Goal: Task Accomplishment & Management: Manage account settings

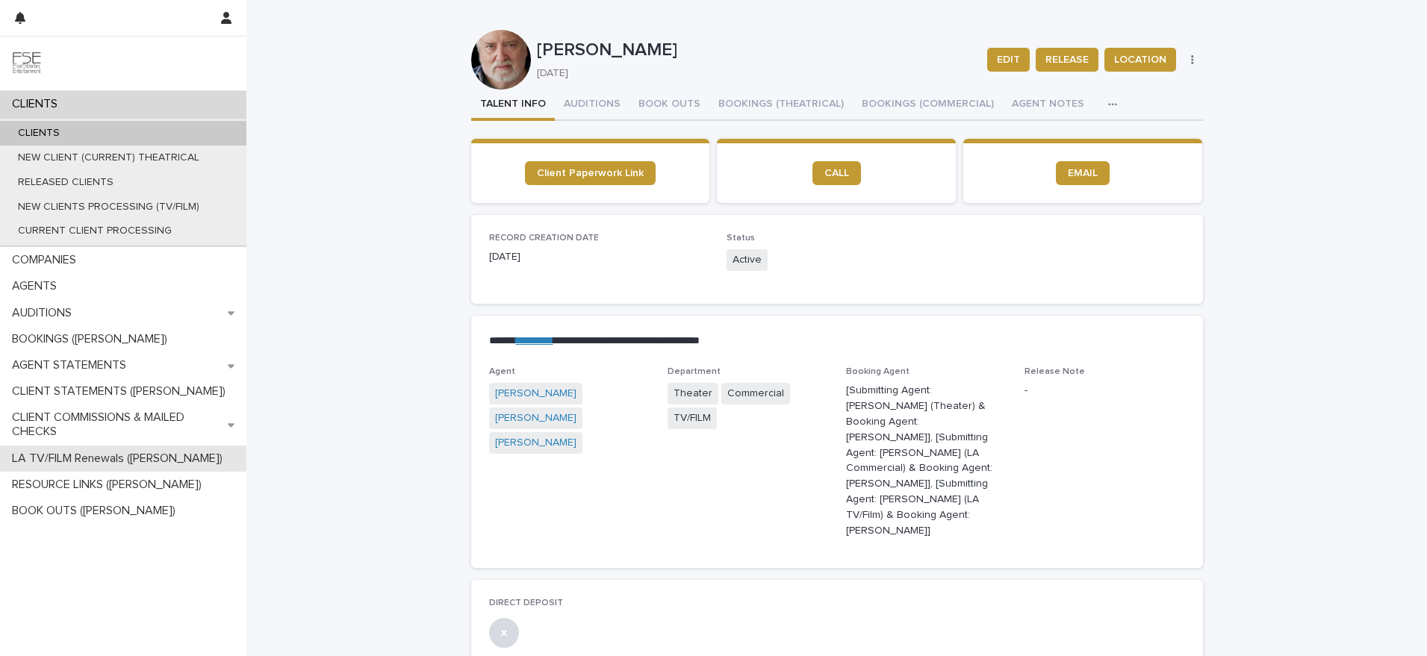
click at [84, 468] on div "LA TV/FILM Renewals ([PERSON_NAME])" at bounding box center [123, 459] width 246 height 26
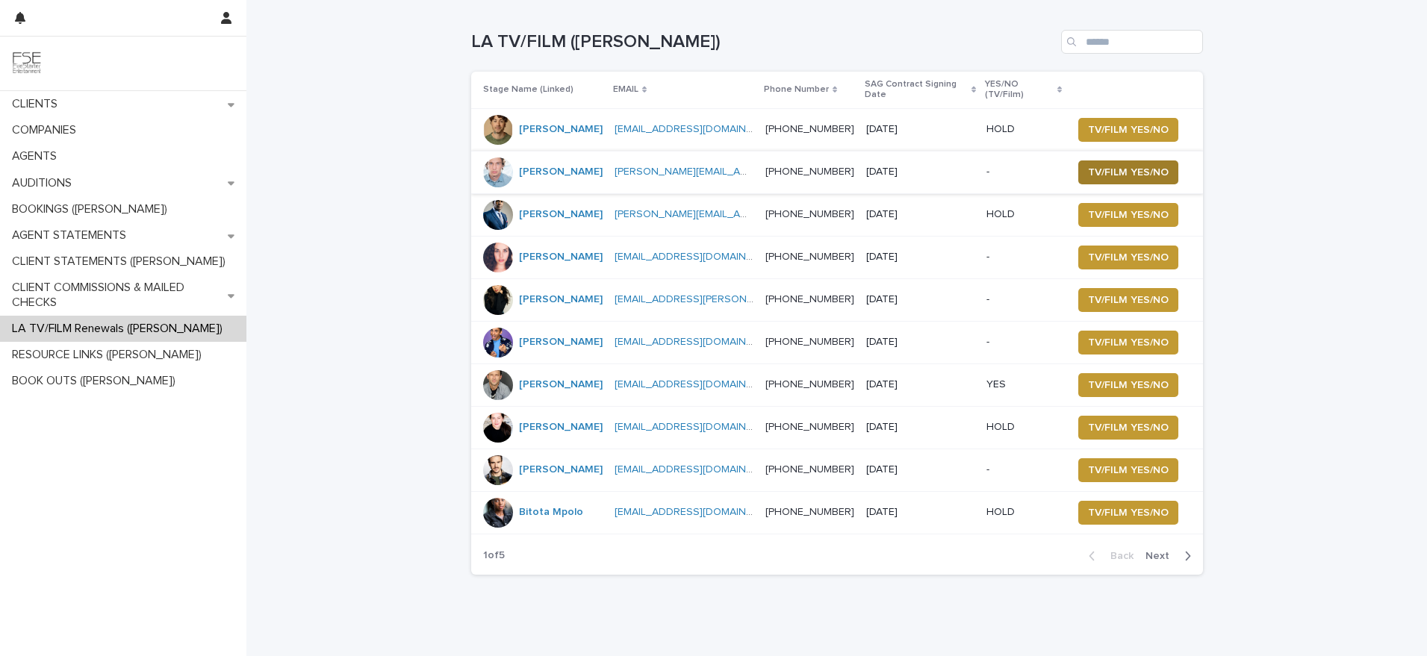
click at [1101, 165] on span "TV/FILM YES/NO" at bounding box center [1128, 172] width 81 height 15
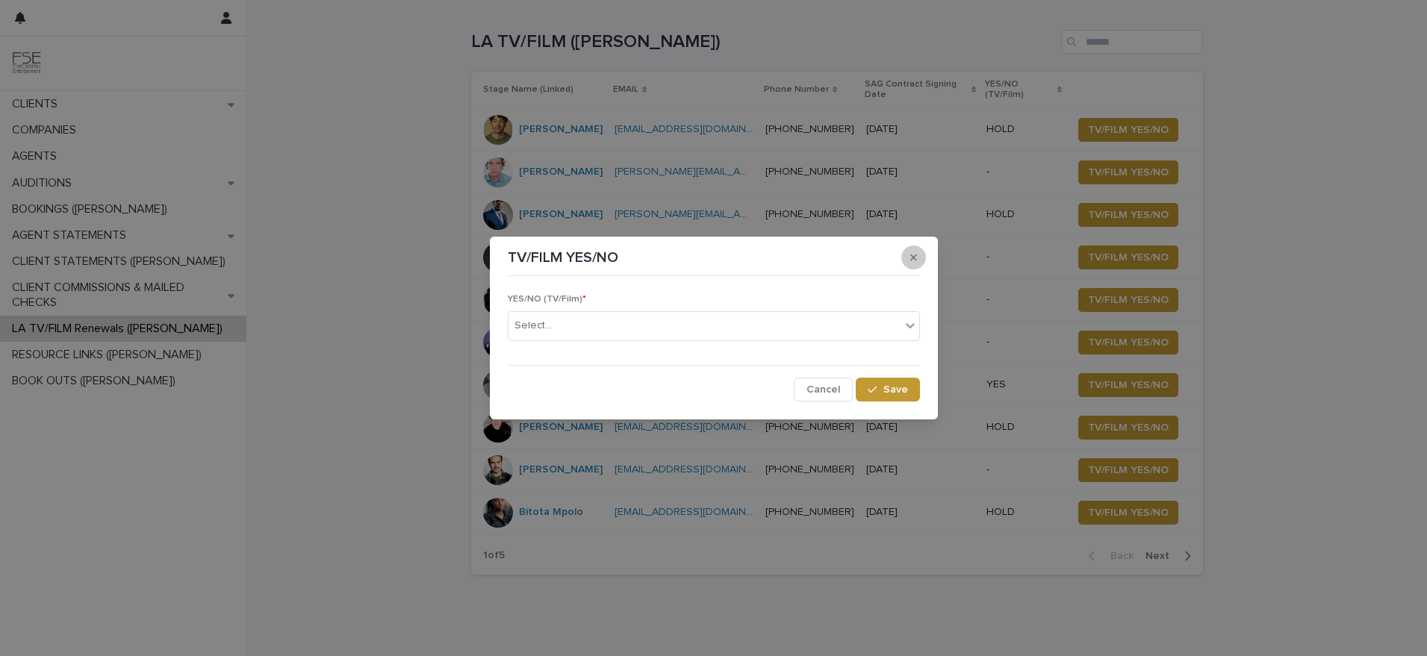
click at [908, 263] on button "button" at bounding box center [913, 258] width 25 height 24
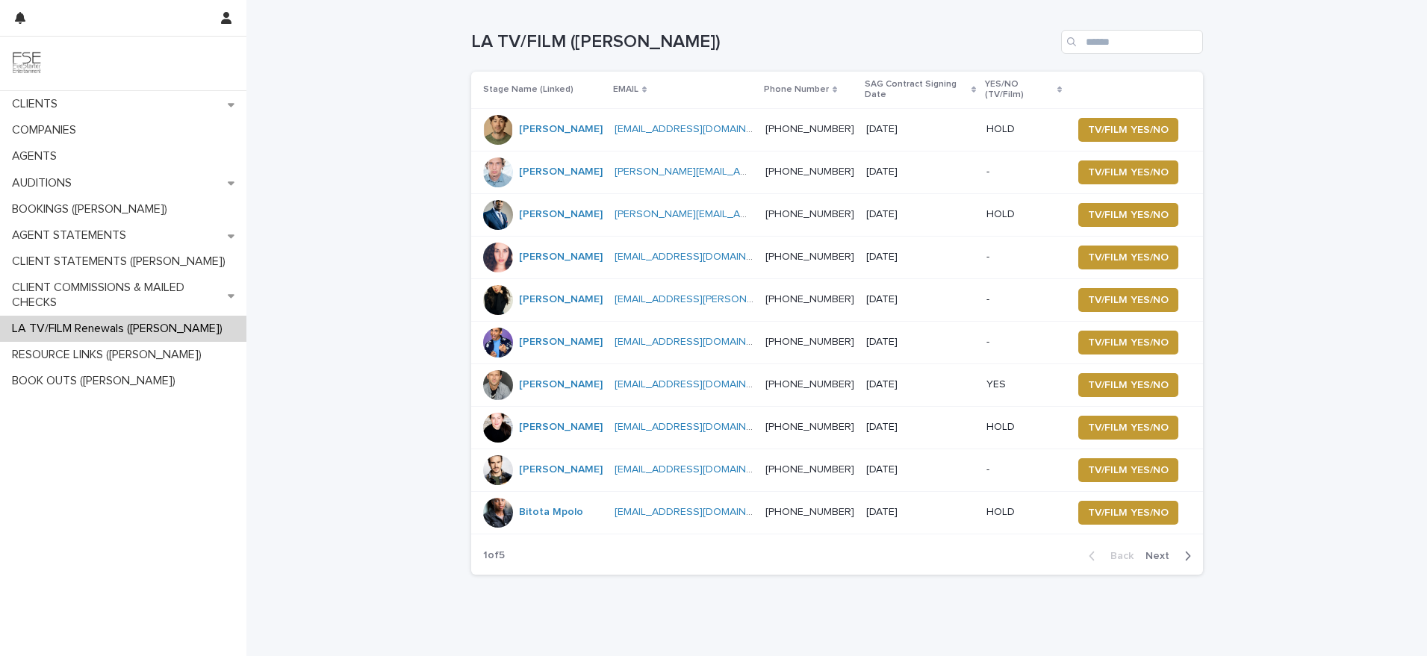
click at [491, 164] on div at bounding box center [498, 173] width 30 height 30
click at [96, 347] on div "RESOURCE LINKS ([PERSON_NAME])" at bounding box center [123, 355] width 246 height 26
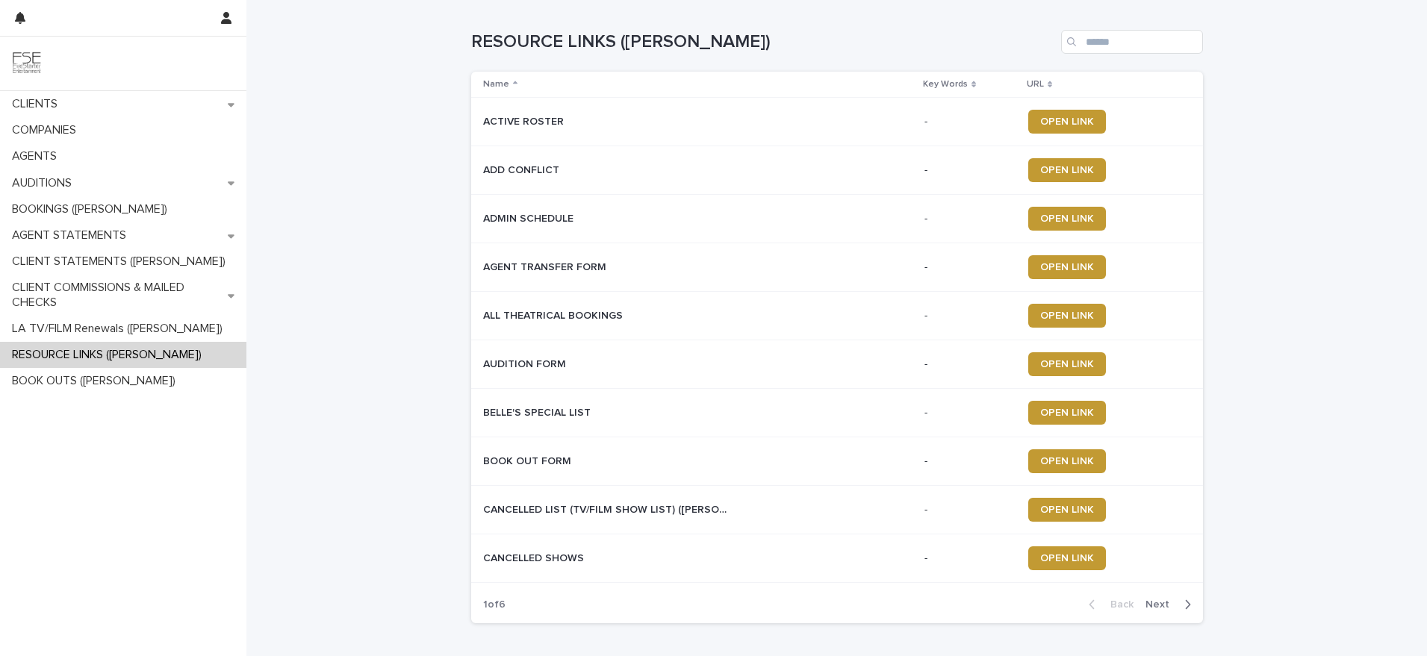
click at [1150, 606] on span "Next" at bounding box center [1162, 605] width 33 height 10
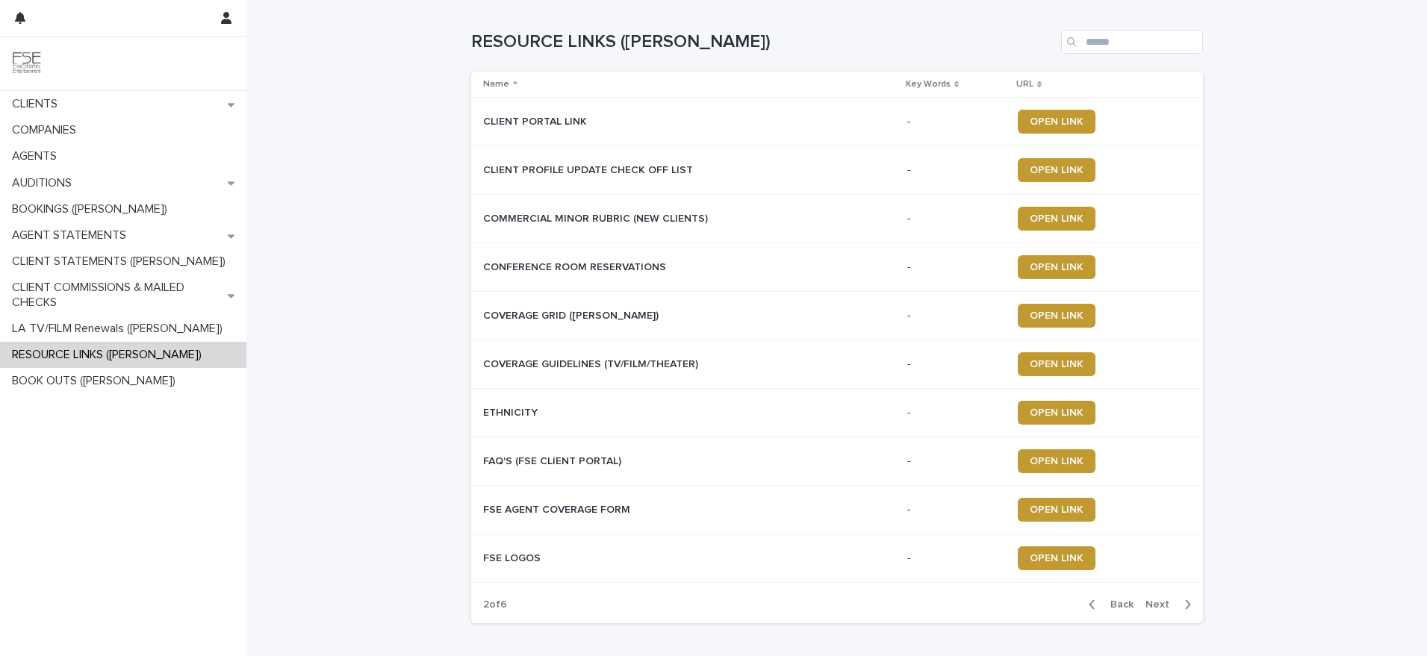
click at [1155, 602] on span "Next" at bounding box center [1162, 605] width 33 height 10
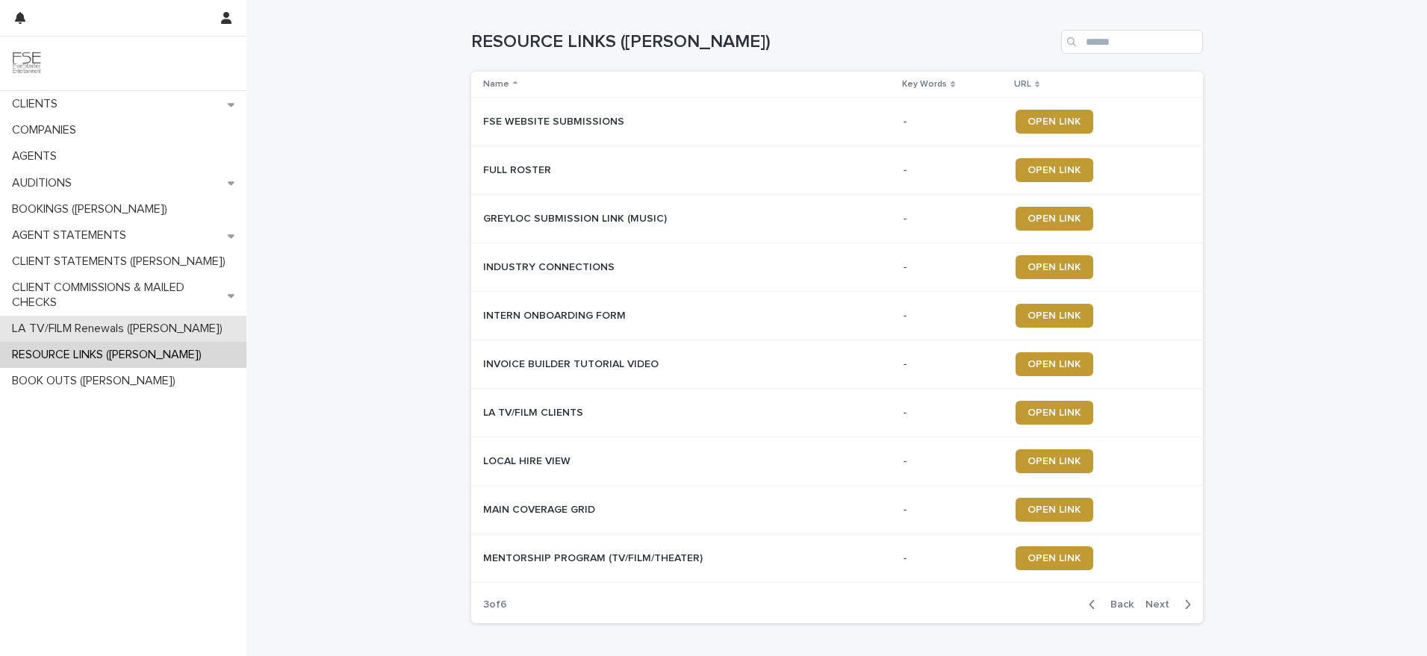
click at [83, 327] on p "LA TV/FILM Renewals ([PERSON_NAME])" at bounding box center [120, 329] width 229 height 14
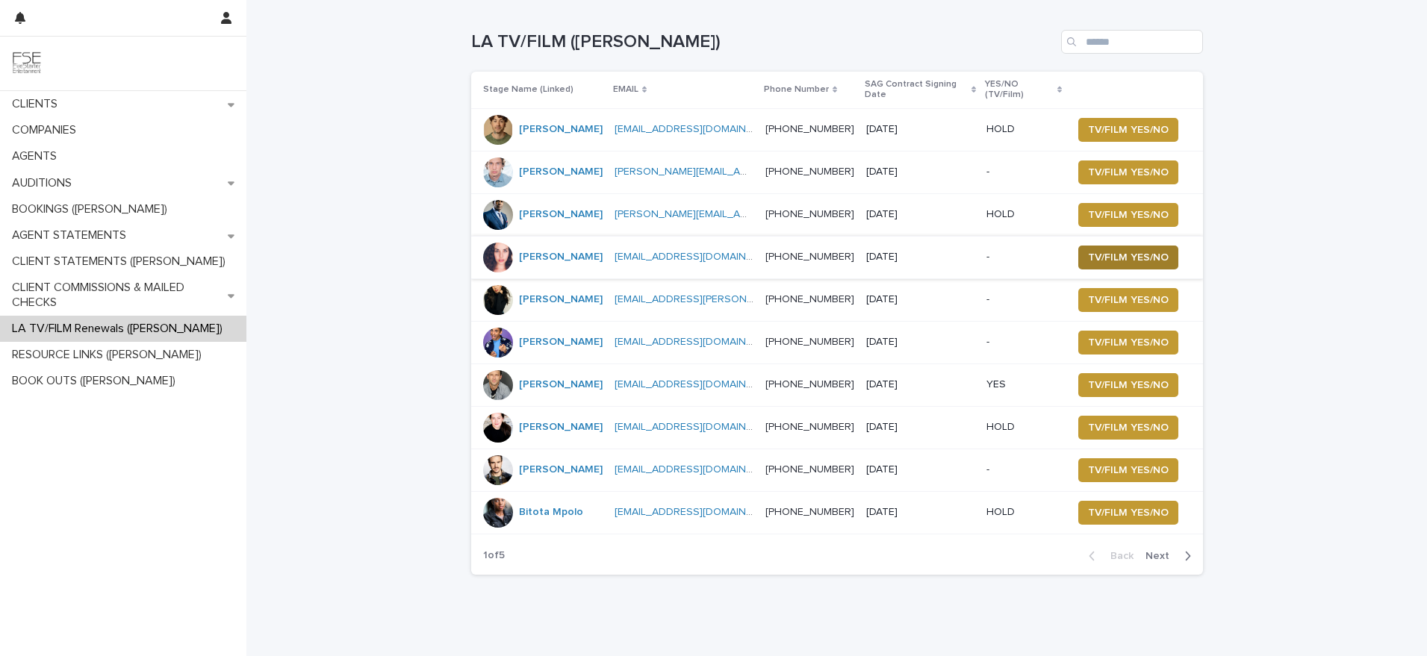
click at [1098, 246] on button "TV/FILM YES/NO" at bounding box center [1128, 258] width 100 height 24
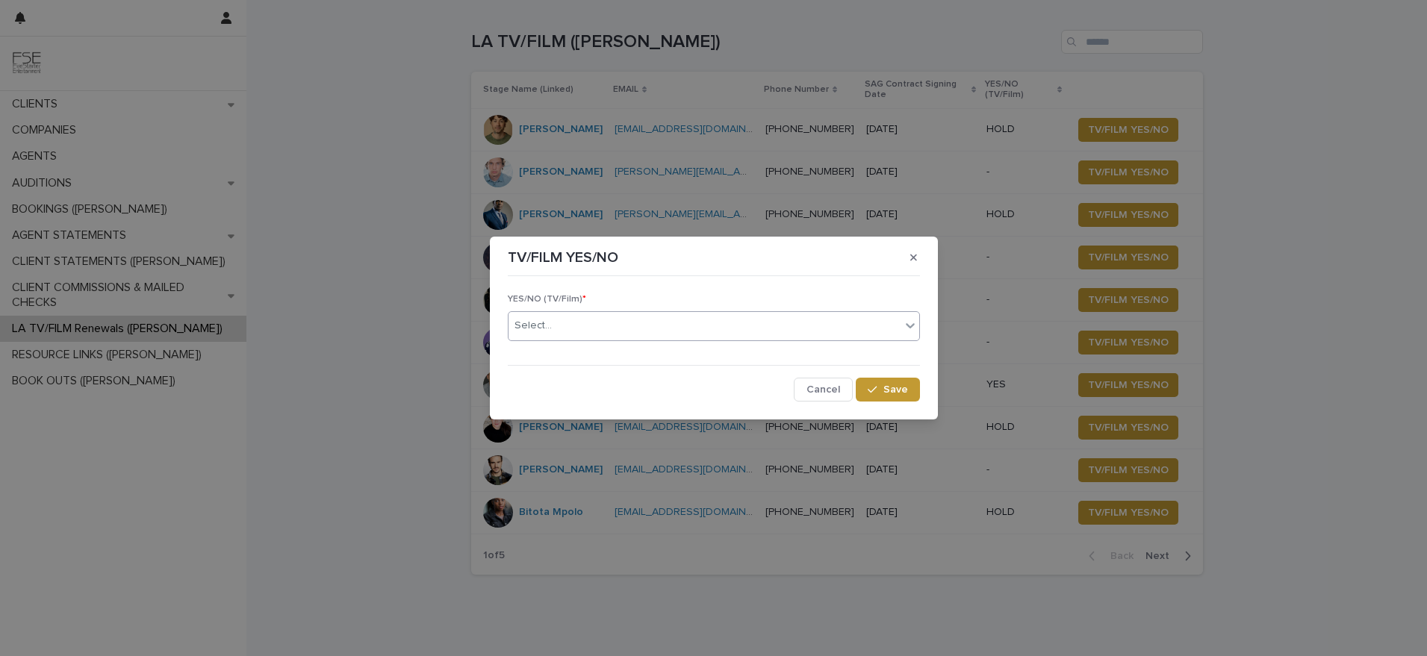
click at [591, 333] on div "Select..." at bounding box center [705, 326] width 392 height 25
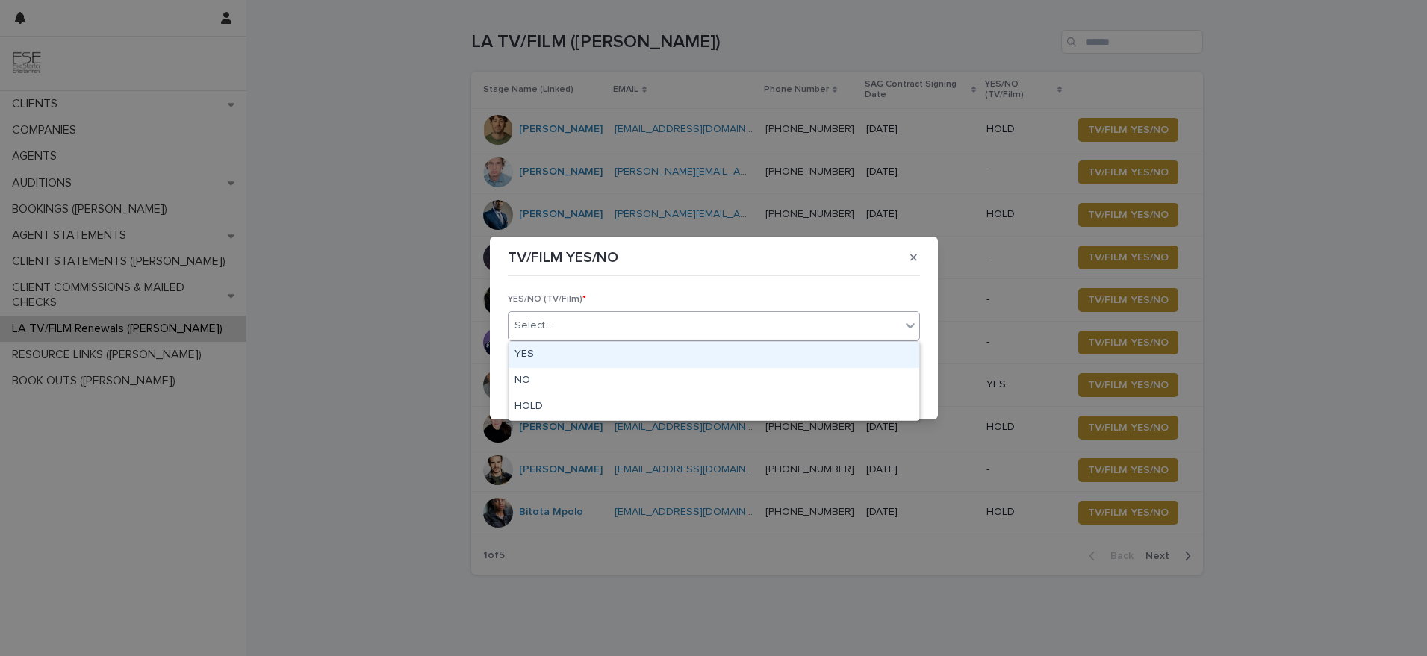
click at [590, 352] on div "YES" at bounding box center [714, 355] width 411 height 26
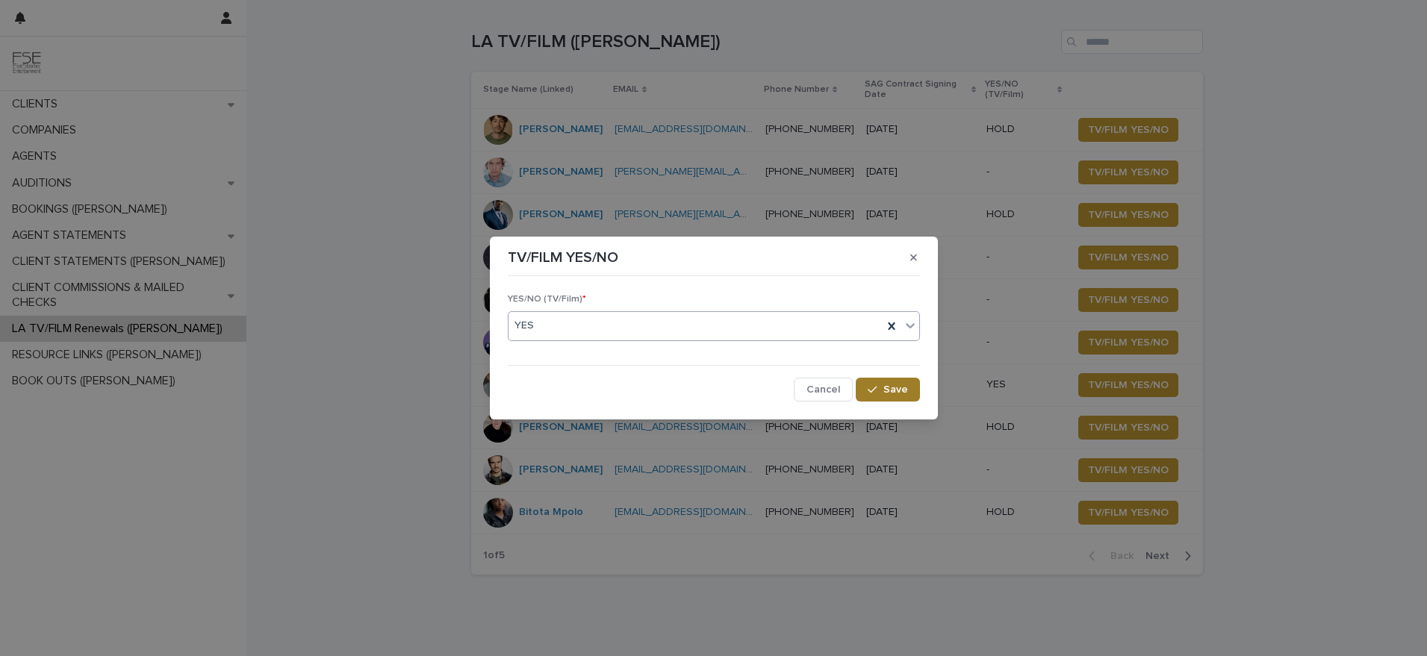
click at [889, 389] on span "Save" at bounding box center [895, 390] width 25 height 10
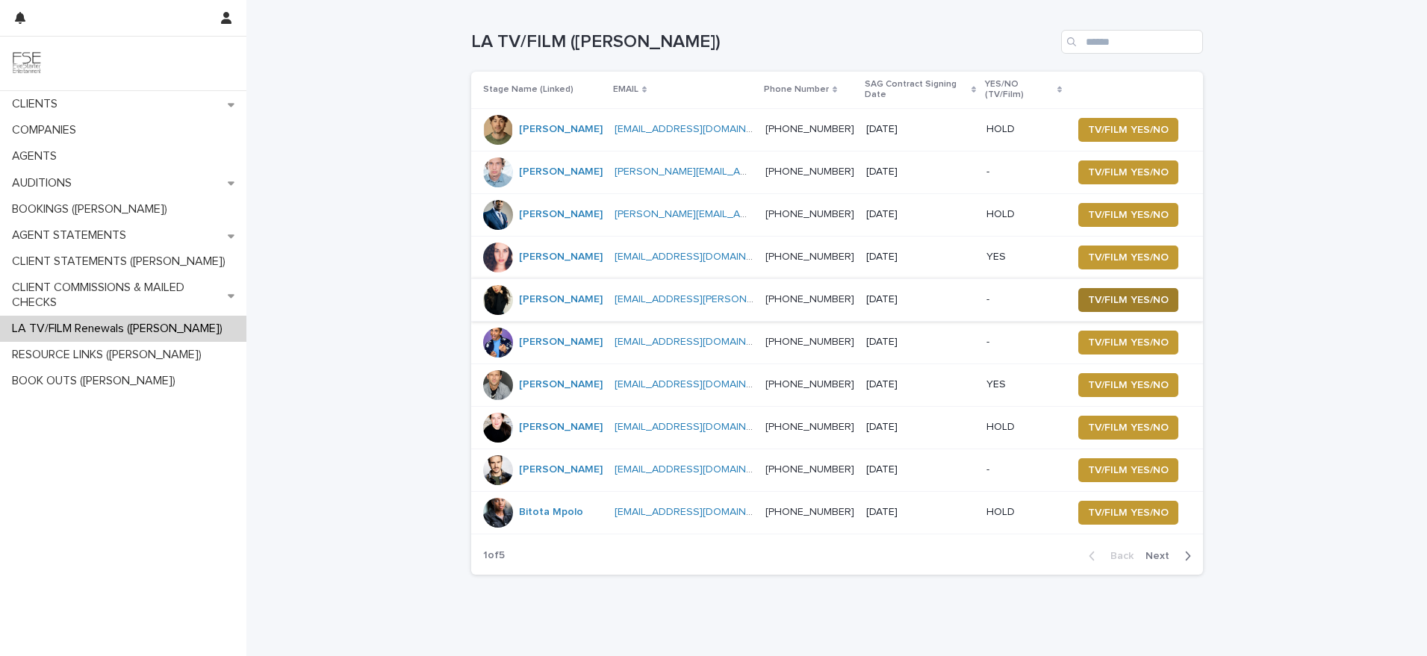
click at [1104, 296] on span "TV/FILM YES/NO" at bounding box center [1128, 300] width 81 height 15
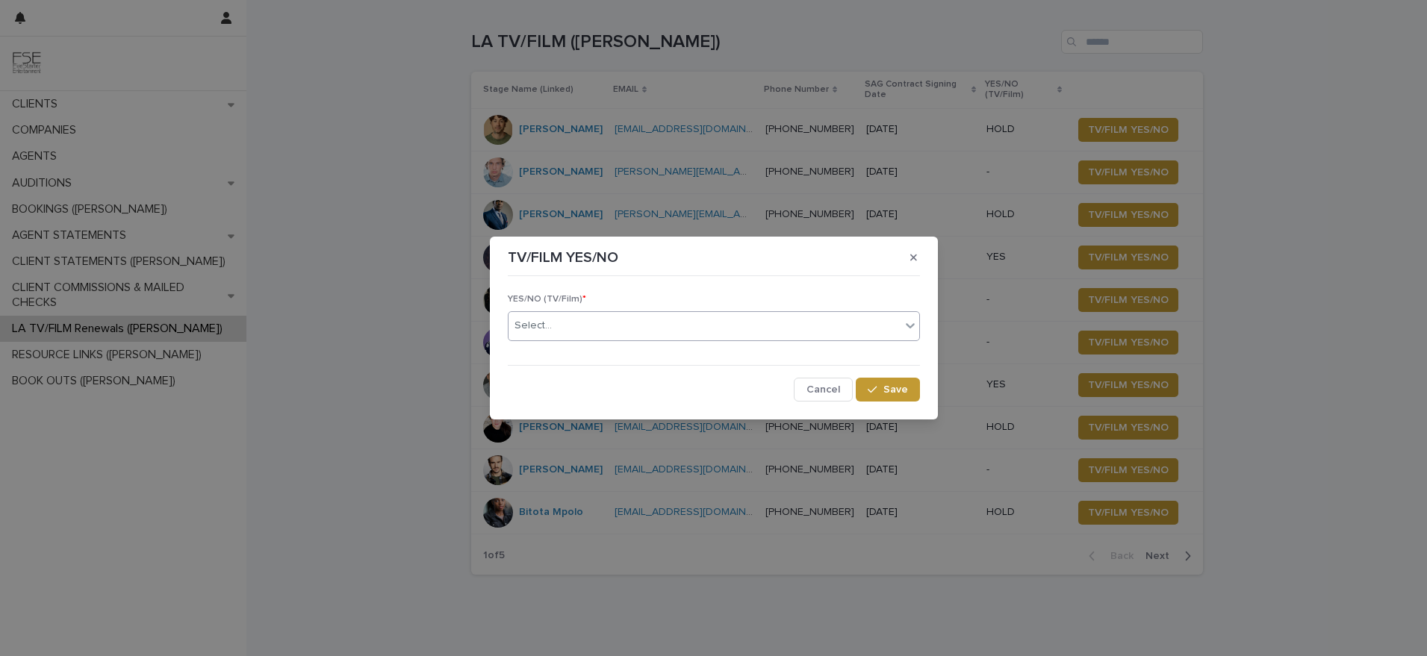
click at [644, 324] on div "Select..." at bounding box center [705, 326] width 392 height 25
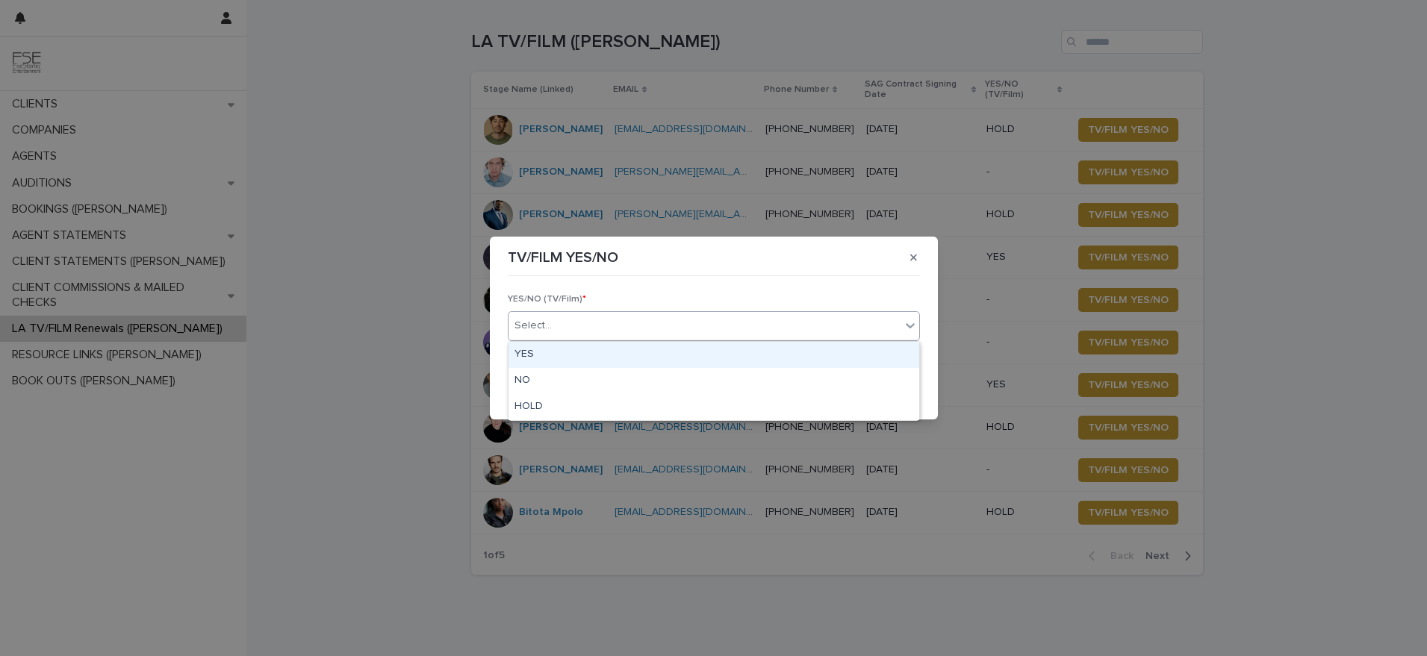
click at [594, 354] on div "YES" at bounding box center [714, 355] width 411 height 26
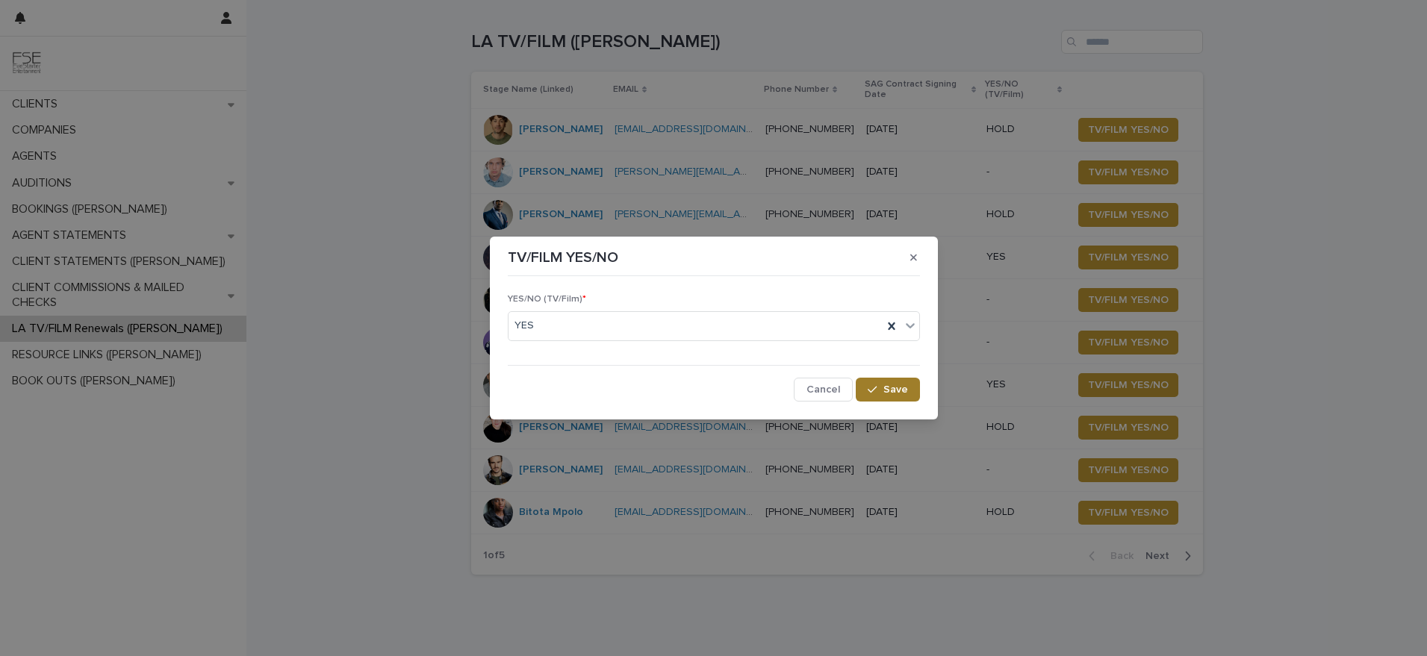
click at [888, 381] on button "Save" at bounding box center [887, 390] width 63 height 24
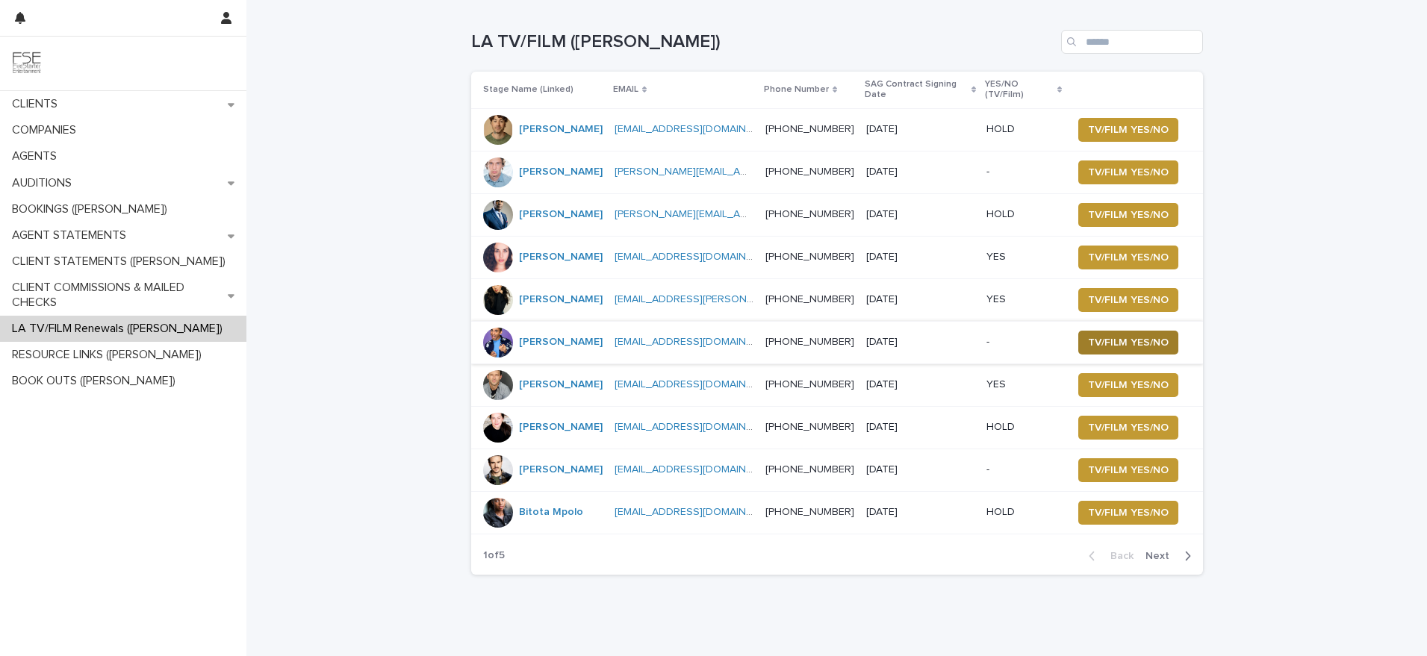
click at [1135, 338] on span "TV/FILM YES/NO" at bounding box center [1128, 342] width 81 height 15
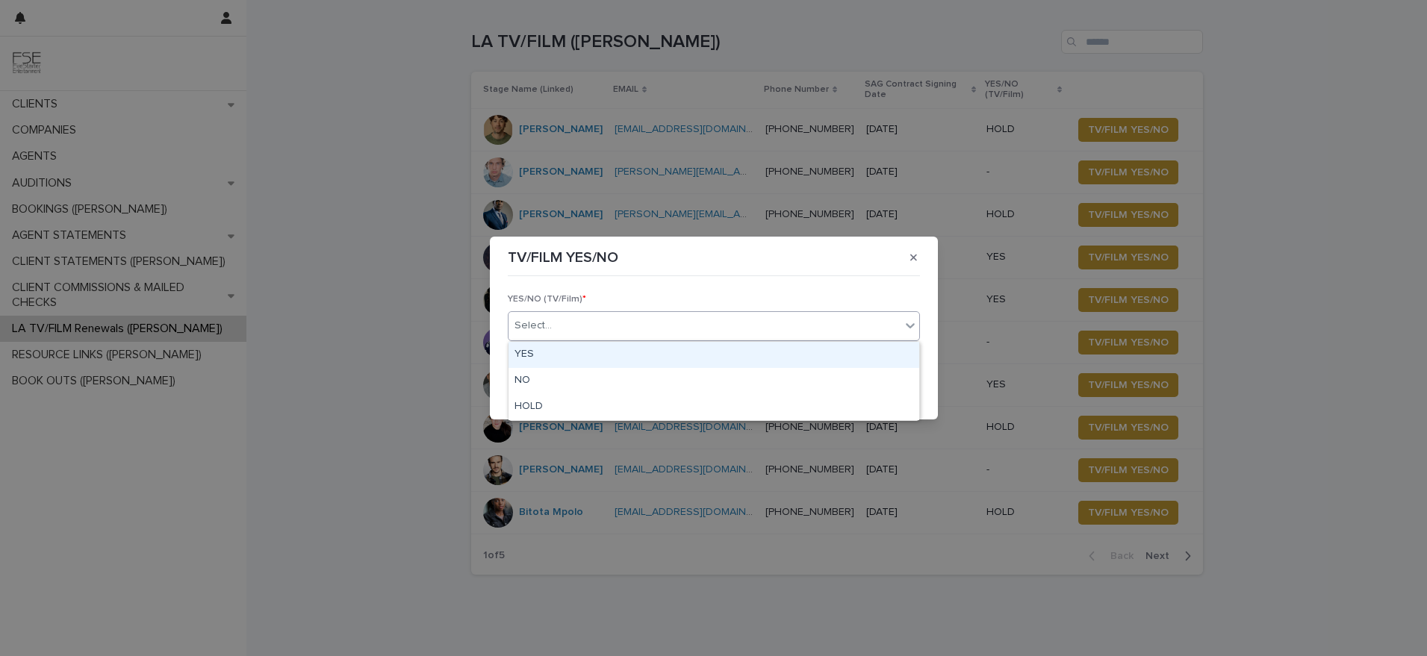
click at [615, 332] on div "Select..." at bounding box center [705, 326] width 392 height 25
click at [591, 359] on div "YES" at bounding box center [714, 355] width 411 height 26
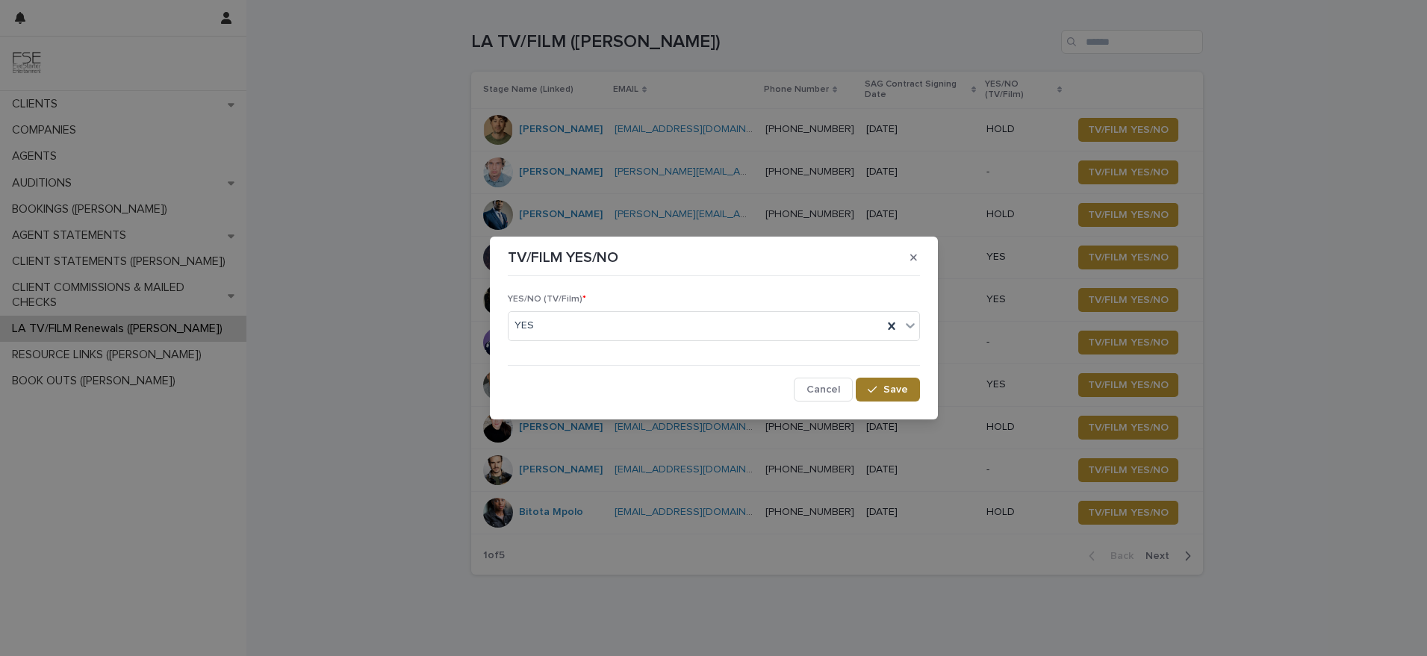
click at [893, 390] on span "Save" at bounding box center [895, 390] width 25 height 10
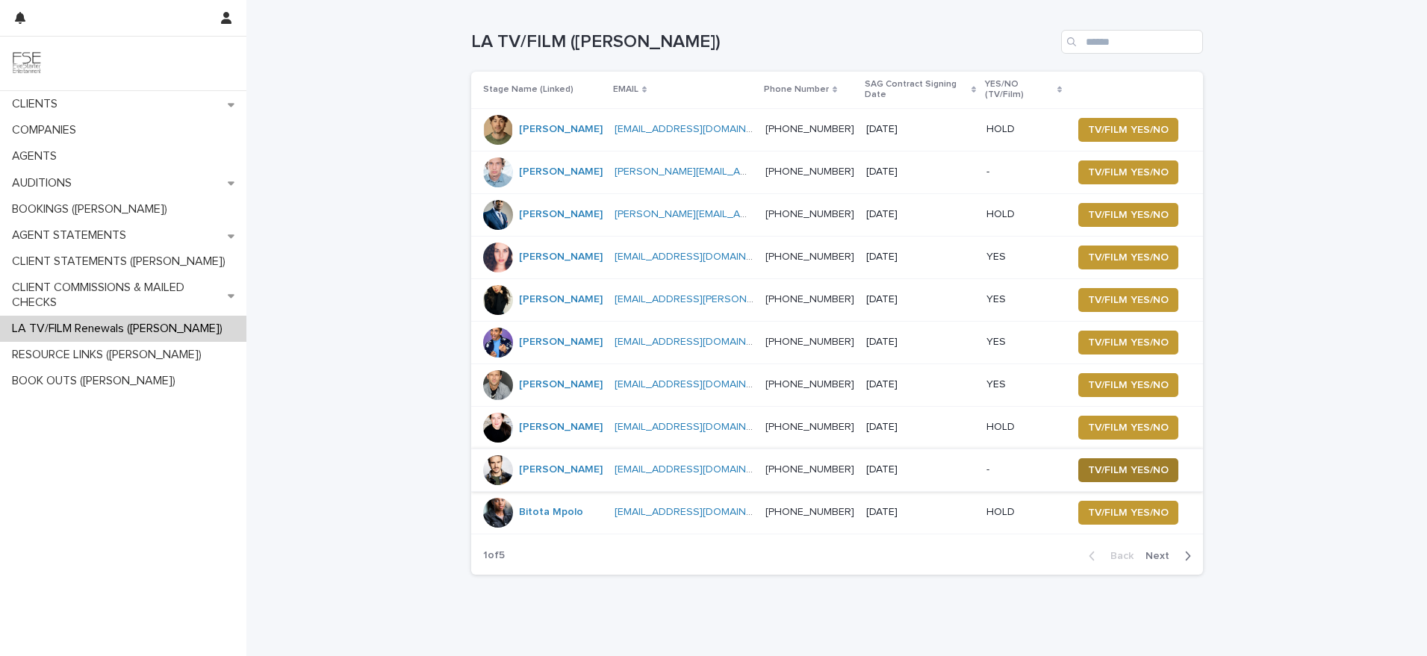
click at [1111, 465] on span "TV/FILM YES/NO" at bounding box center [1128, 470] width 81 height 15
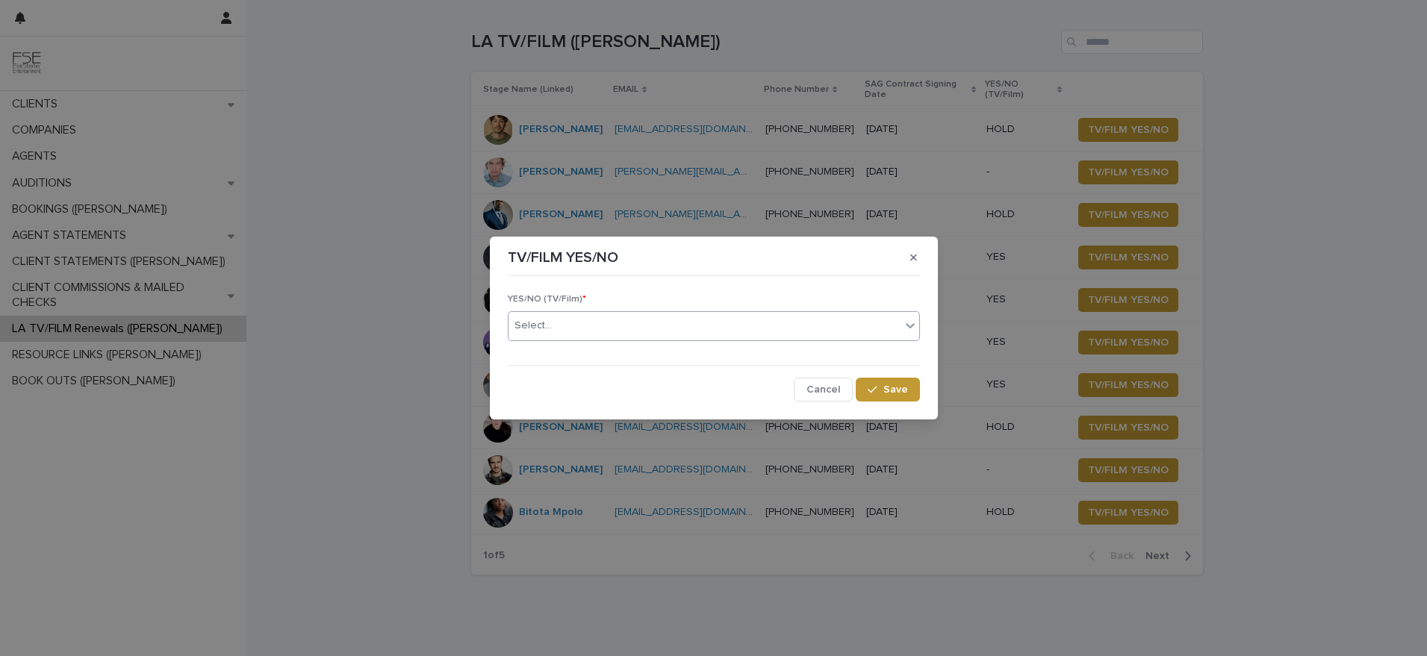
click at [596, 327] on div "Select..." at bounding box center [705, 326] width 392 height 25
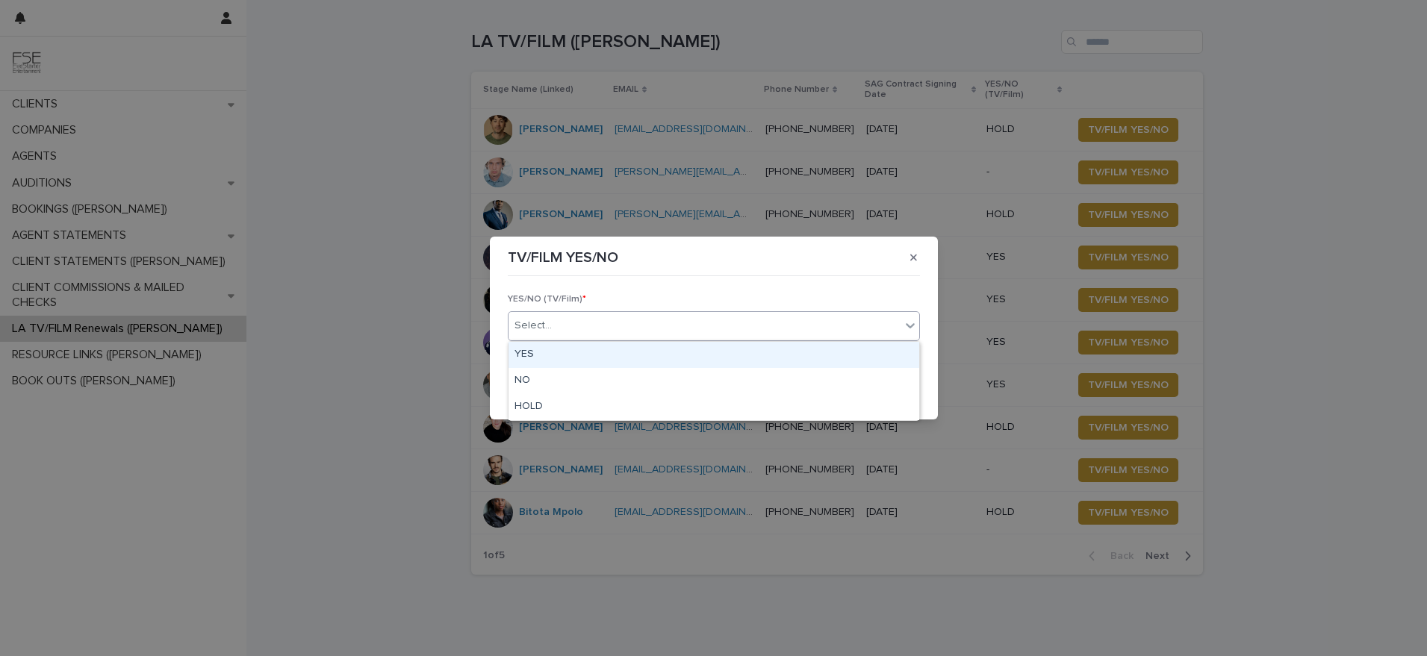
click at [581, 355] on div "YES" at bounding box center [714, 355] width 411 height 26
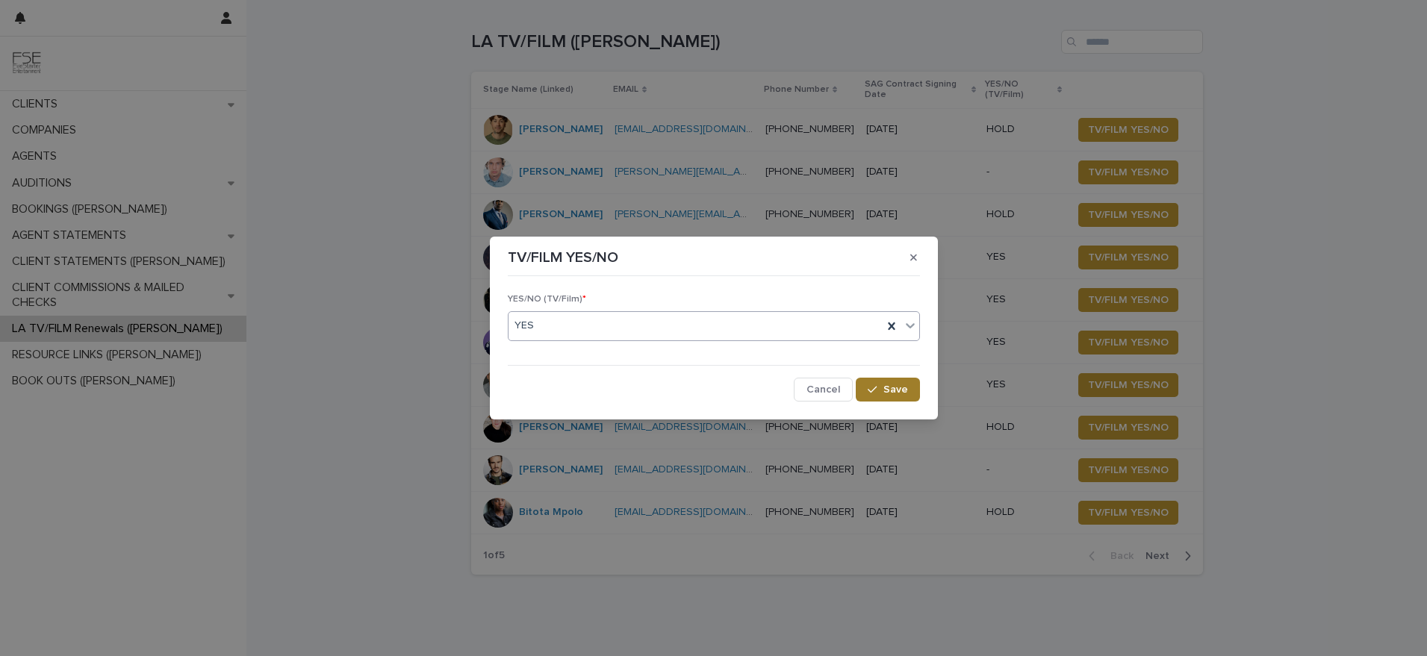
click at [865, 387] on button "Save" at bounding box center [887, 390] width 63 height 24
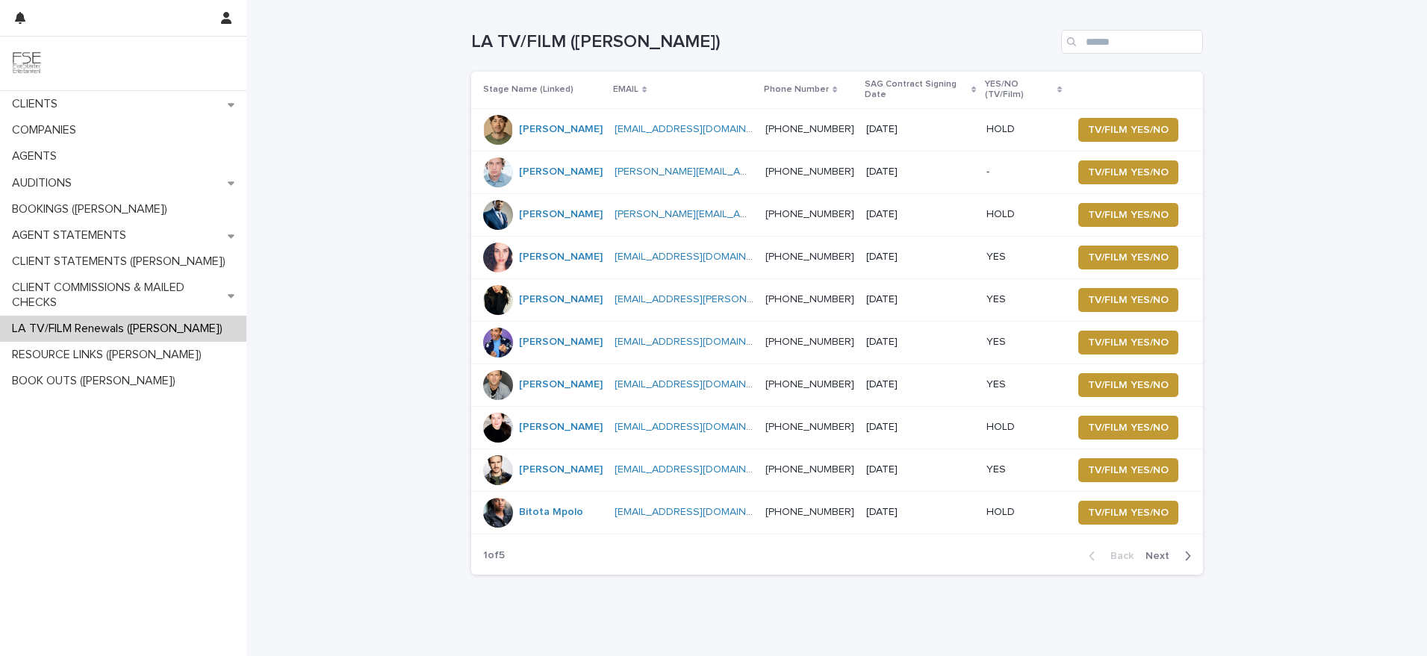
click at [1163, 551] on span "Next" at bounding box center [1162, 556] width 33 height 10
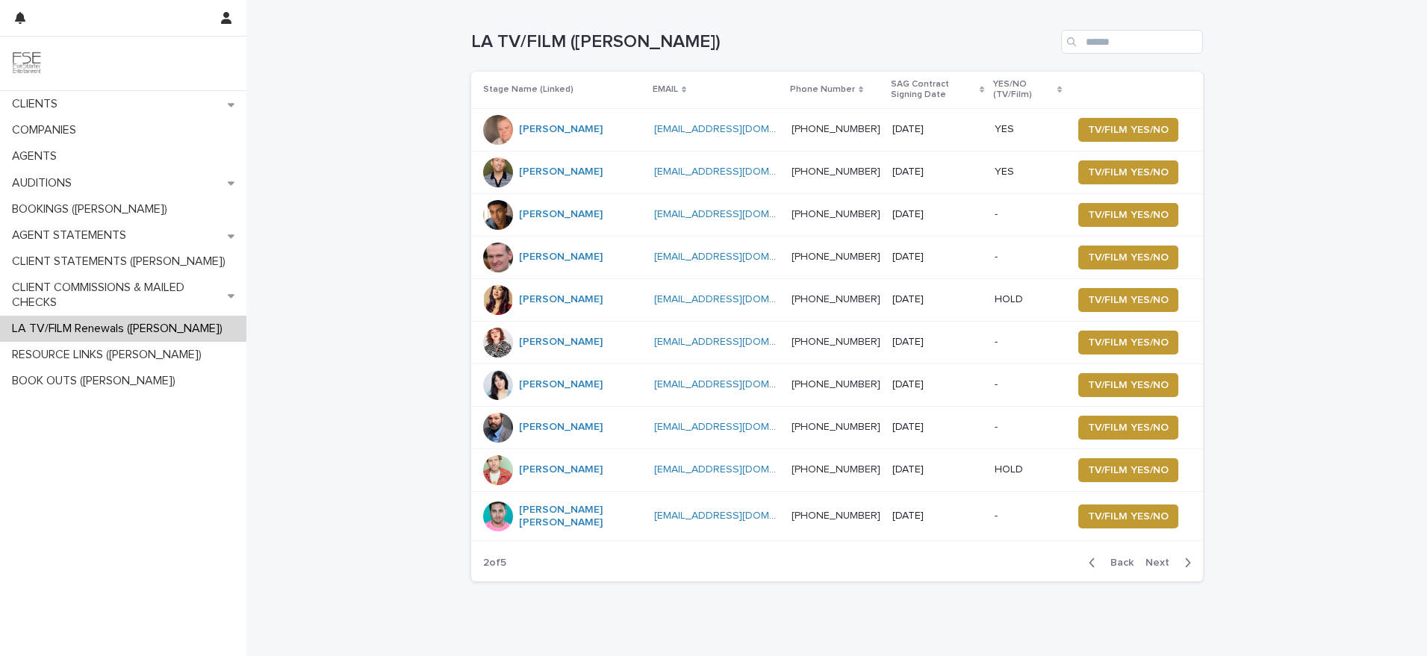
click at [566, 223] on div "[PERSON_NAME]" at bounding box center [561, 214] width 84 height 25
click at [1113, 255] on span "TV/FILM YES/NO" at bounding box center [1128, 257] width 81 height 15
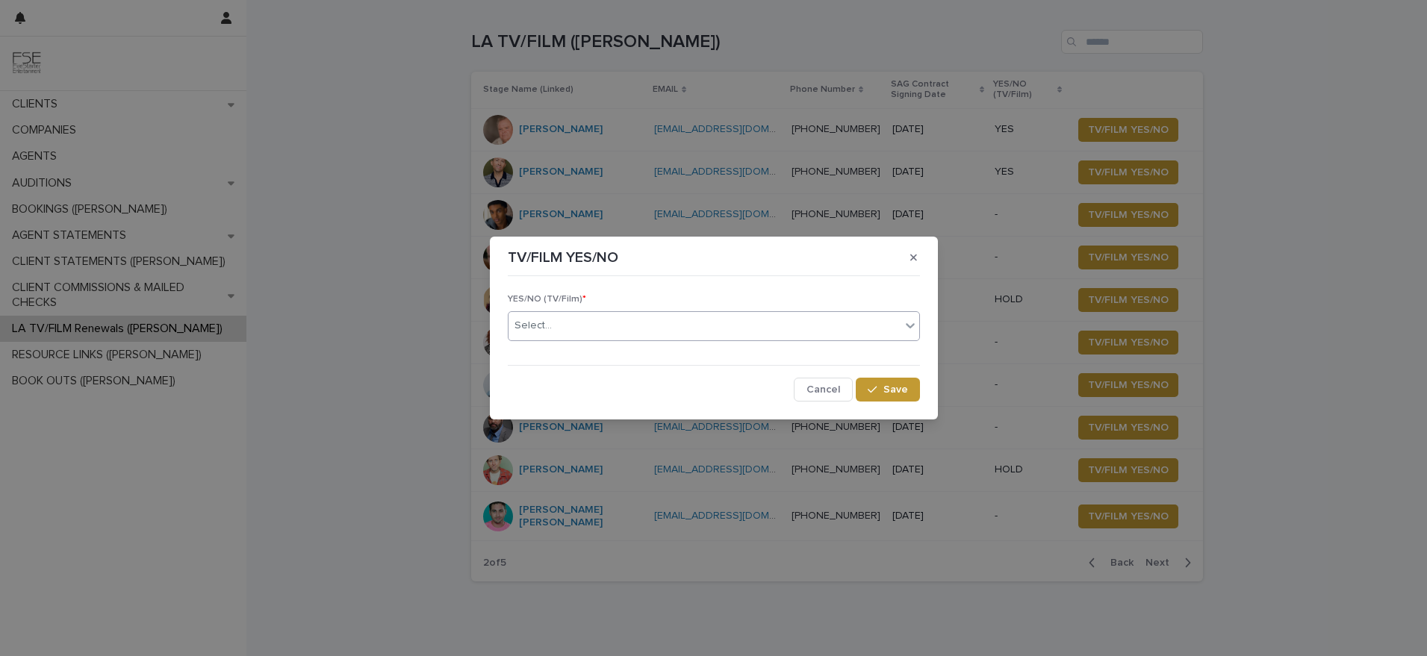
click at [591, 338] on div "Select..." at bounding box center [714, 326] width 412 height 30
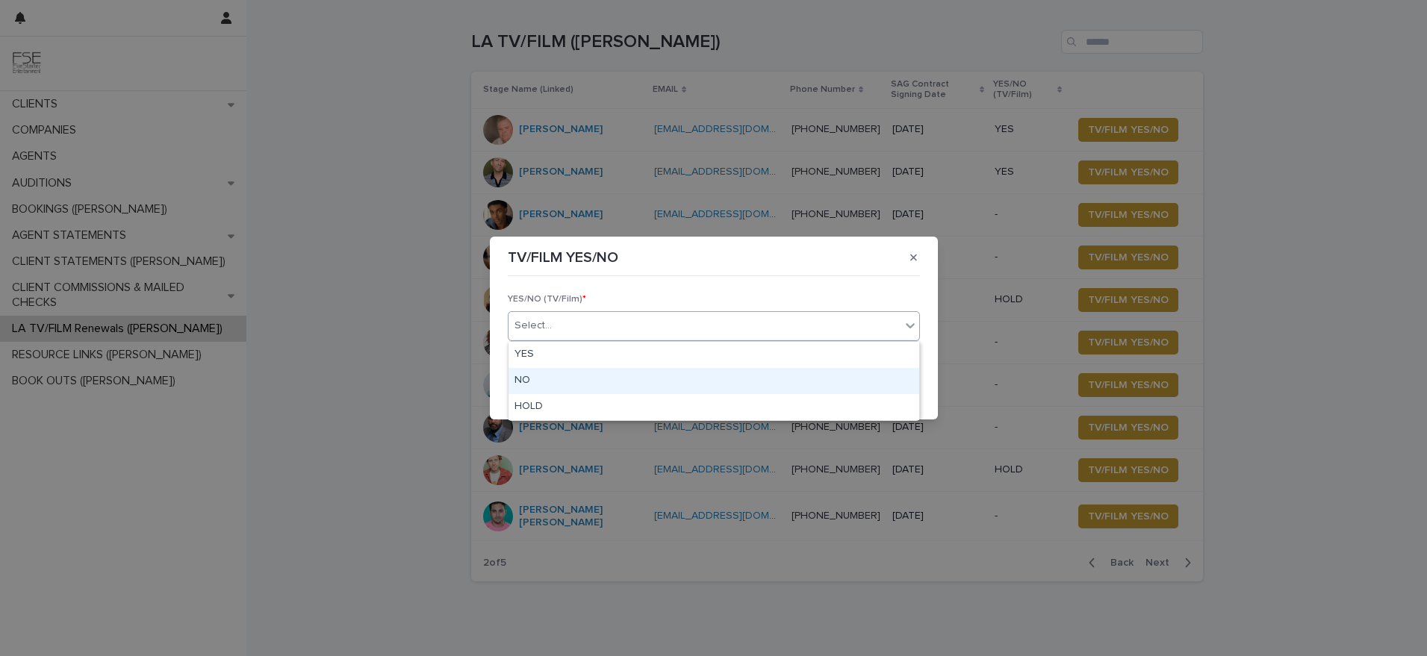
click at [577, 369] on div "NO" at bounding box center [714, 381] width 411 height 26
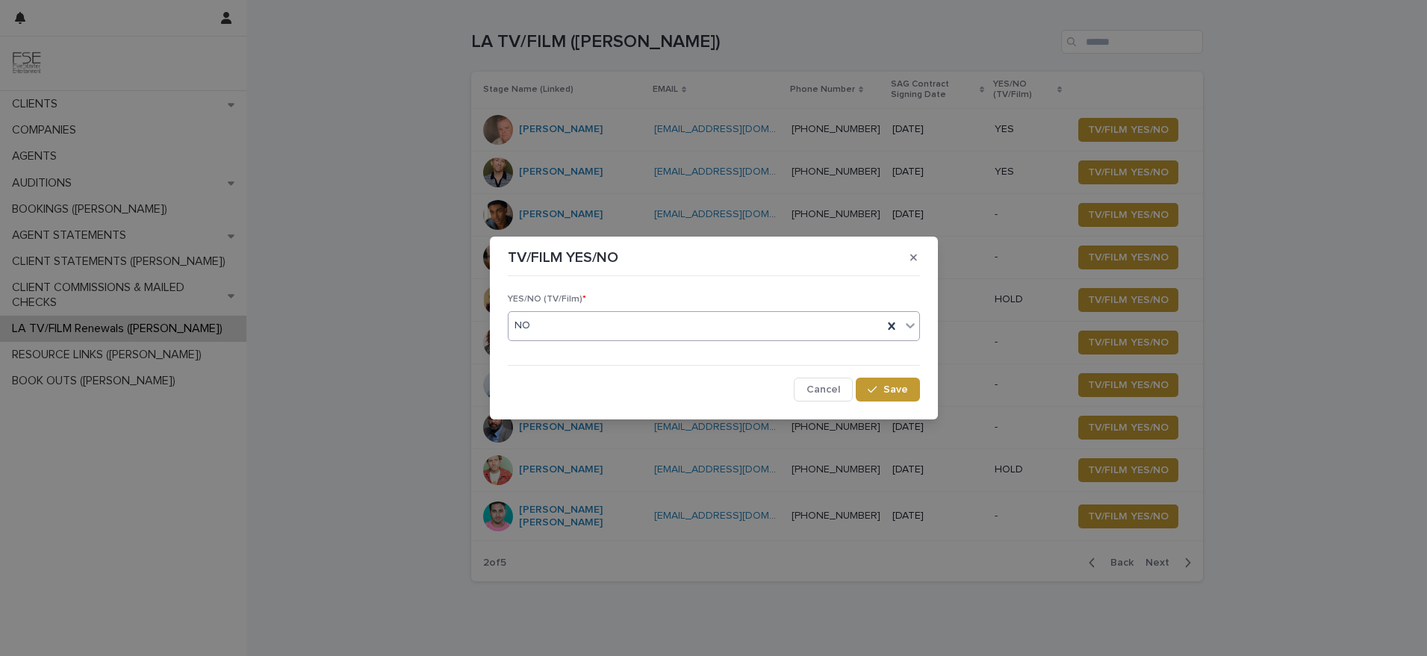
click at [594, 334] on div "NO" at bounding box center [696, 326] width 374 height 25
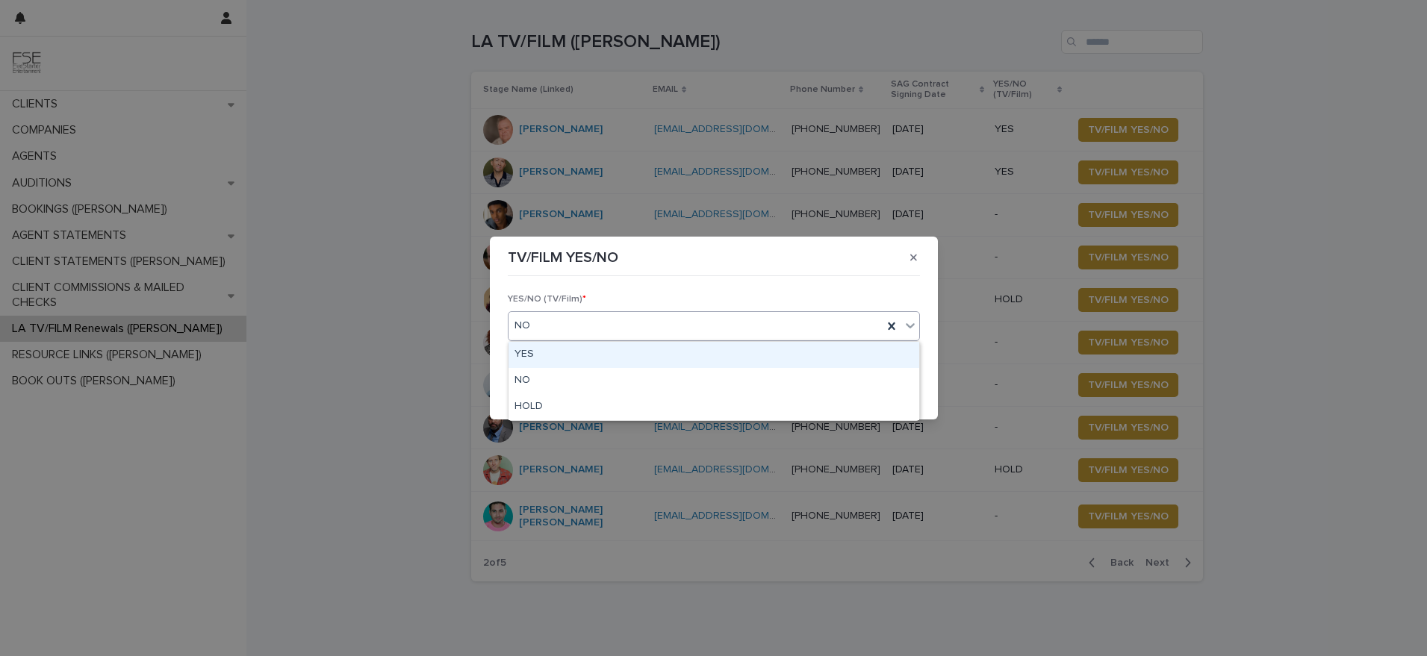
click at [581, 346] on div "YES" at bounding box center [714, 355] width 411 height 26
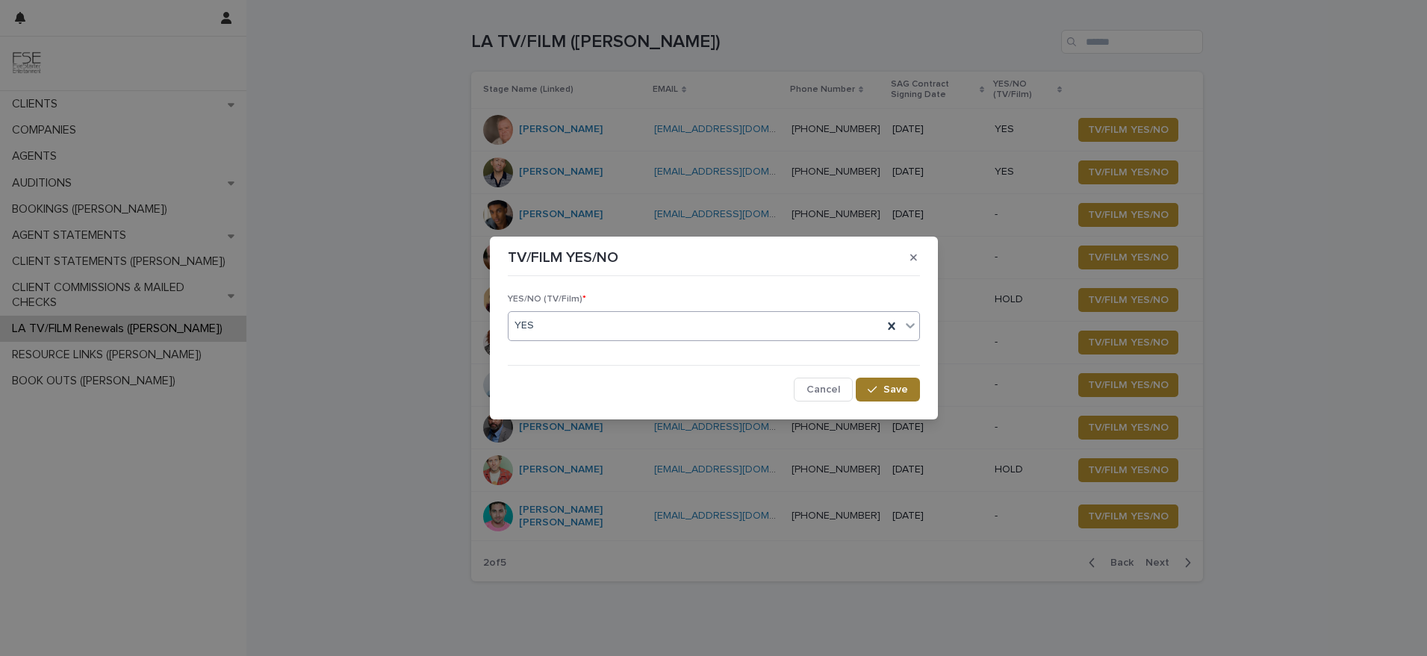
click at [886, 378] on button "Save" at bounding box center [887, 390] width 63 height 24
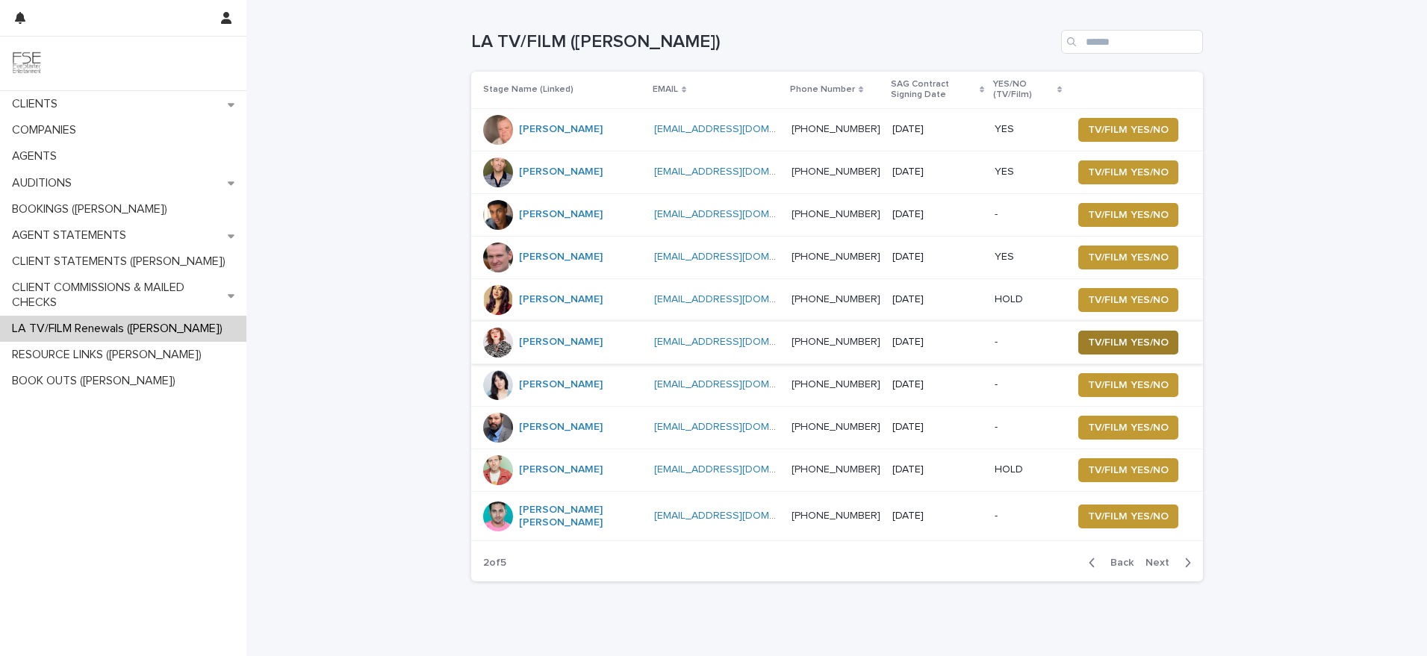
click at [1131, 337] on span "TV/FILM YES/NO" at bounding box center [1128, 342] width 81 height 15
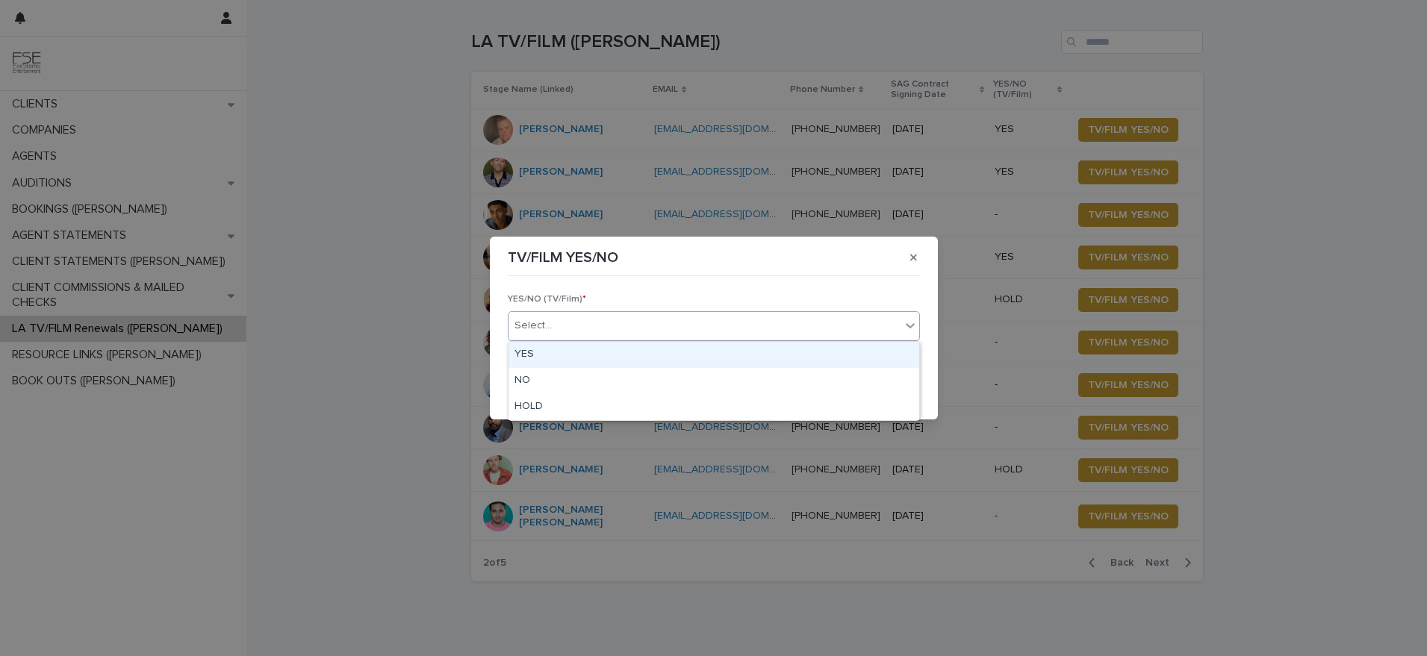
click at [579, 329] on div "Select..." at bounding box center [705, 326] width 392 height 25
click at [548, 364] on div "YES" at bounding box center [714, 355] width 411 height 26
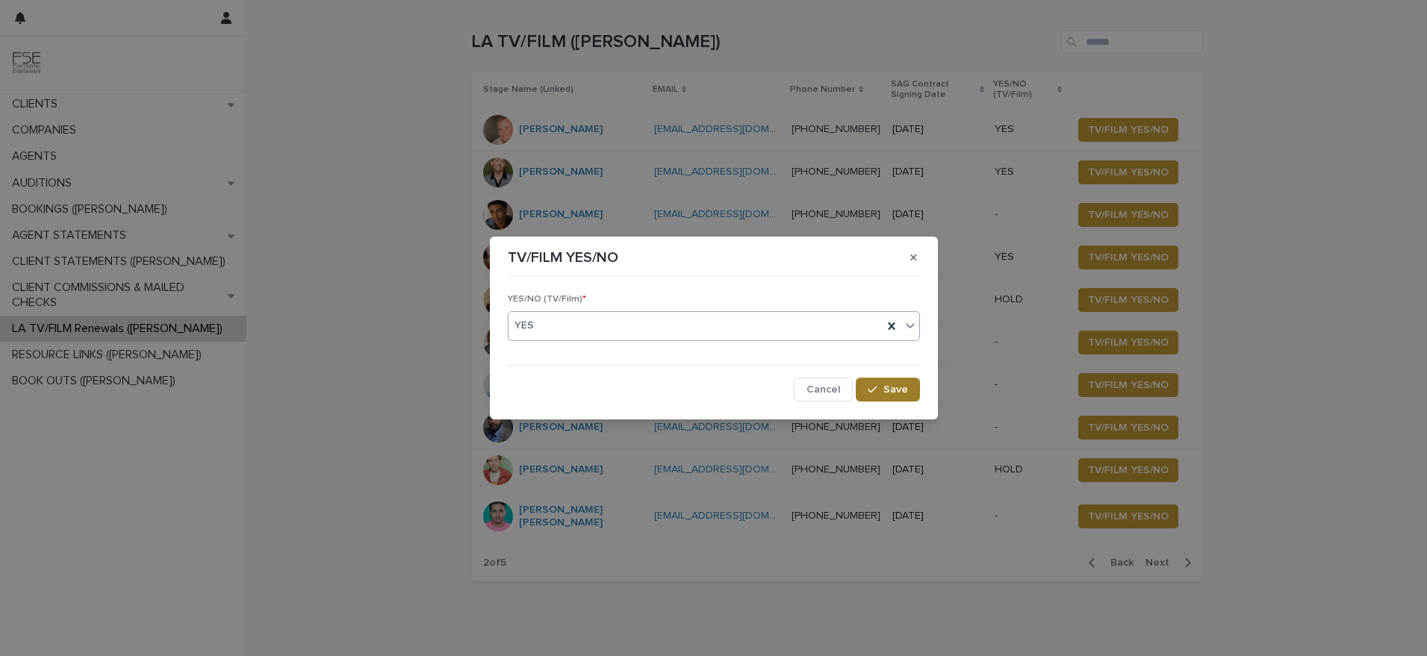
click at [880, 390] on div "button" at bounding box center [875, 390] width 15 height 10
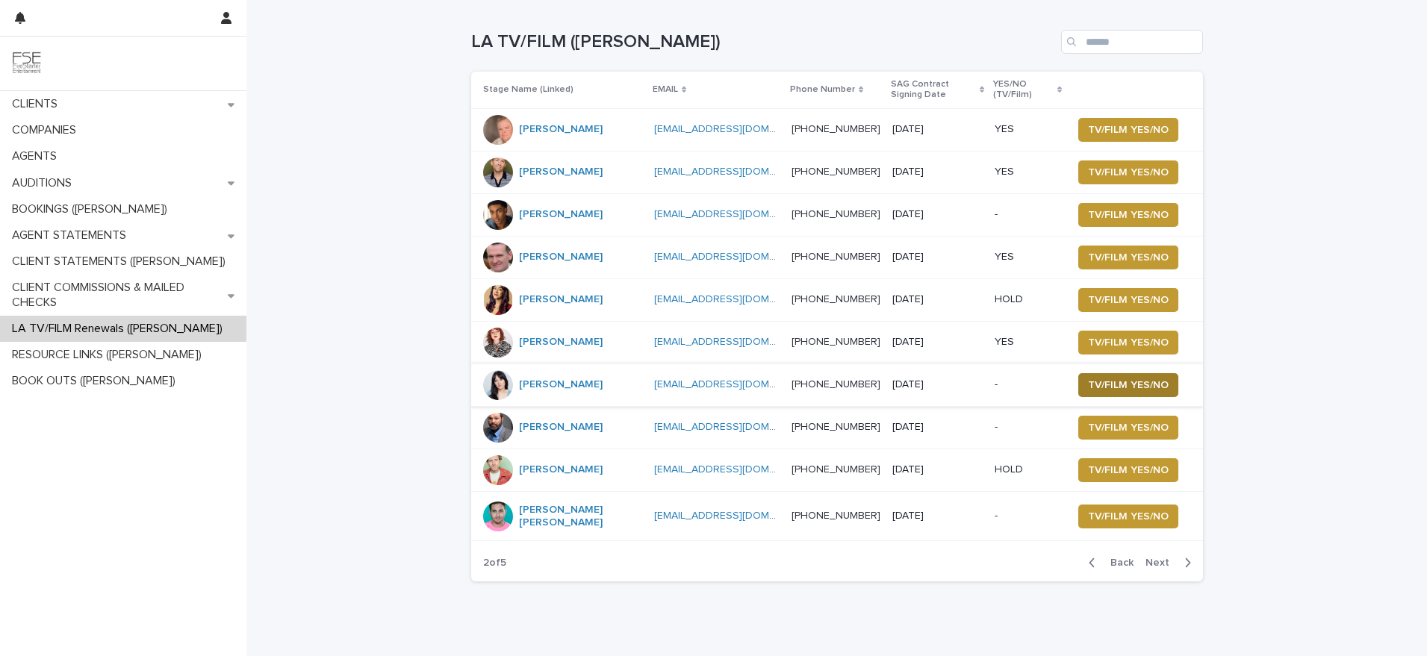
click at [1104, 388] on span "TV/FILM YES/NO" at bounding box center [1128, 385] width 81 height 15
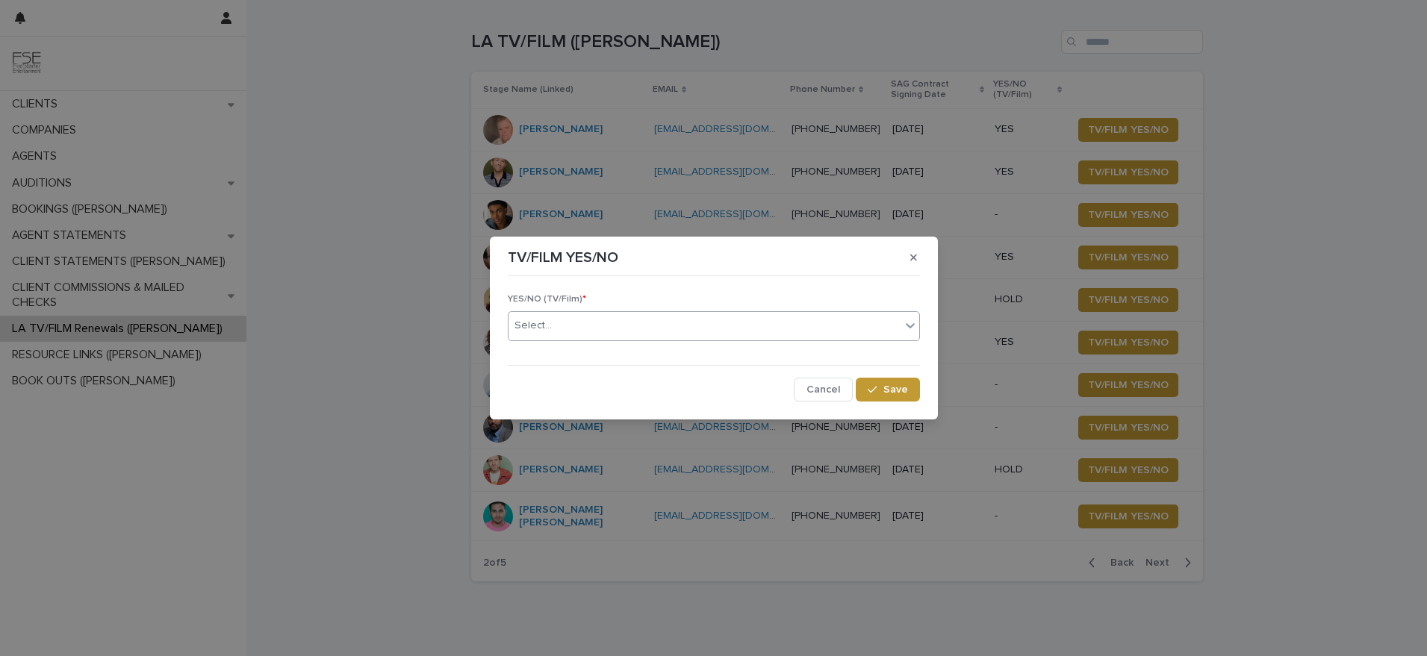
click at [624, 339] on div "Select..." at bounding box center [714, 326] width 412 height 30
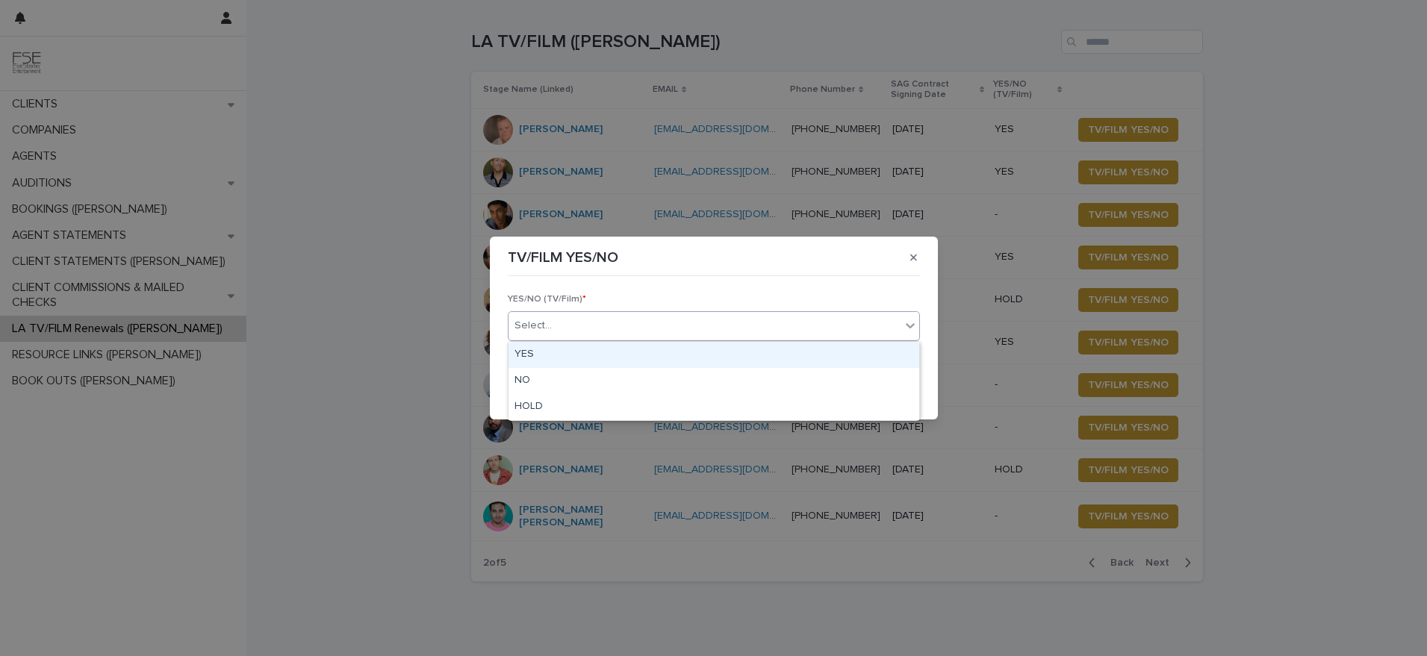
click at [600, 355] on div "YES" at bounding box center [714, 355] width 411 height 26
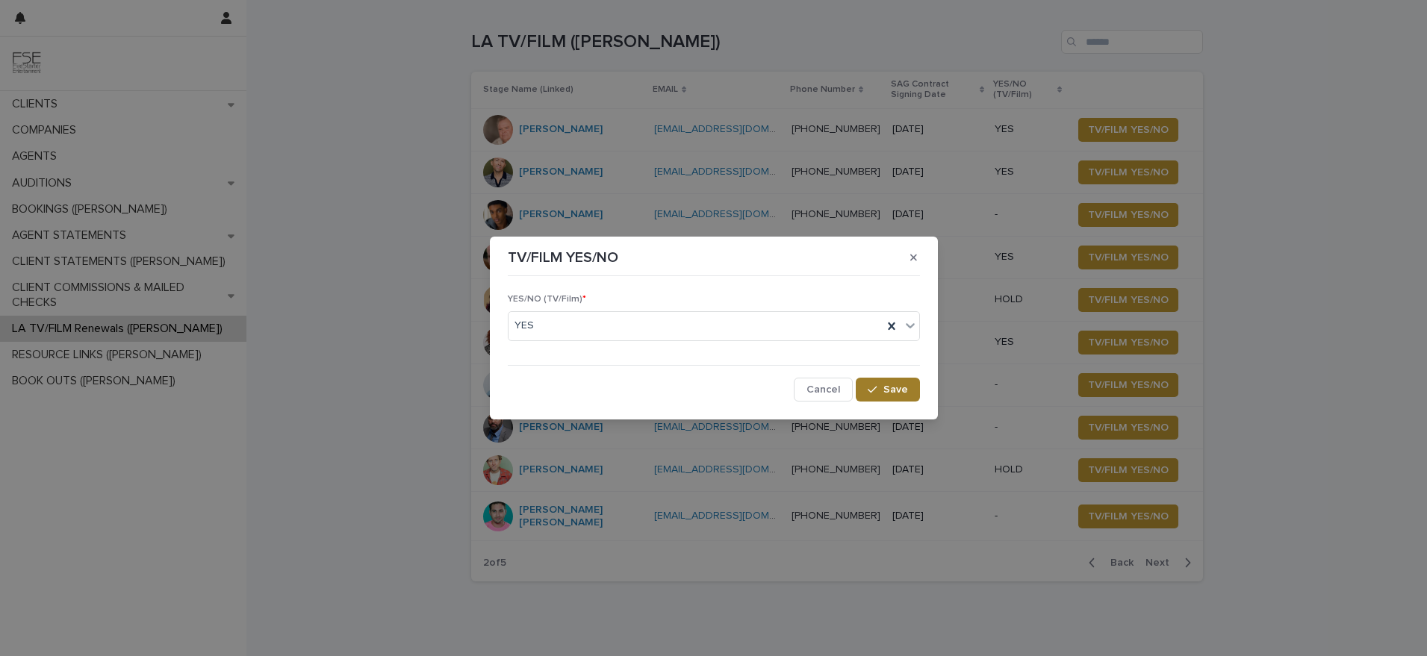
click at [880, 387] on div "button" at bounding box center [875, 390] width 15 height 10
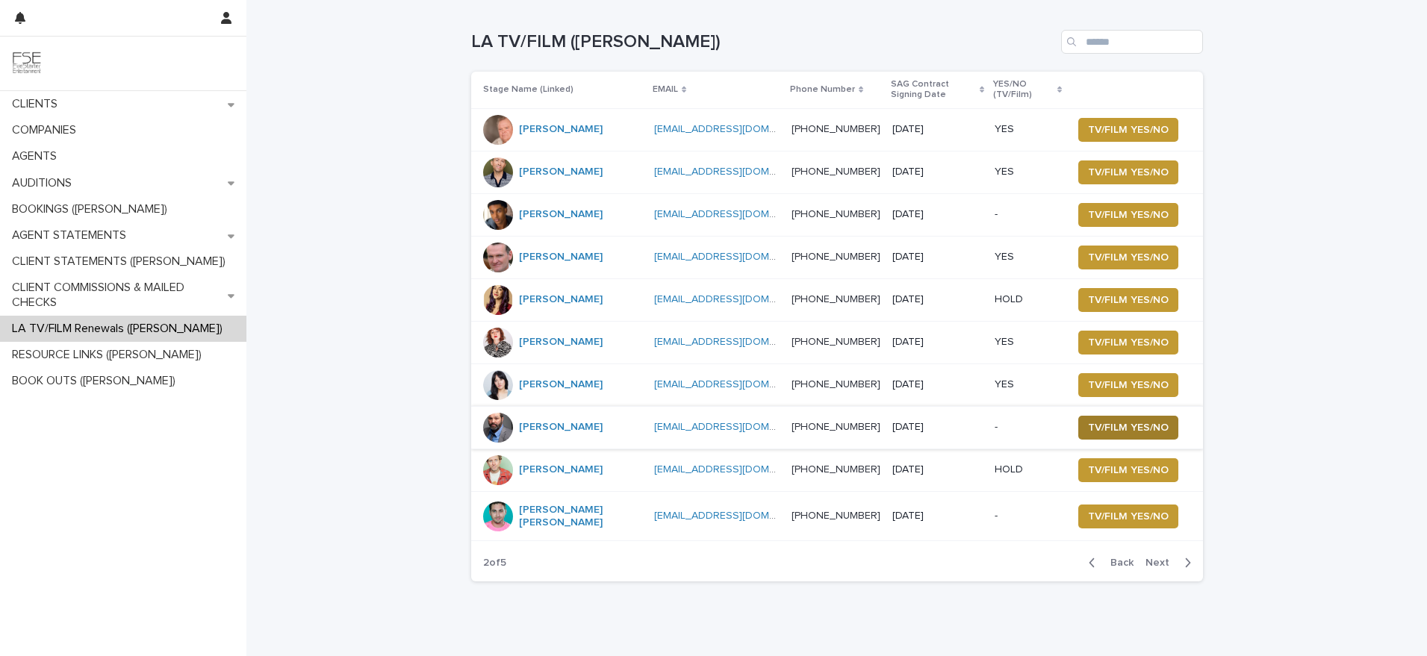
click at [1088, 425] on span "TV/FILM YES/NO" at bounding box center [1128, 427] width 81 height 15
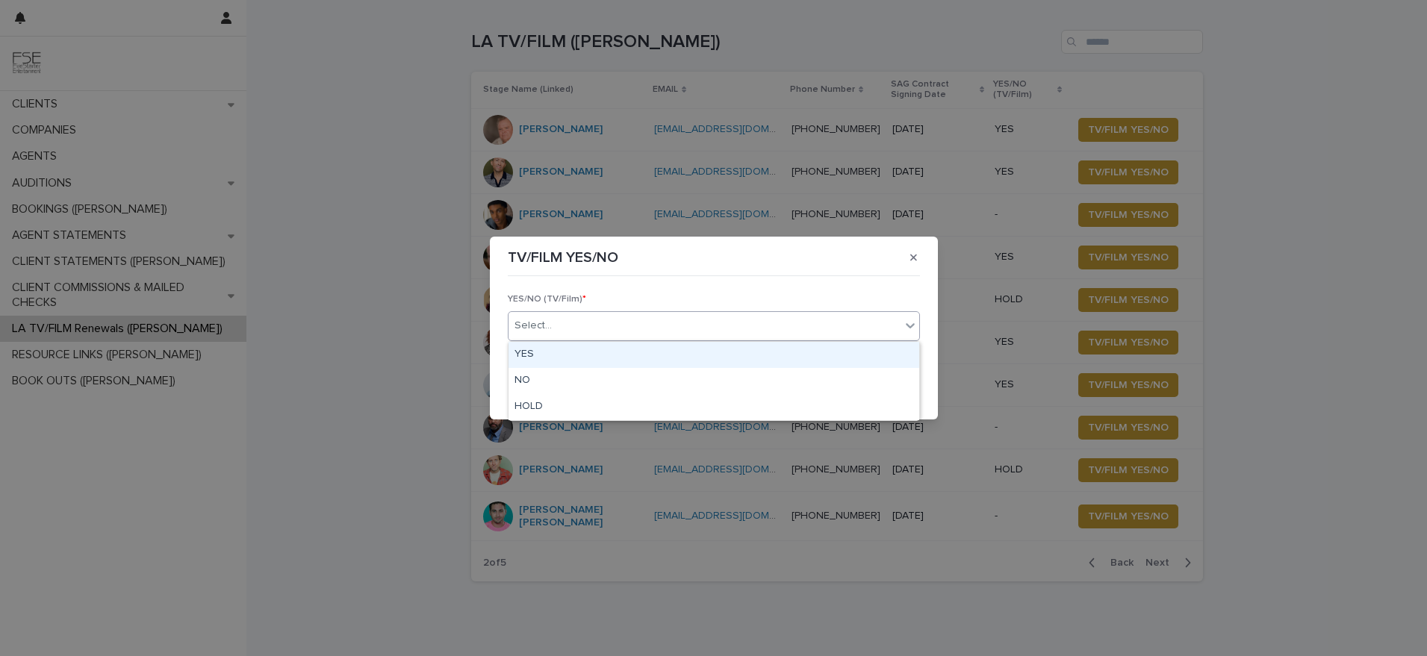
click at [621, 337] on div "Select..." at bounding box center [705, 326] width 392 height 25
click at [601, 354] on div "YES" at bounding box center [714, 355] width 411 height 26
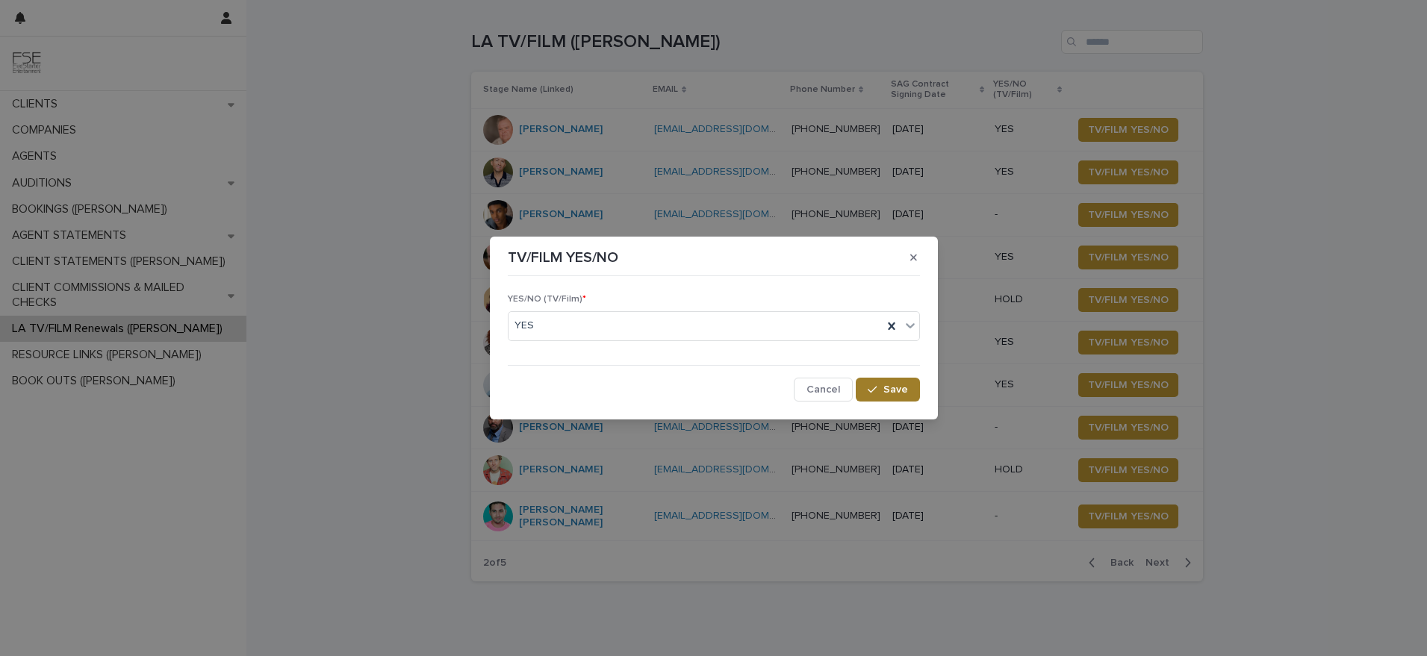
click at [894, 385] on span "Save" at bounding box center [895, 390] width 25 height 10
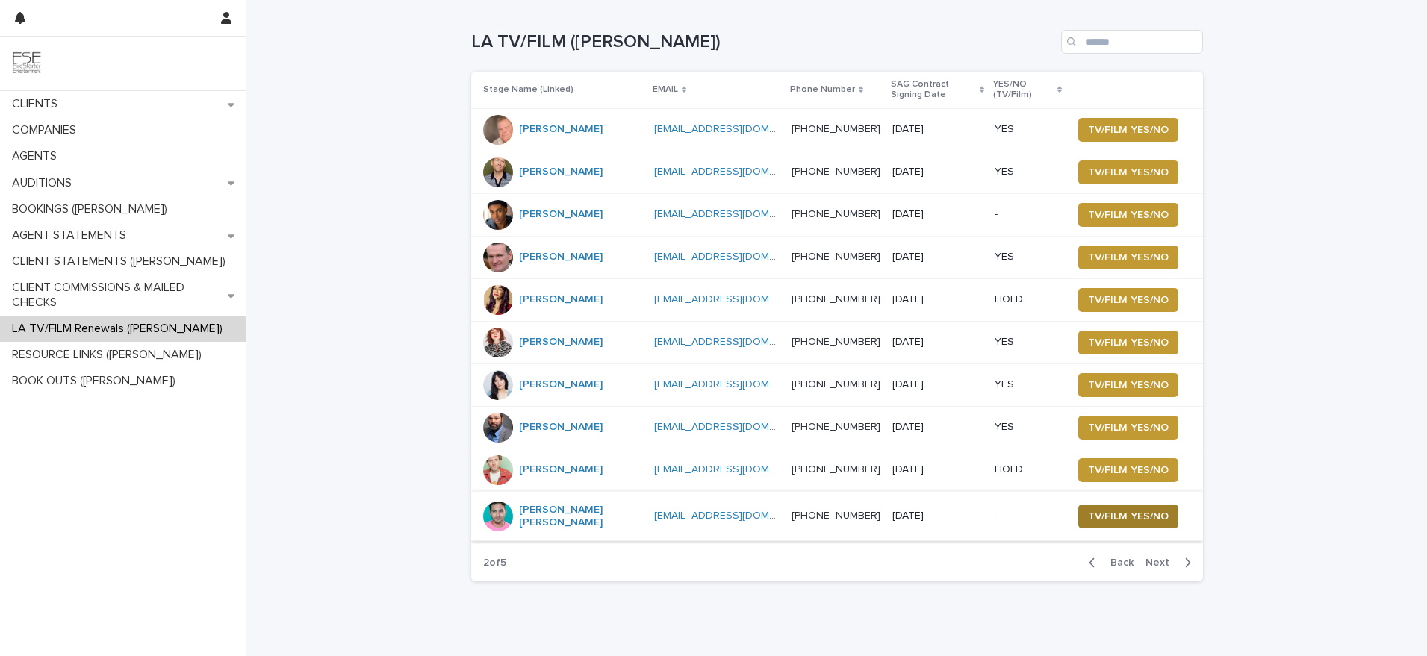
click at [1108, 520] on span "TV/FILM YES/NO" at bounding box center [1128, 516] width 81 height 15
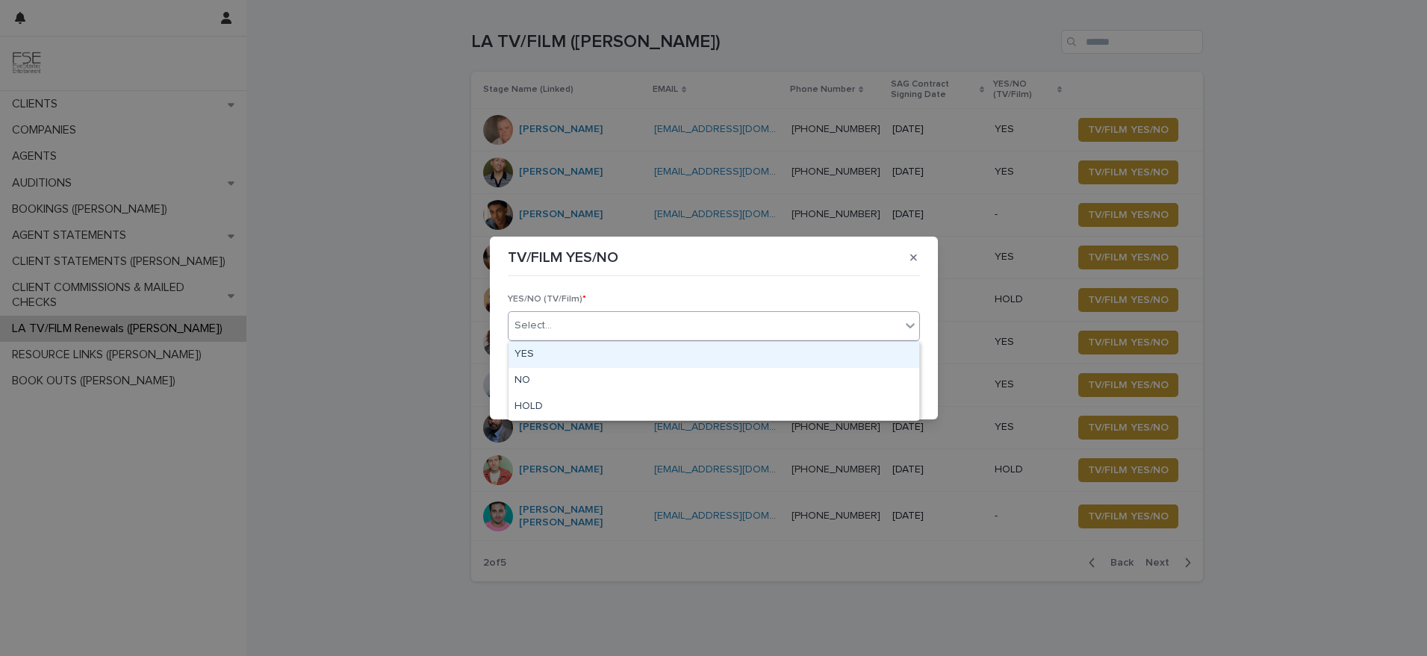
click at [597, 336] on div "Select..." at bounding box center [705, 326] width 392 height 25
click at [576, 357] on div "YES" at bounding box center [714, 355] width 411 height 26
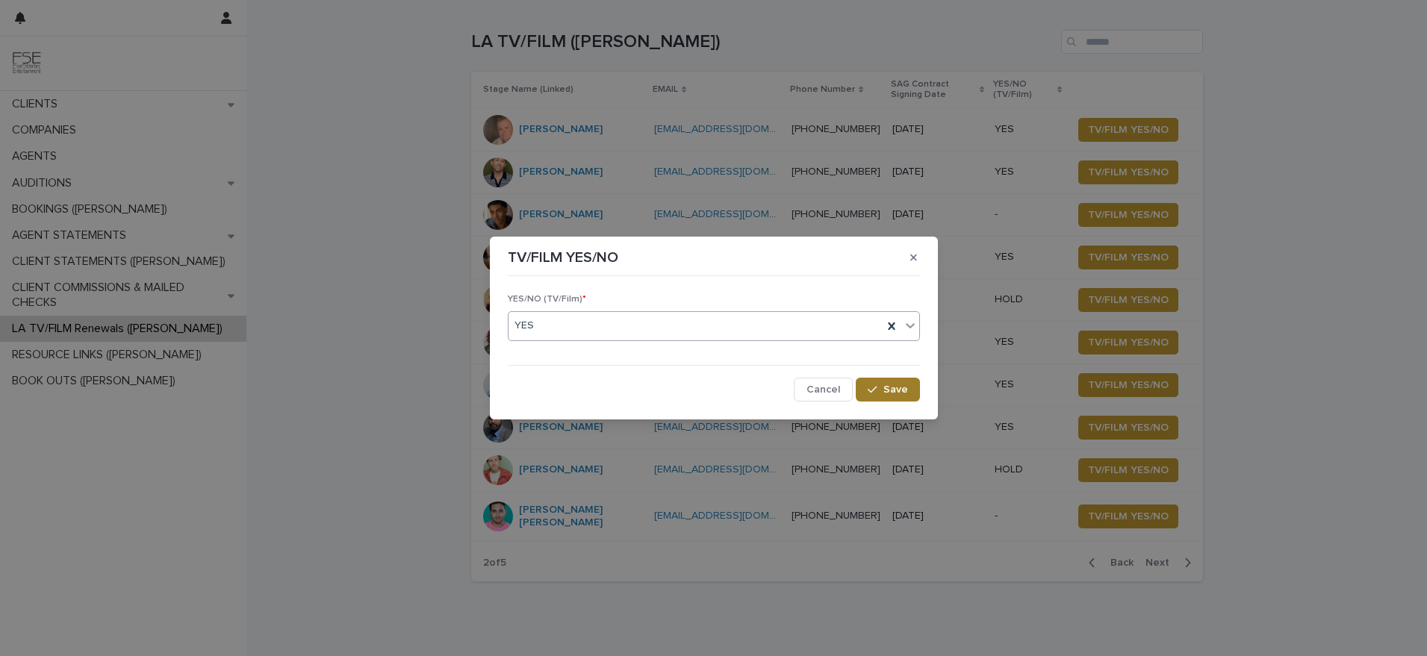
click at [904, 398] on button "Save" at bounding box center [887, 390] width 63 height 24
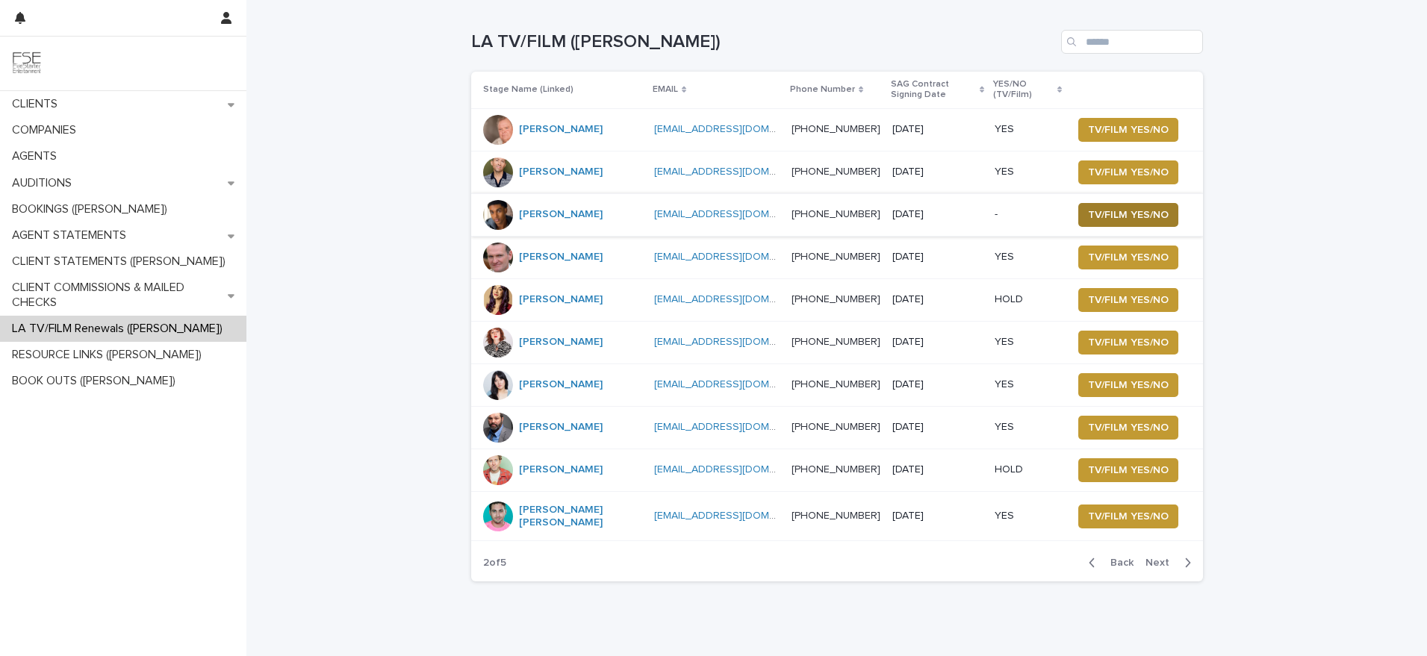
click at [1114, 217] on span "TV/FILM YES/NO" at bounding box center [1128, 215] width 81 height 15
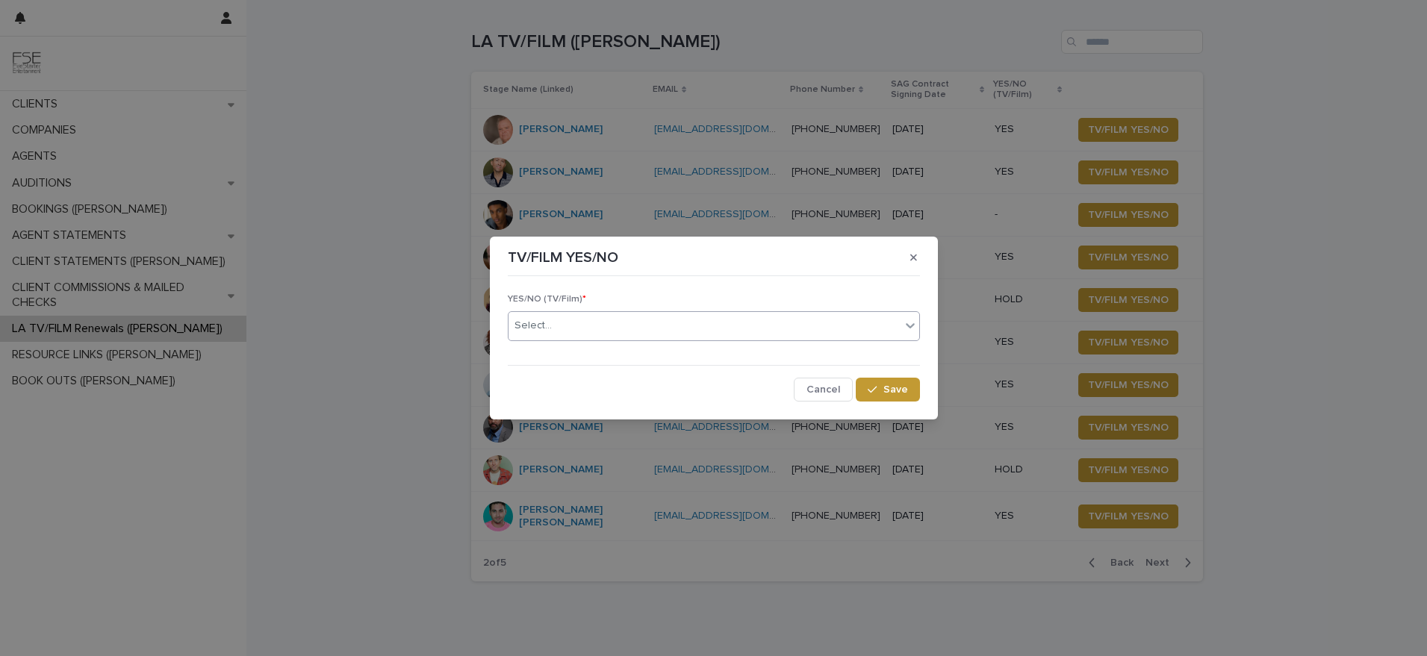
click at [620, 332] on div "Select..." at bounding box center [705, 326] width 392 height 25
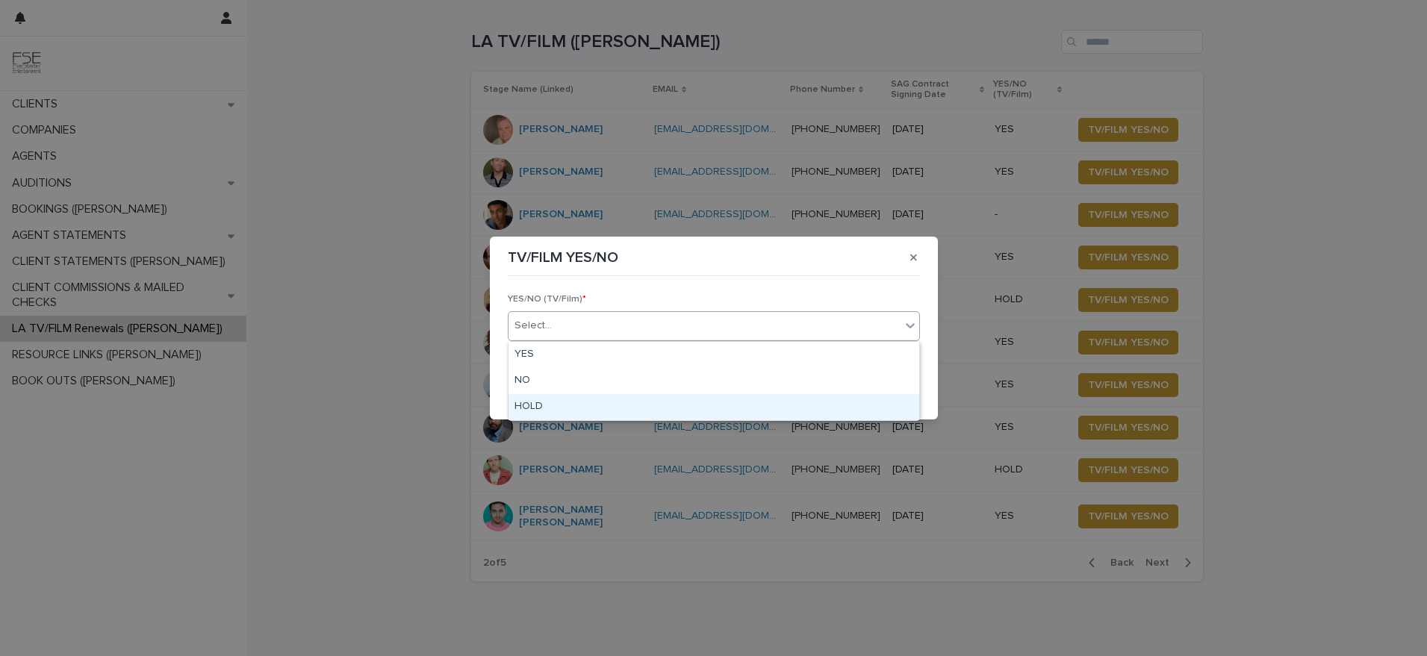
click at [550, 412] on div "HOLD" at bounding box center [714, 407] width 411 height 26
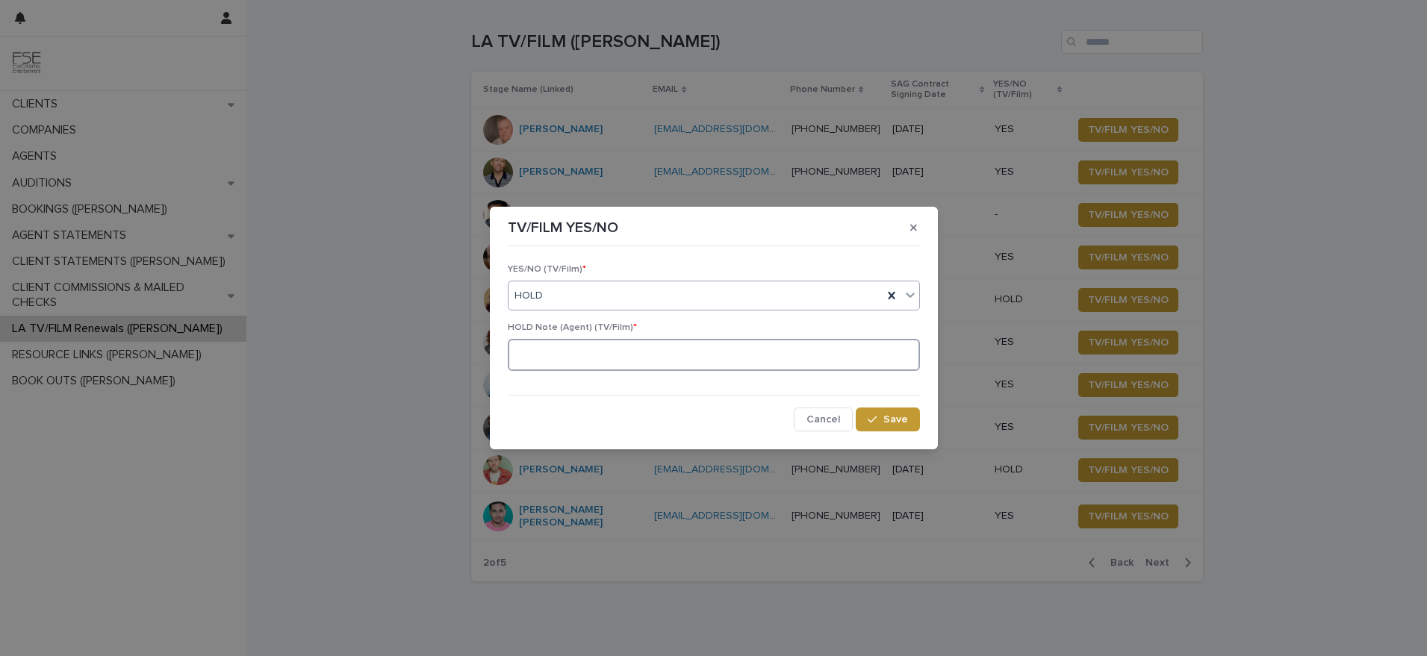
click at [887, 361] on textarea at bounding box center [714, 355] width 412 height 32
type textarea "**********"
click at [911, 444] on section "**********" at bounding box center [714, 328] width 448 height 243
click at [913, 427] on button "Save" at bounding box center [887, 420] width 63 height 24
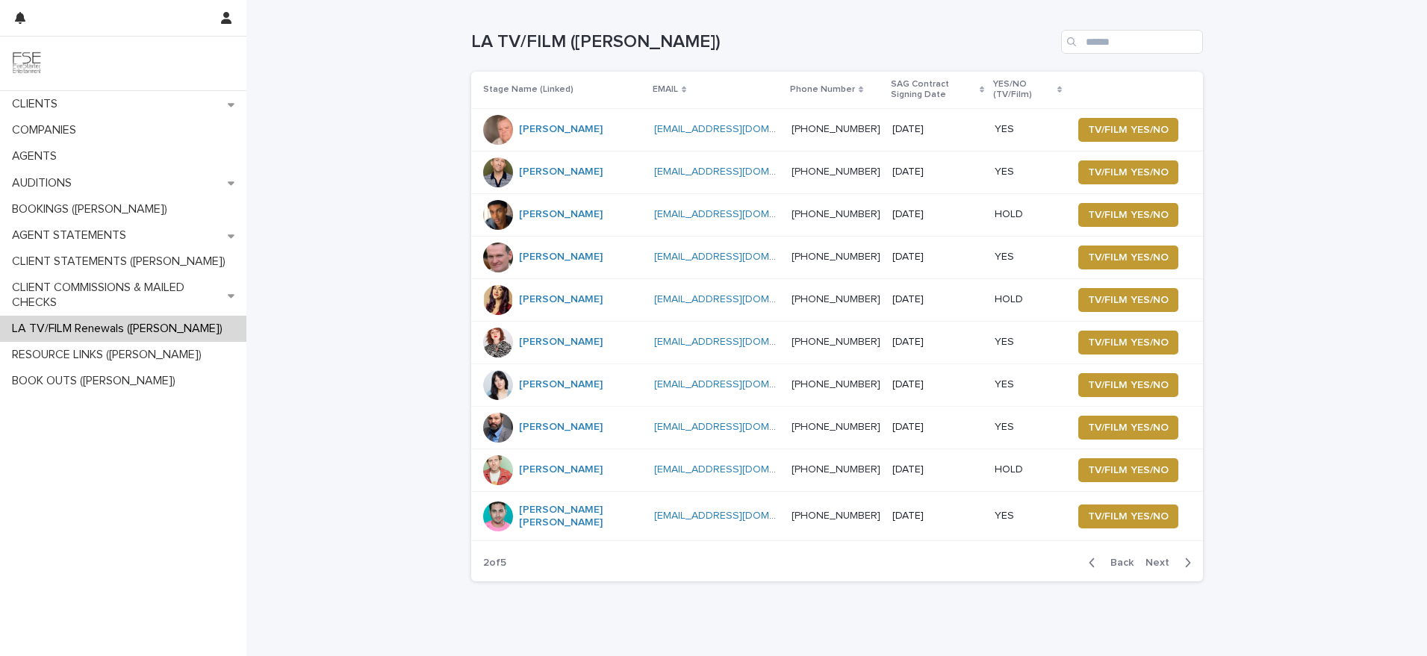
click at [1151, 561] on span "Next" at bounding box center [1162, 563] width 33 height 10
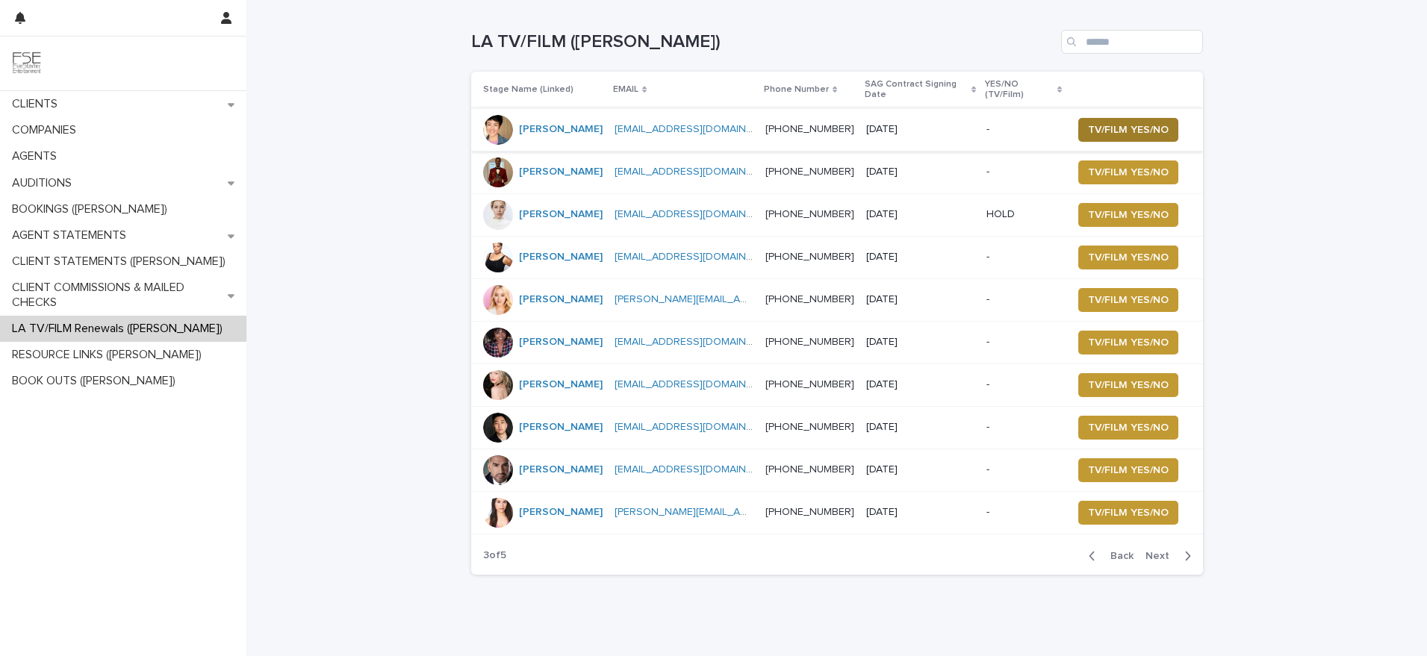
click at [1137, 121] on button "TV/FILM YES/NO" at bounding box center [1128, 130] width 100 height 24
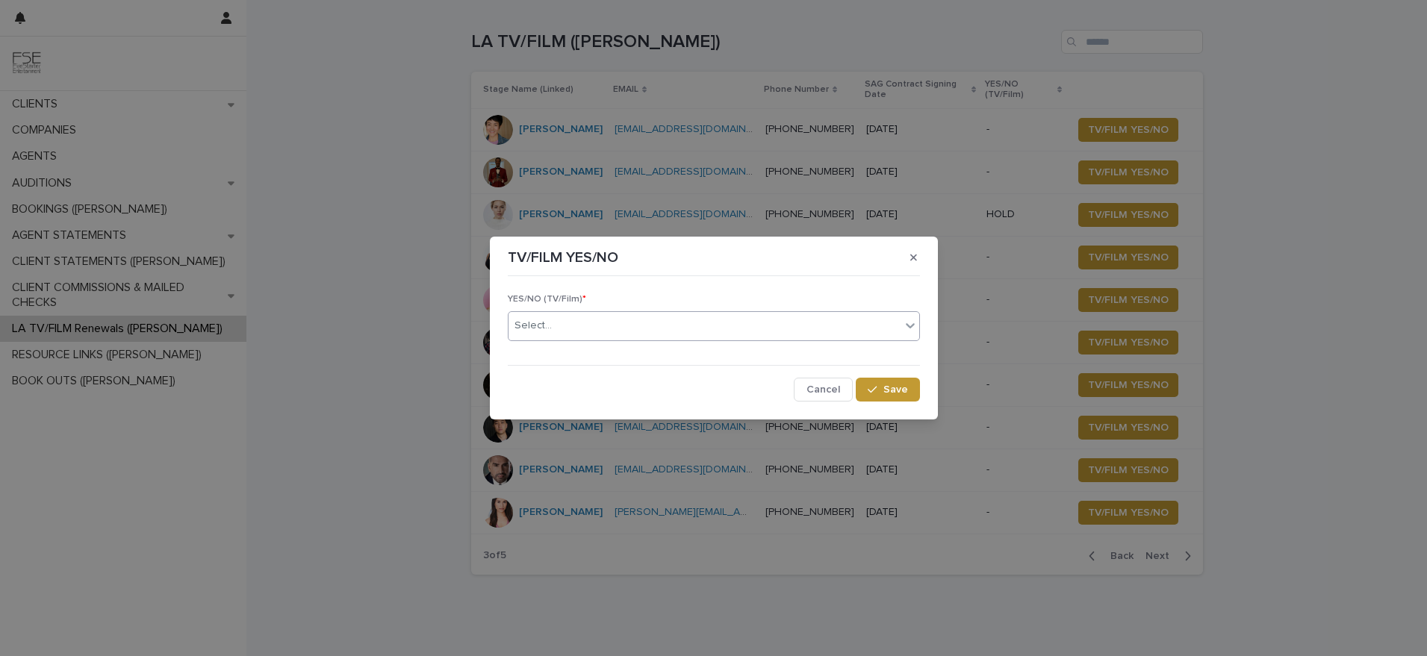
click at [597, 328] on div "Select..." at bounding box center [705, 326] width 392 height 25
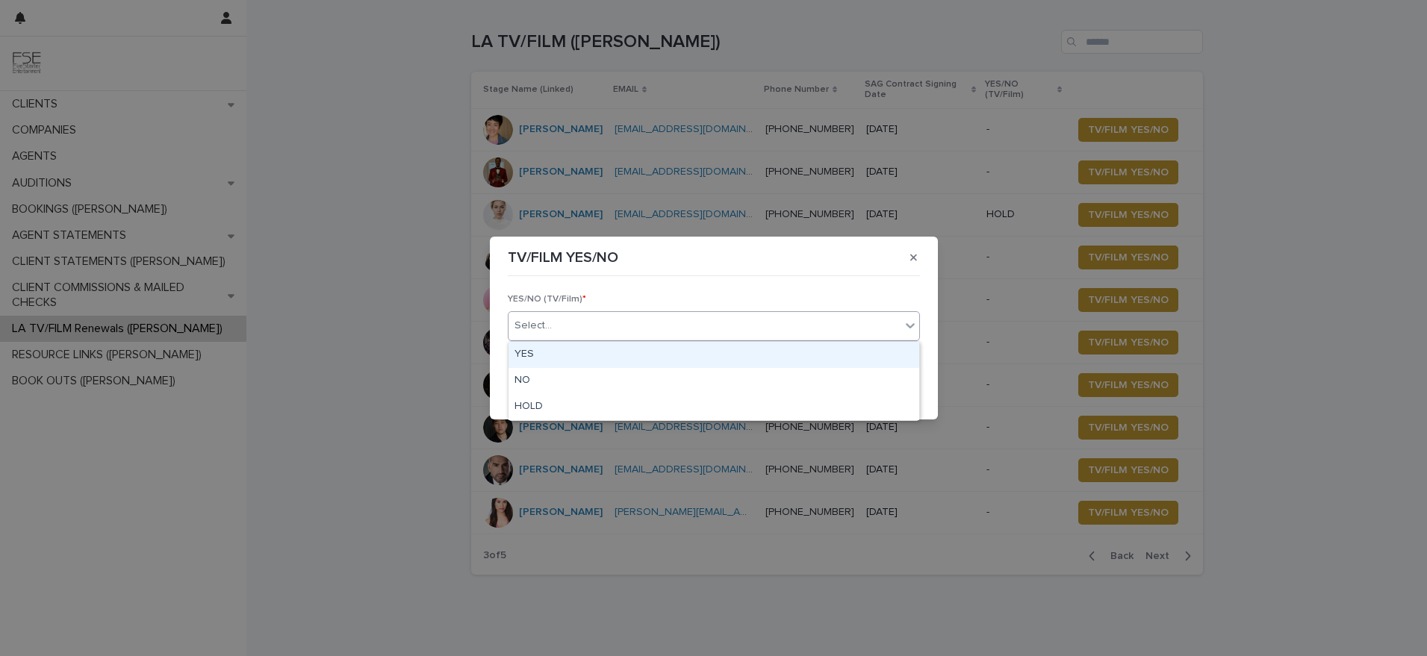
click at [562, 355] on div "YES" at bounding box center [714, 355] width 411 height 26
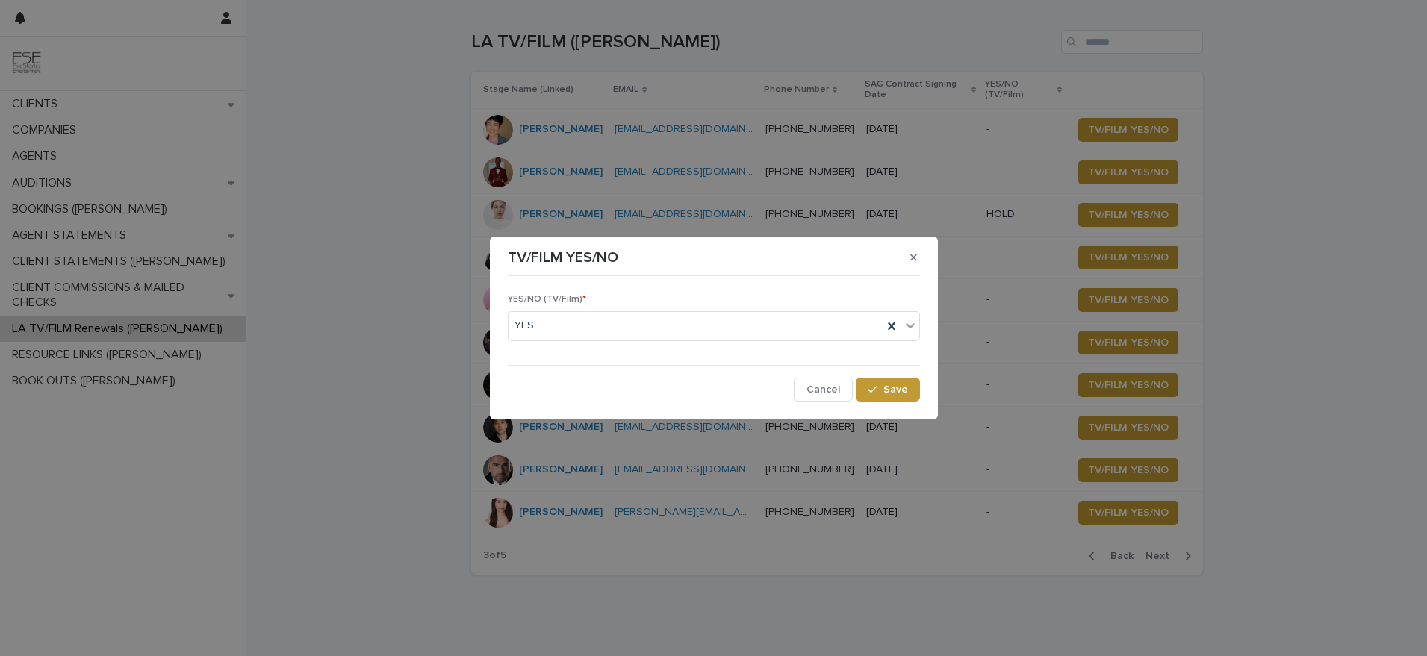
click at [897, 402] on div "YES/NO (TV/Film) * YES Cancel Save" at bounding box center [714, 342] width 420 height 126
click at [901, 395] on button "Save" at bounding box center [887, 390] width 63 height 24
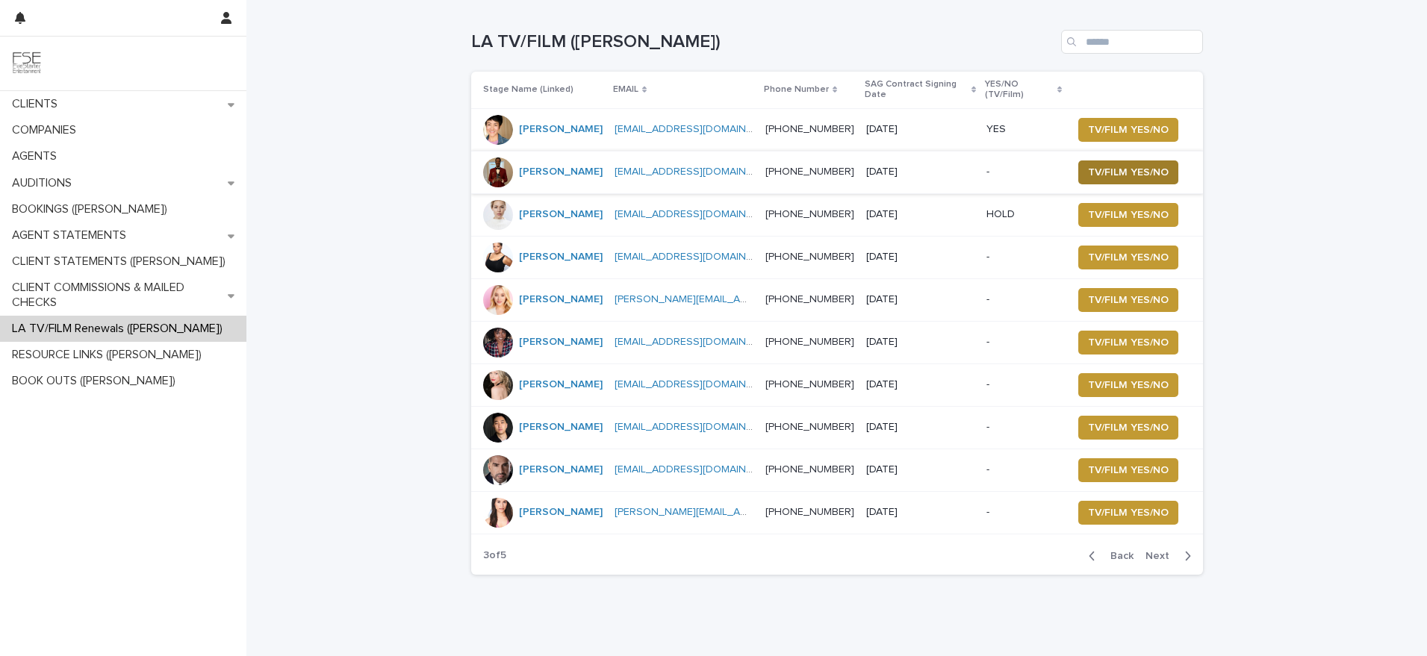
click at [1121, 173] on span "TV/FILM YES/NO" at bounding box center [1128, 172] width 81 height 15
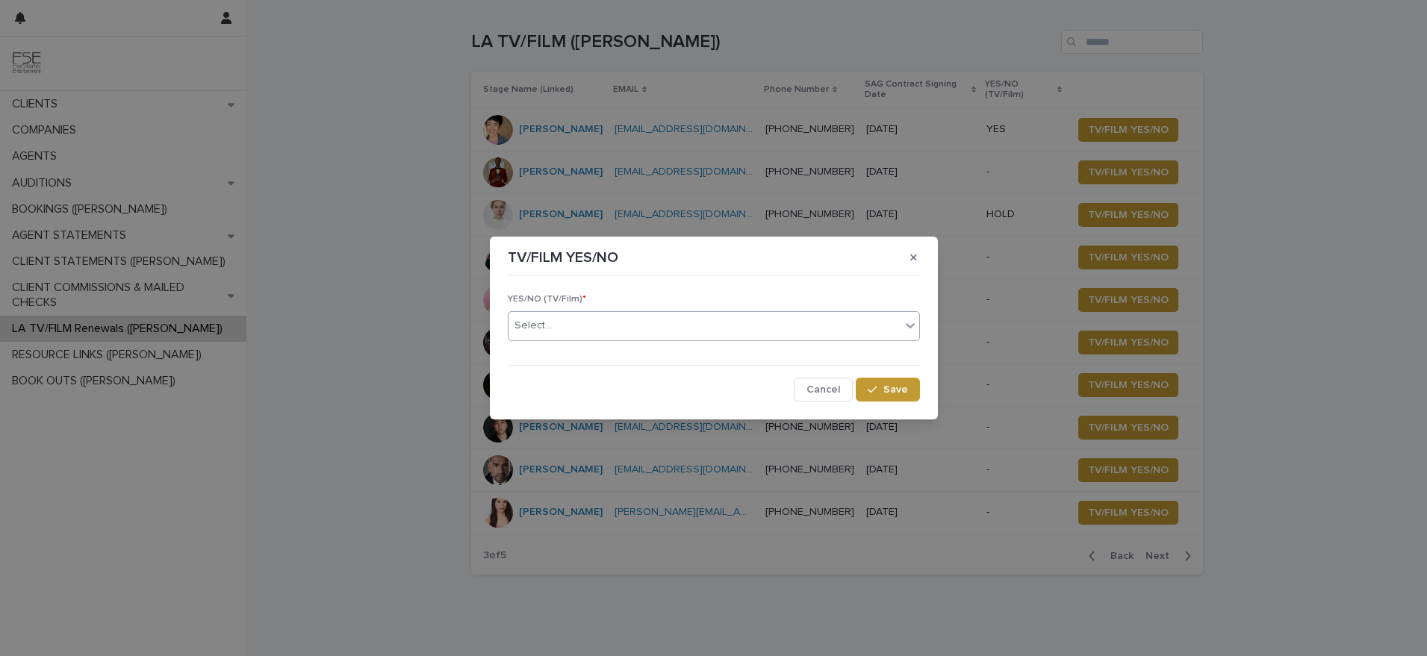
click at [619, 335] on div "Select..." at bounding box center [705, 326] width 392 height 25
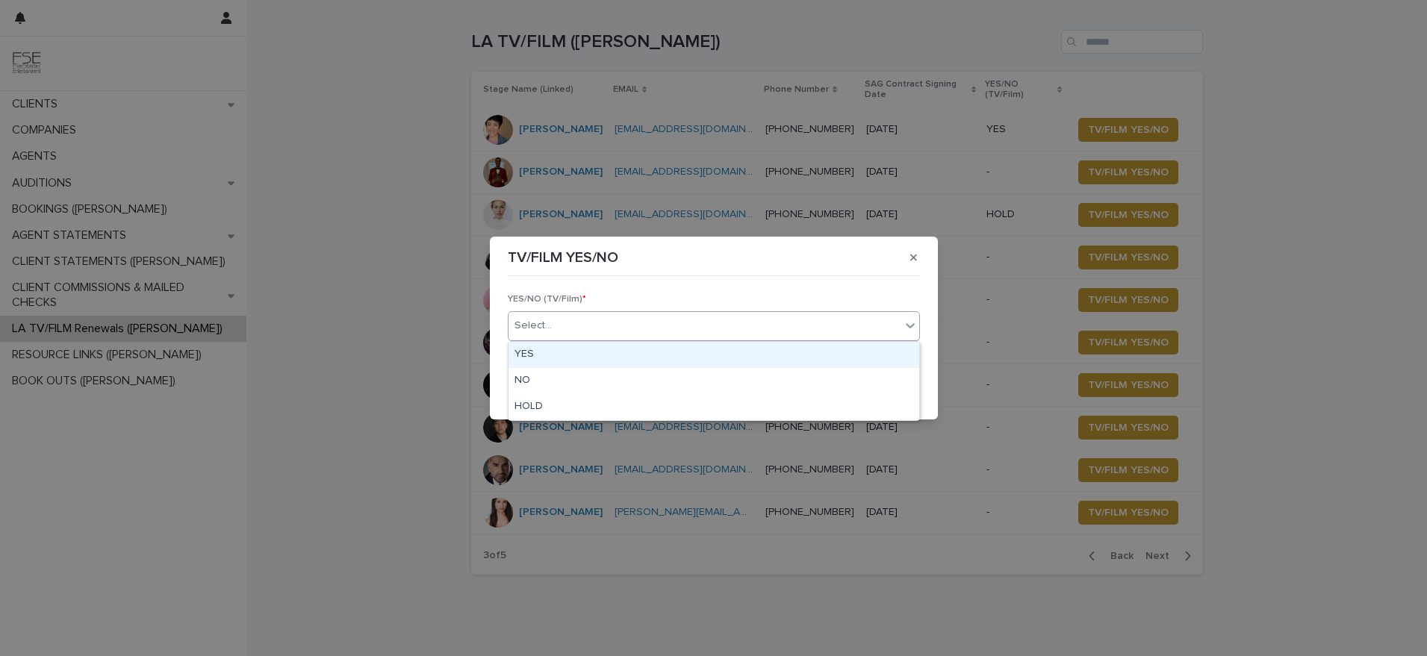
click at [579, 356] on div "YES" at bounding box center [714, 355] width 411 height 26
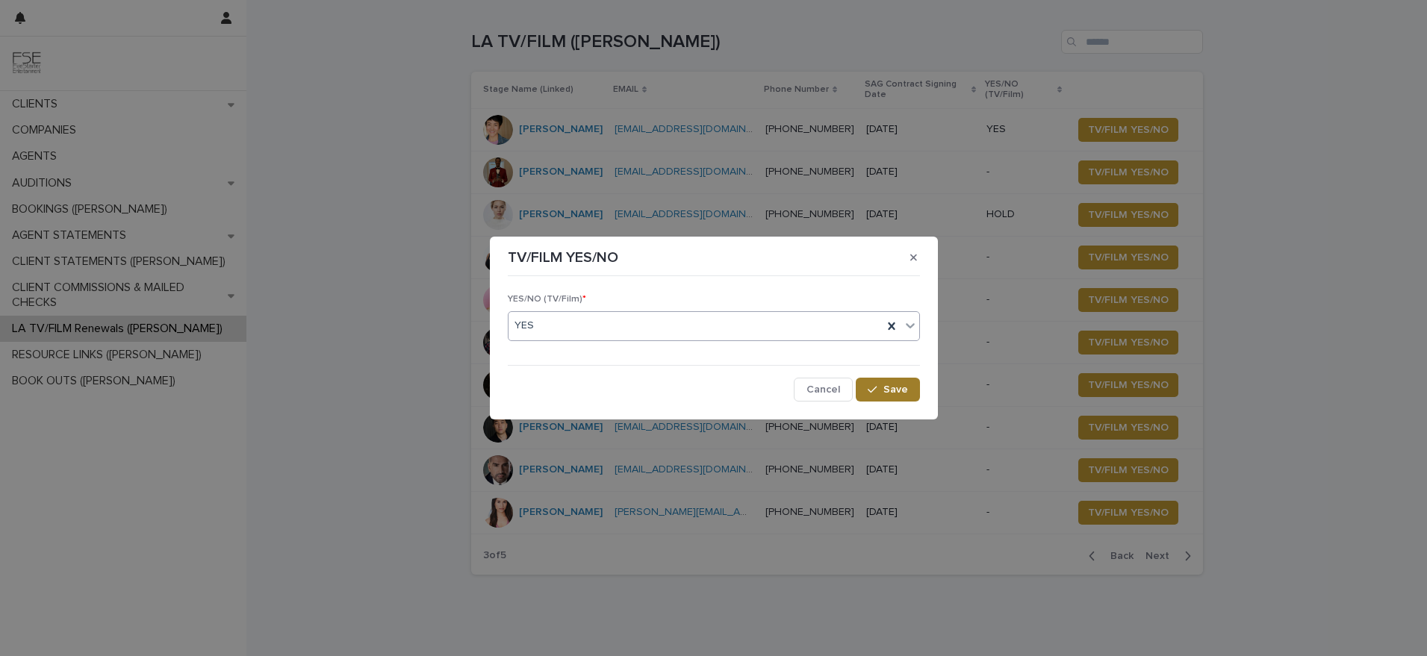
drag, startPoint x: 935, startPoint y: 391, endPoint x: 911, endPoint y: 394, distance: 24.2
click at [933, 391] on section "TV/FILM YES/NO YES/NO (TV/Film) * option YES, selected. 0 results available. Se…" at bounding box center [714, 328] width 448 height 182
click at [889, 397] on button "Save" at bounding box center [887, 390] width 63 height 24
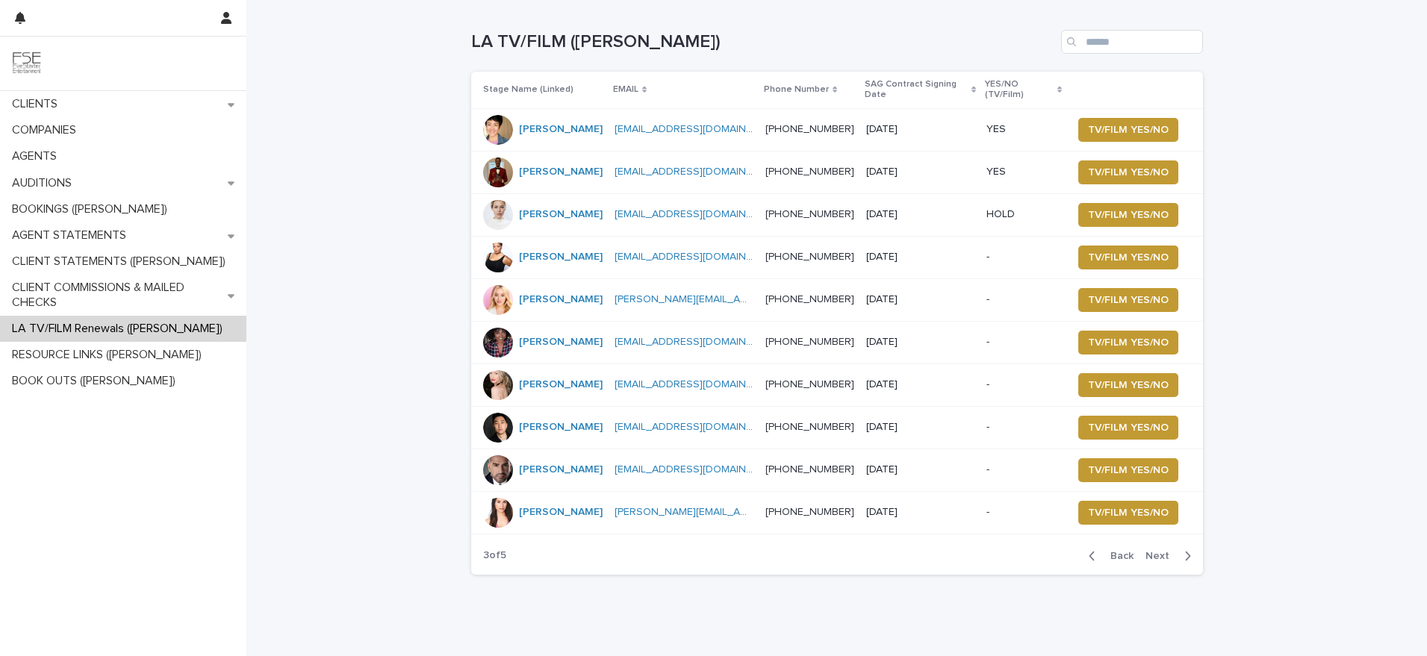
click at [1098, 313] on td "TV/FILM YES/NO" at bounding box center [1134, 300] width 136 height 43
click at [1105, 306] on span "TV/FILM YES/NO" at bounding box center [1128, 300] width 81 height 15
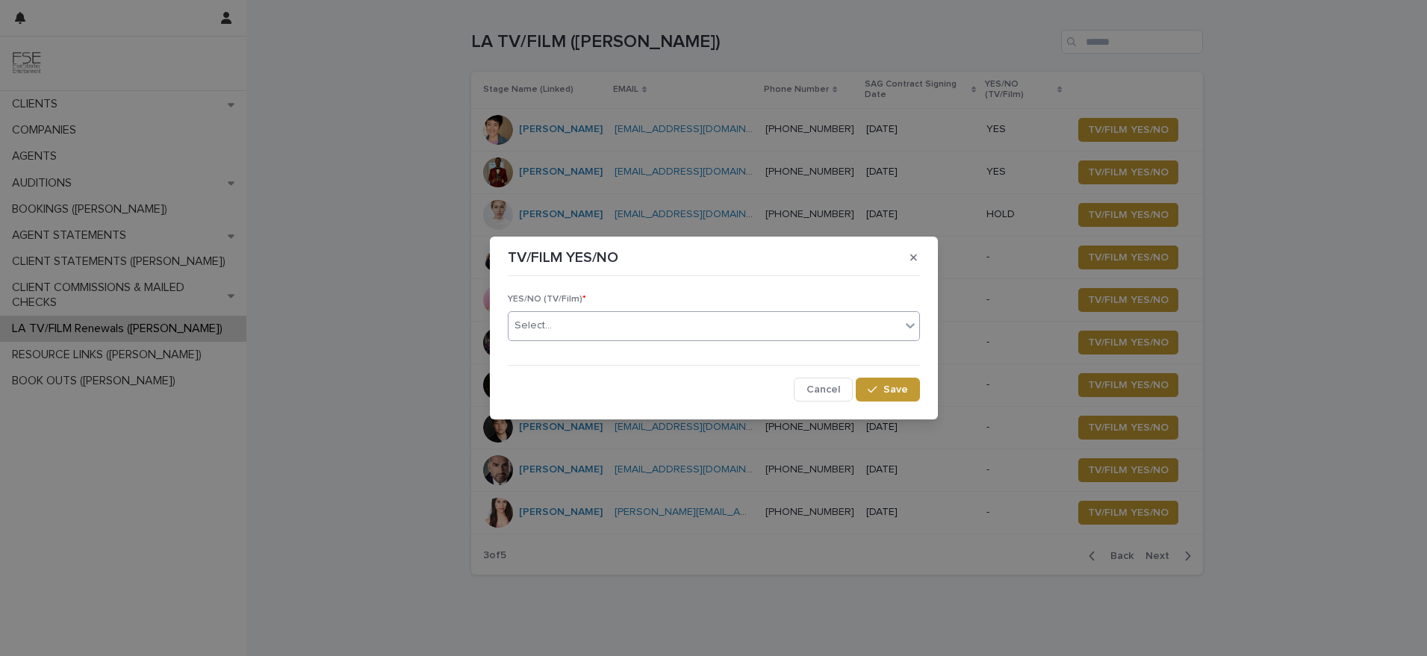
click at [659, 335] on div "Select..." at bounding box center [705, 326] width 392 height 25
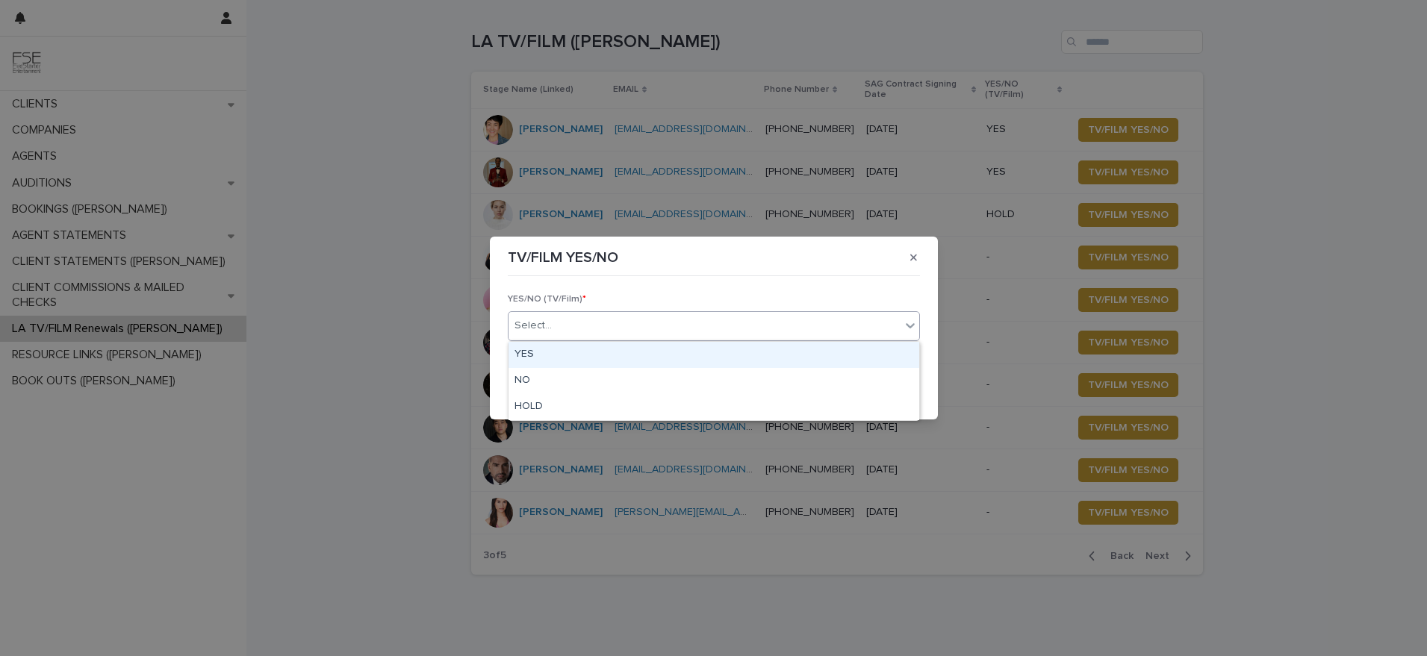
click at [614, 358] on div "YES" at bounding box center [714, 355] width 411 height 26
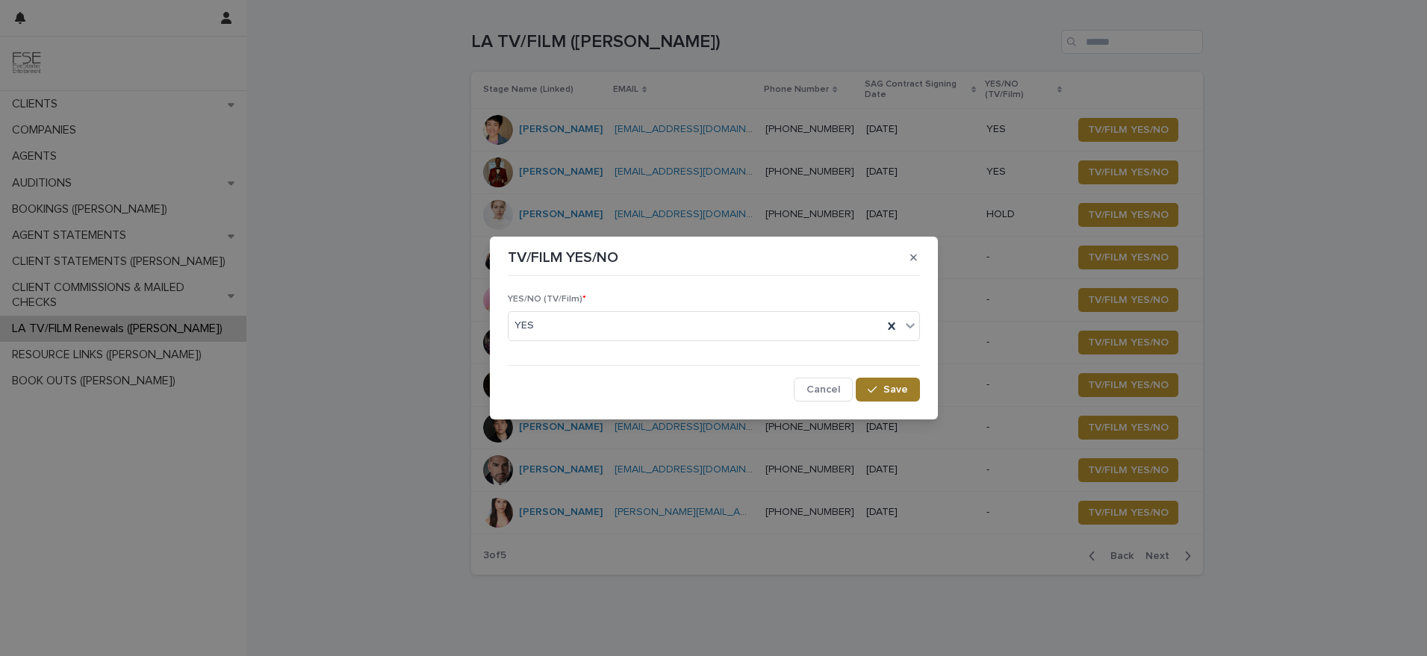
click at [904, 394] on span "Save" at bounding box center [895, 390] width 25 height 10
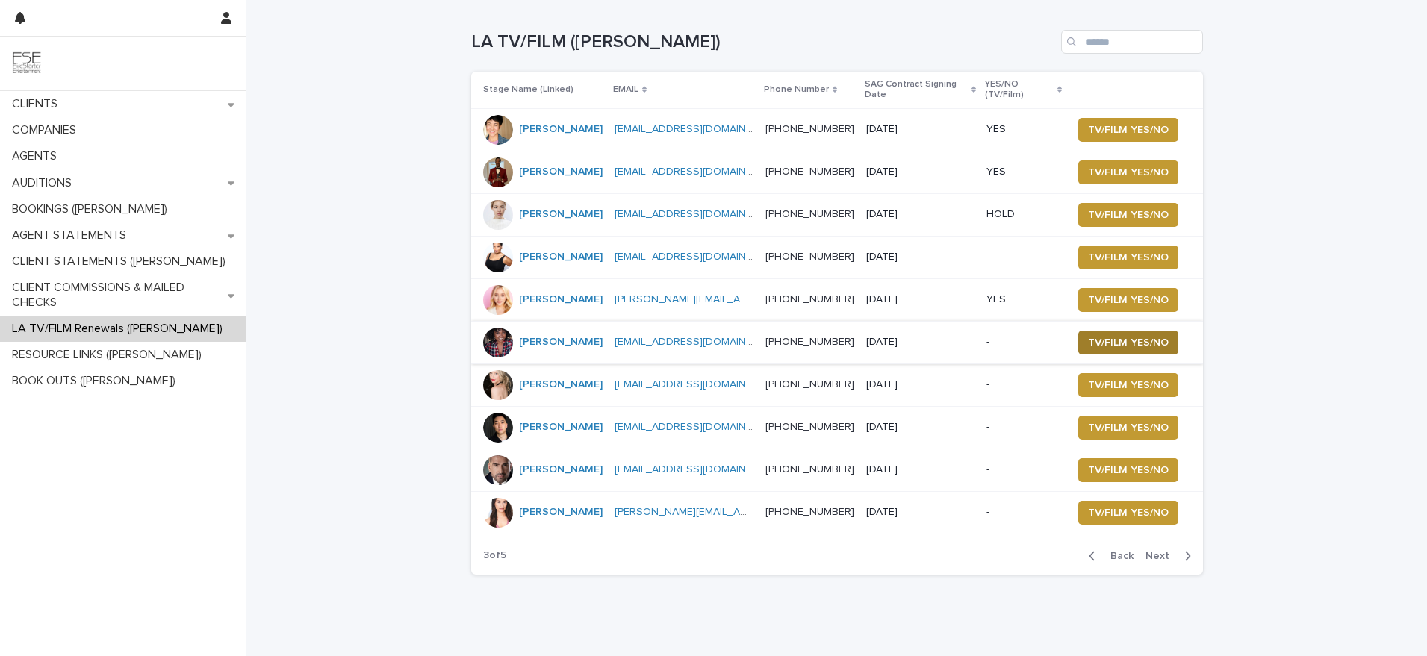
click at [1113, 349] on span "TV/FILM YES/NO" at bounding box center [1128, 342] width 81 height 15
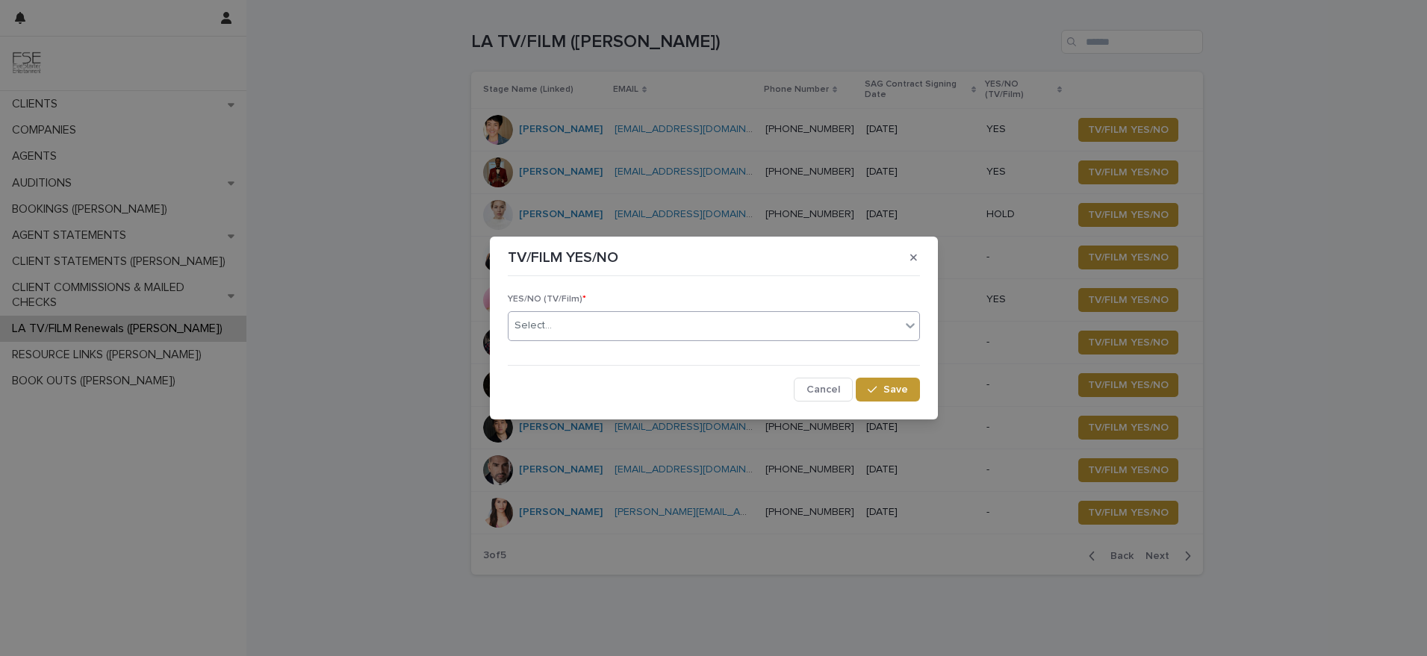
click at [565, 340] on div "Select..." at bounding box center [714, 326] width 412 height 30
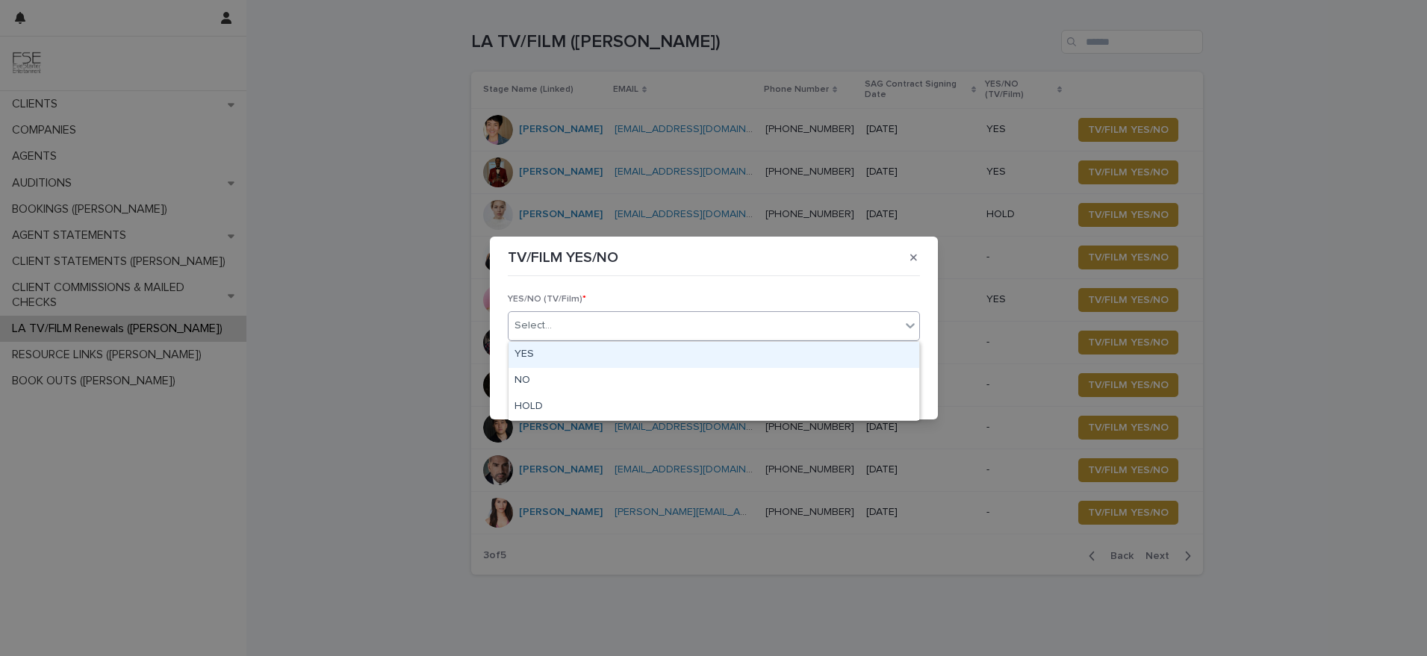
click at [555, 354] on div "YES" at bounding box center [714, 355] width 411 height 26
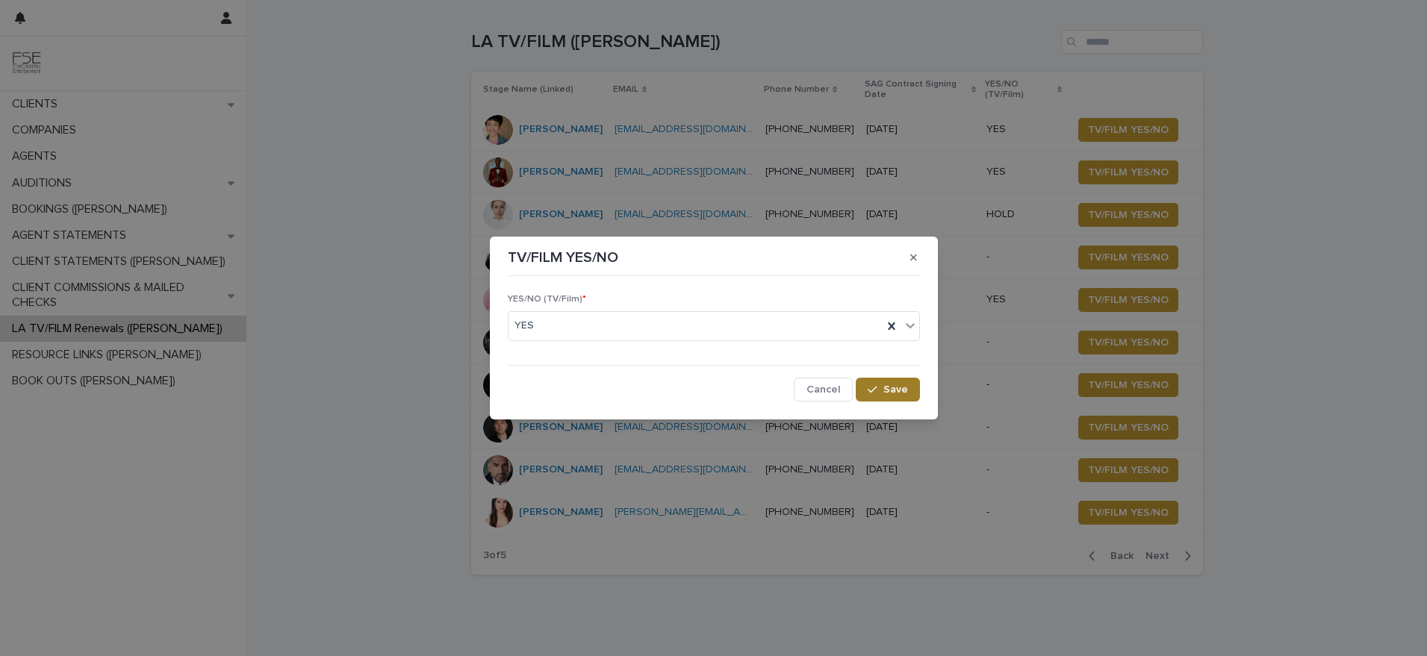
click at [904, 395] on button "Save" at bounding box center [887, 390] width 63 height 24
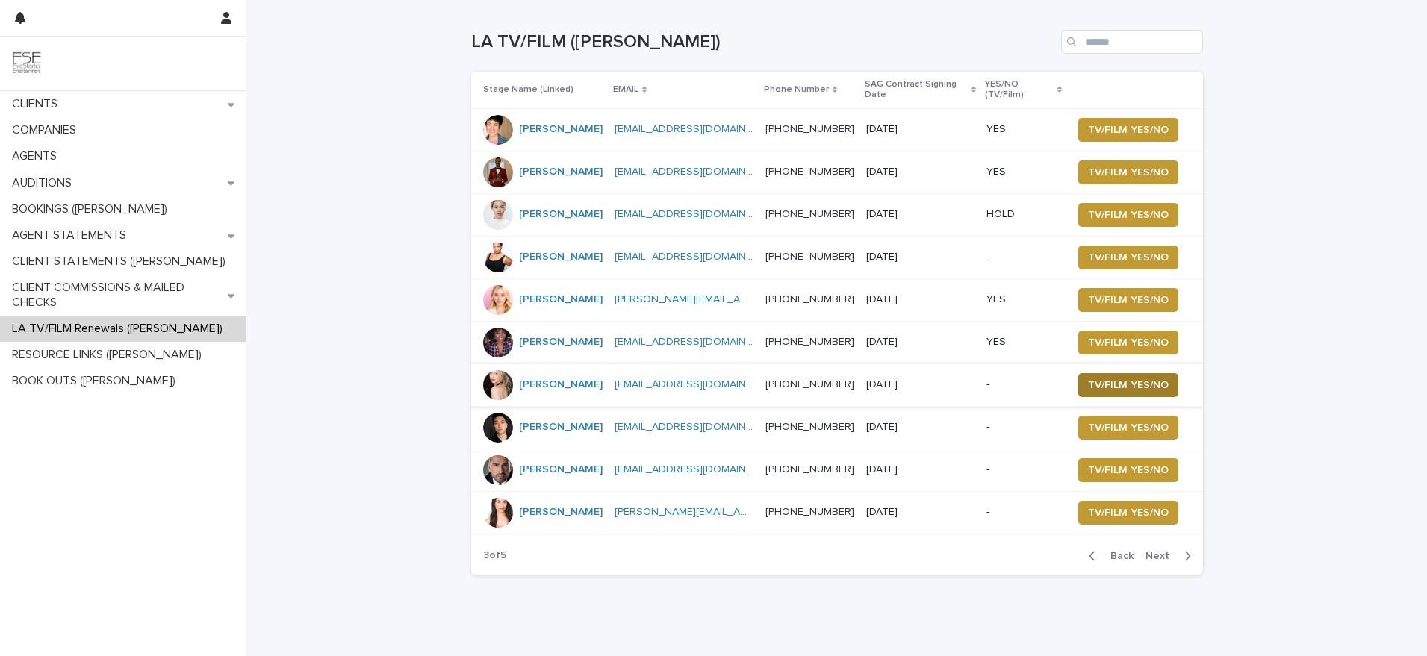
click at [1106, 389] on span "TV/FILM YES/NO" at bounding box center [1128, 385] width 81 height 15
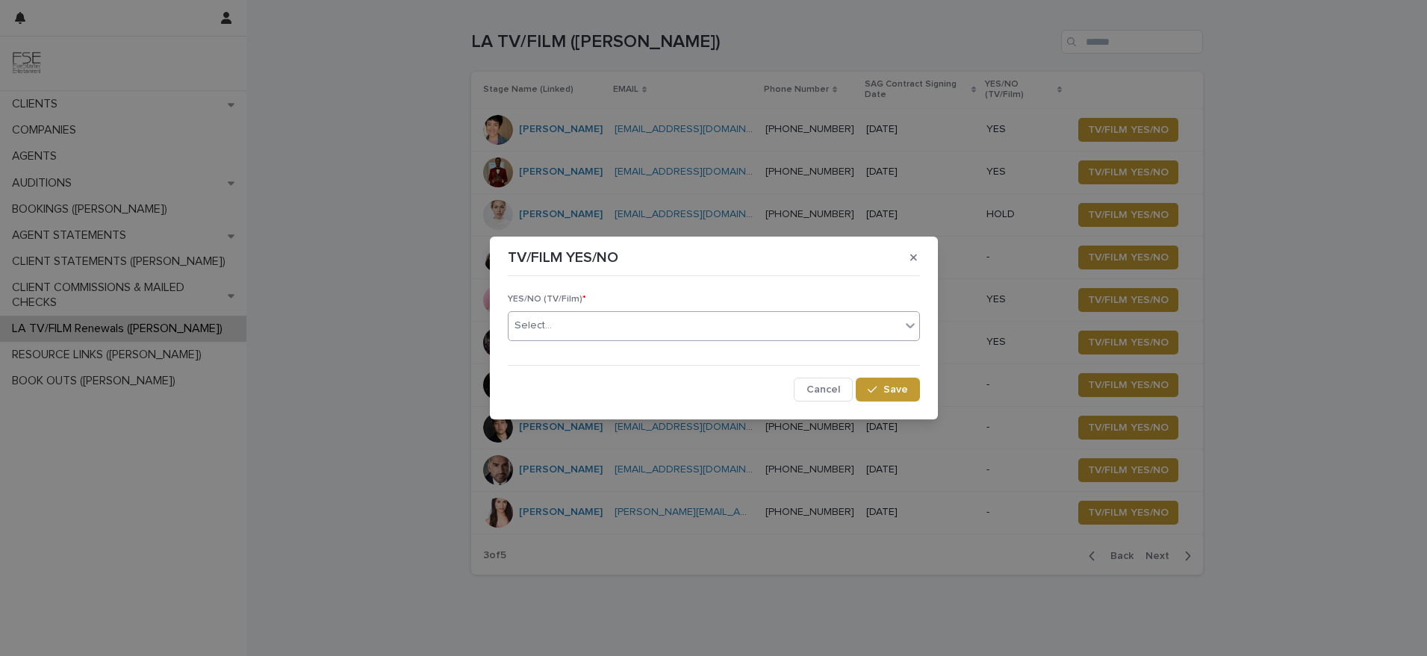
click at [591, 329] on div "Select..." at bounding box center [705, 326] width 392 height 25
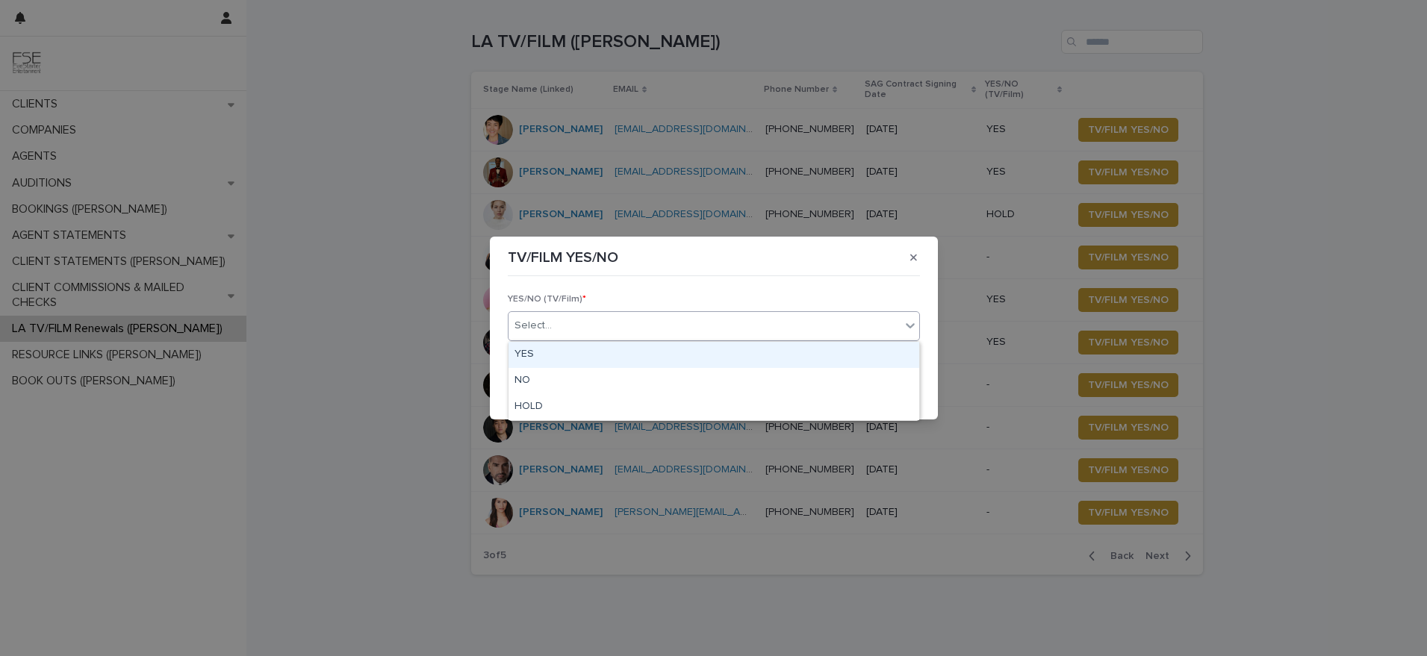
click at [556, 356] on div "YES" at bounding box center [714, 355] width 411 height 26
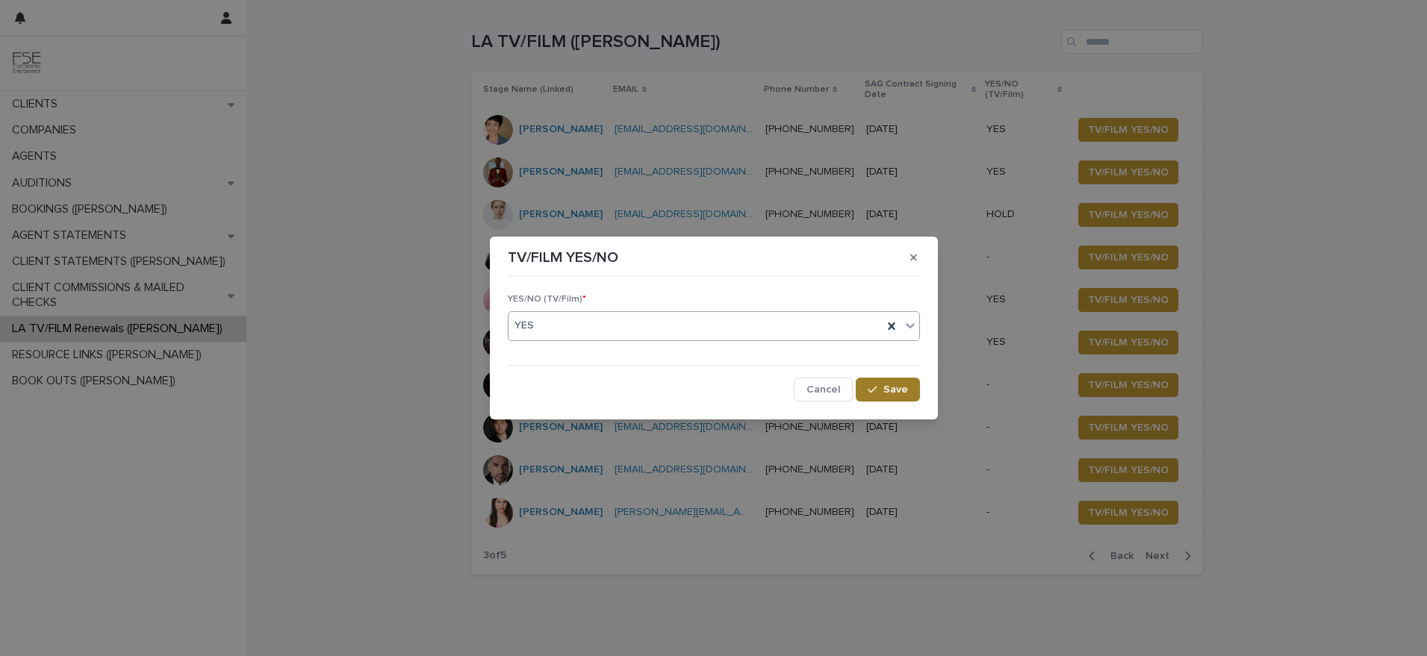
click at [867, 391] on button "Save" at bounding box center [887, 390] width 63 height 24
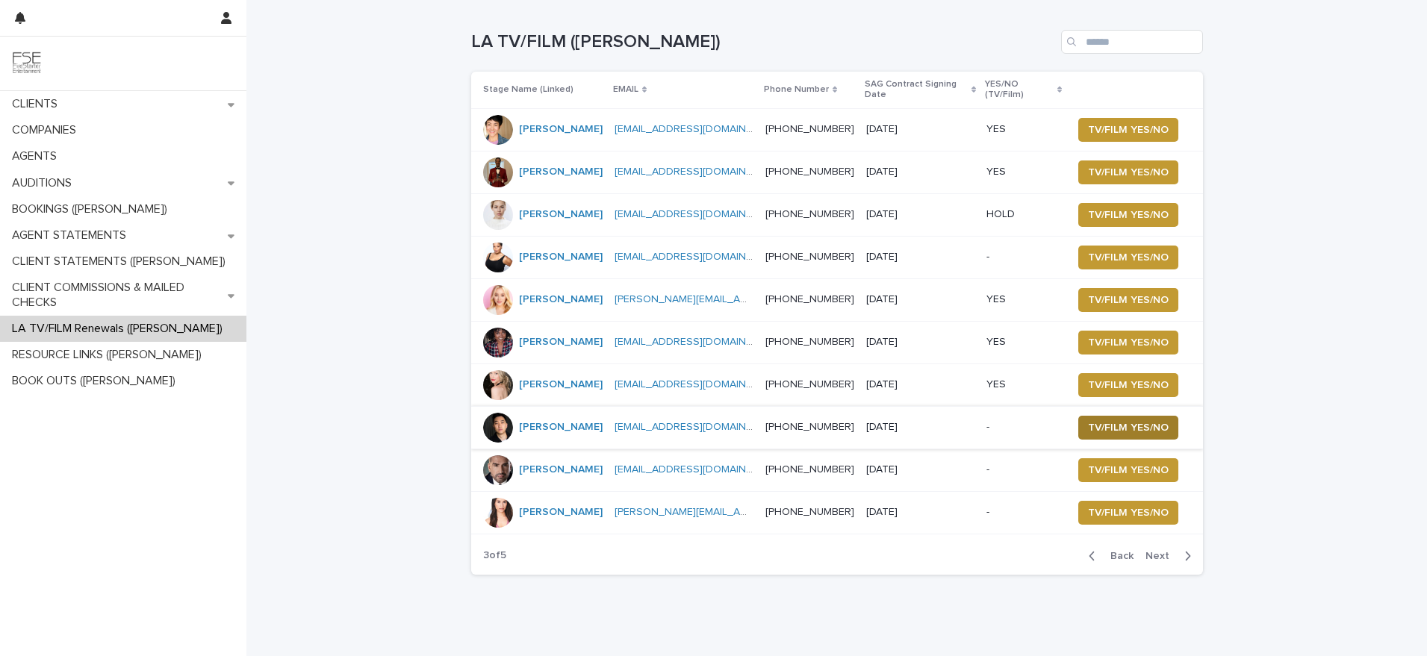
click at [1106, 435] on span "TV/FILM YES/NO" at bounding box center [1128, 427] width 81 height 15
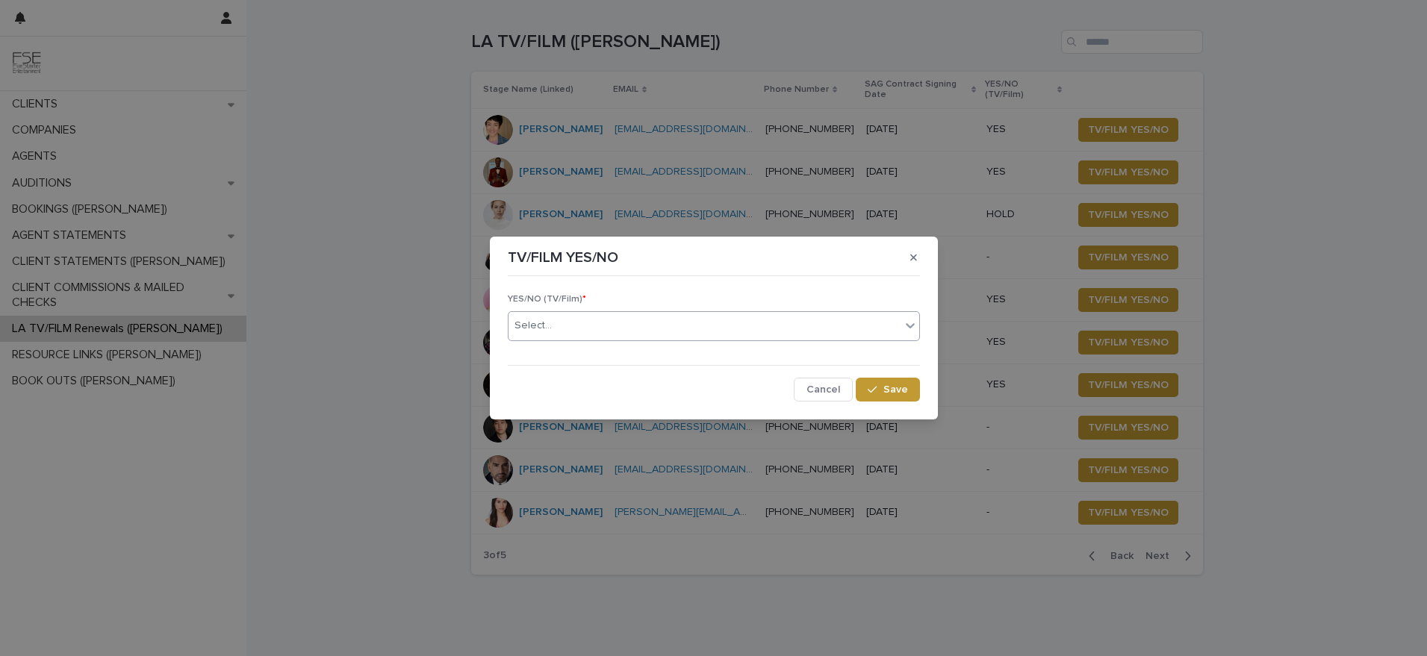
click at [641, 338] on div "Select..." at bounding box center [714, 326] width 412 height 30
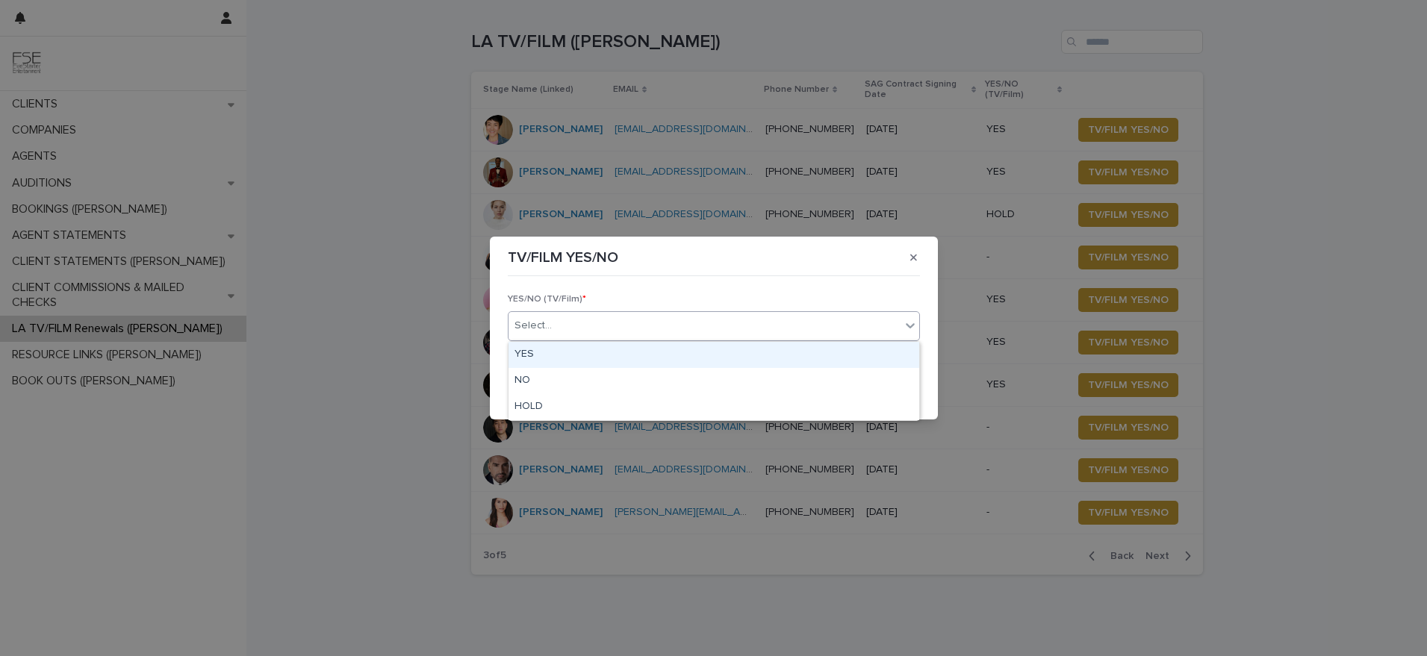
click at [593, 354] on div "YES" at bounding box center [714, 355] width 411 height 26
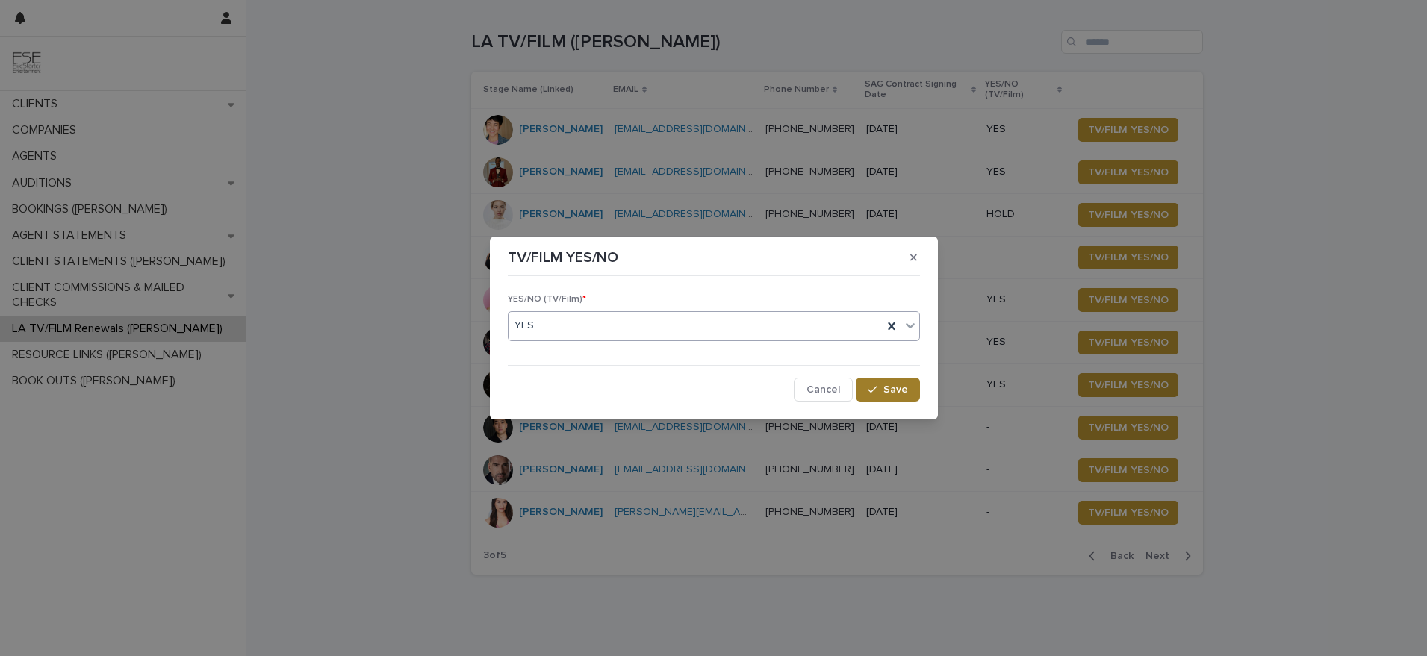
click at [894, 397] on button "Save" at bounding box center [887, 390] width 63 height 24
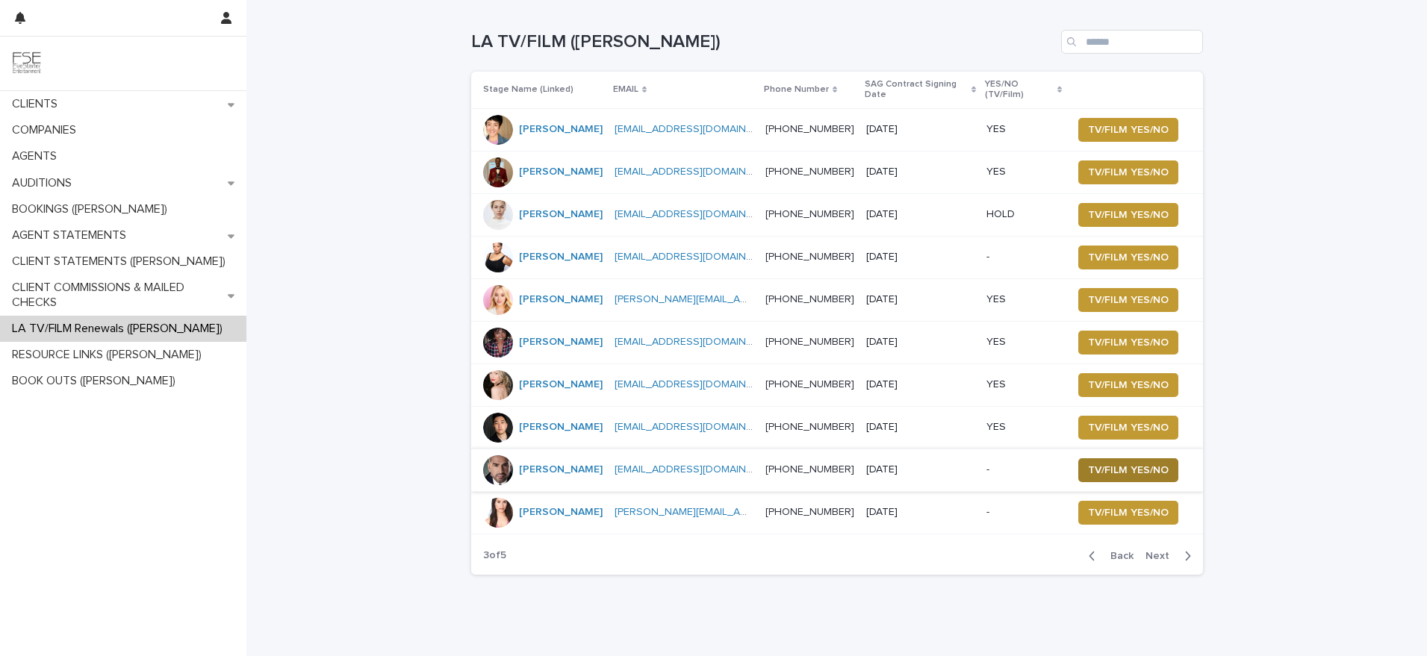
click at [1099, 476] on span "TV/FILM YES/NO" at bounding box center [1128, 470] width 81 height 15
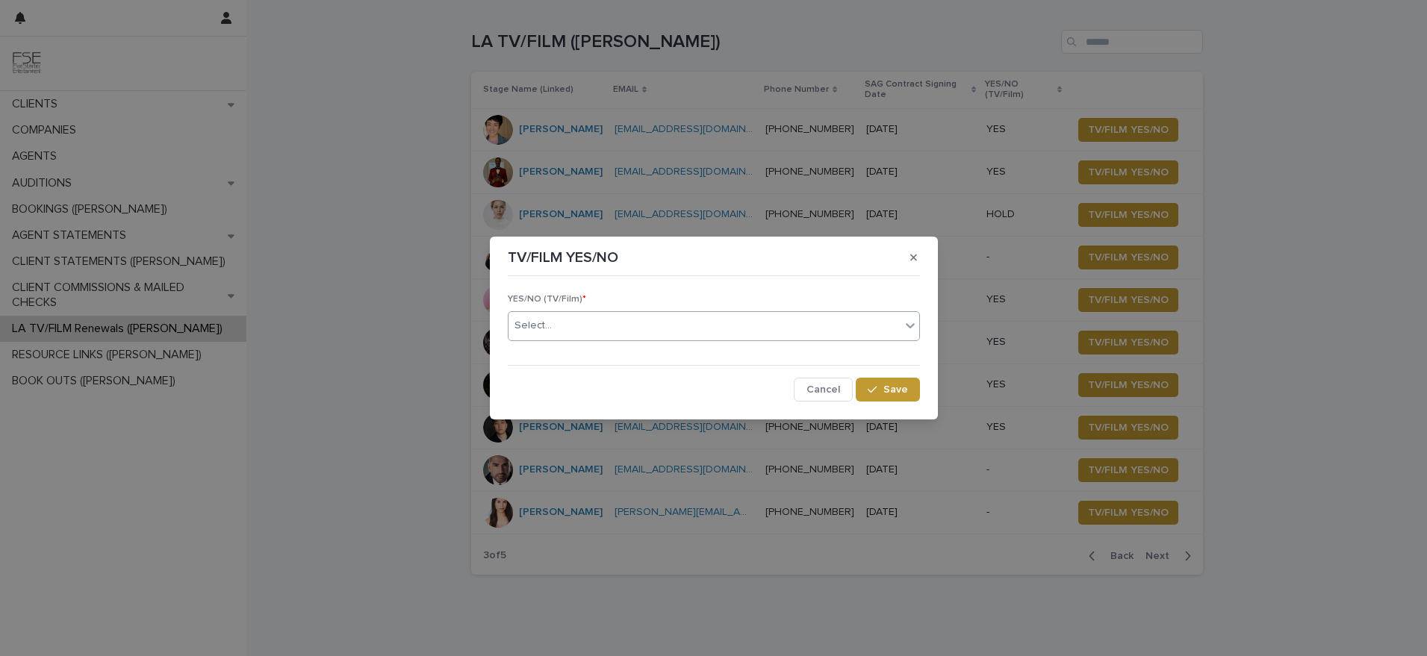
click at [629, 335] on div "Select..." at bounding box center [705, 326] width 392 height 25
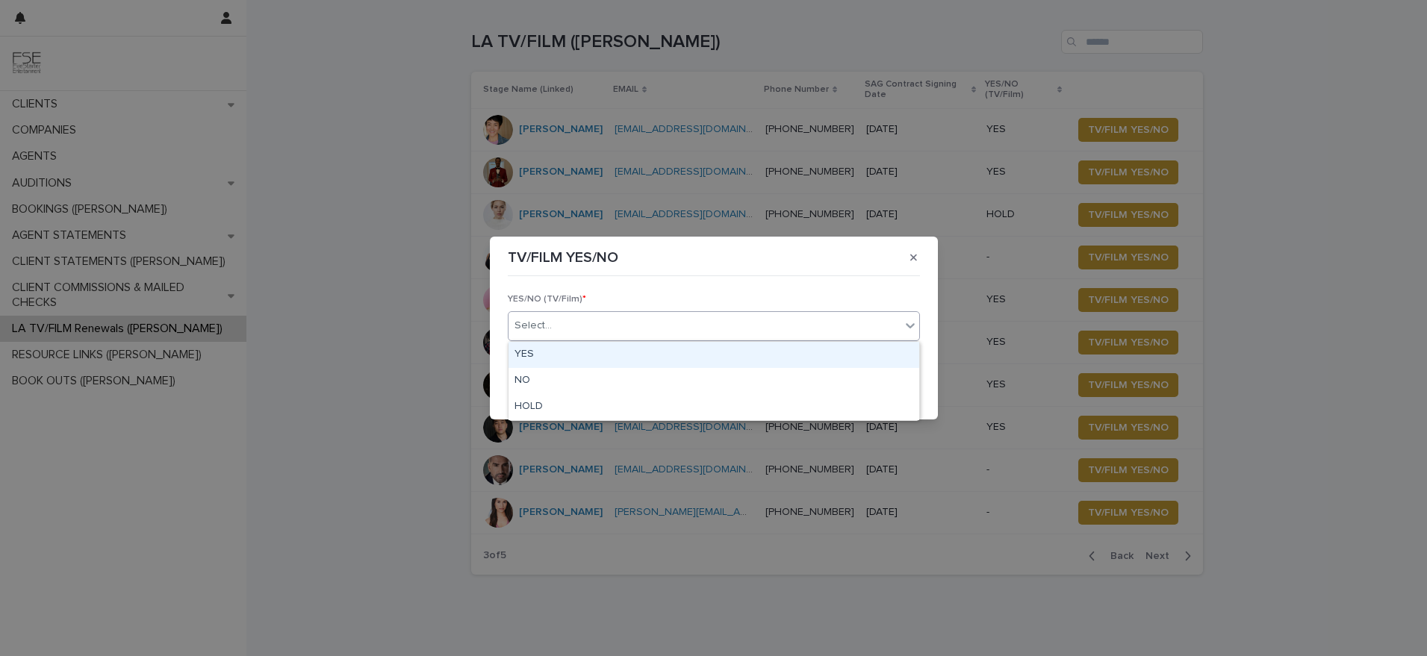
click at [590, 358] on div "YES" at bounding box center [714, 355] width 411 height 26
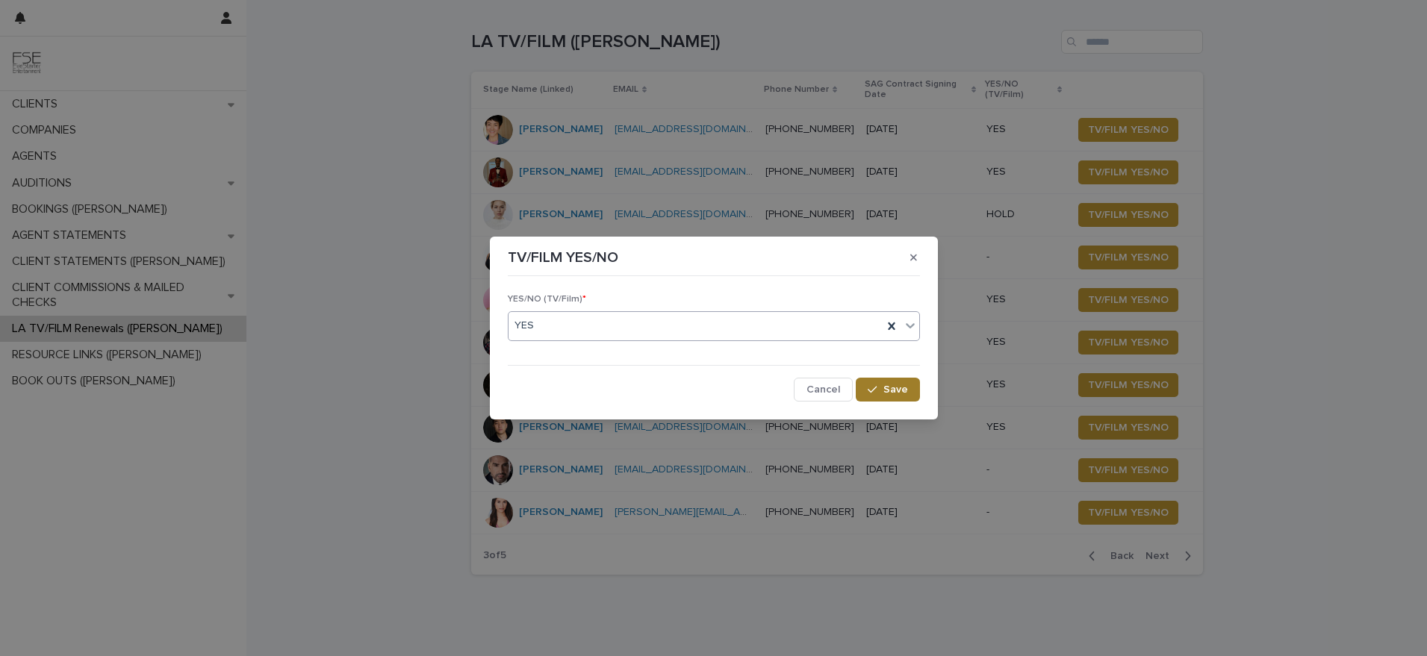
click at [895, 394] on span "Save" at bounding box center [895, 390] width 25 height 10
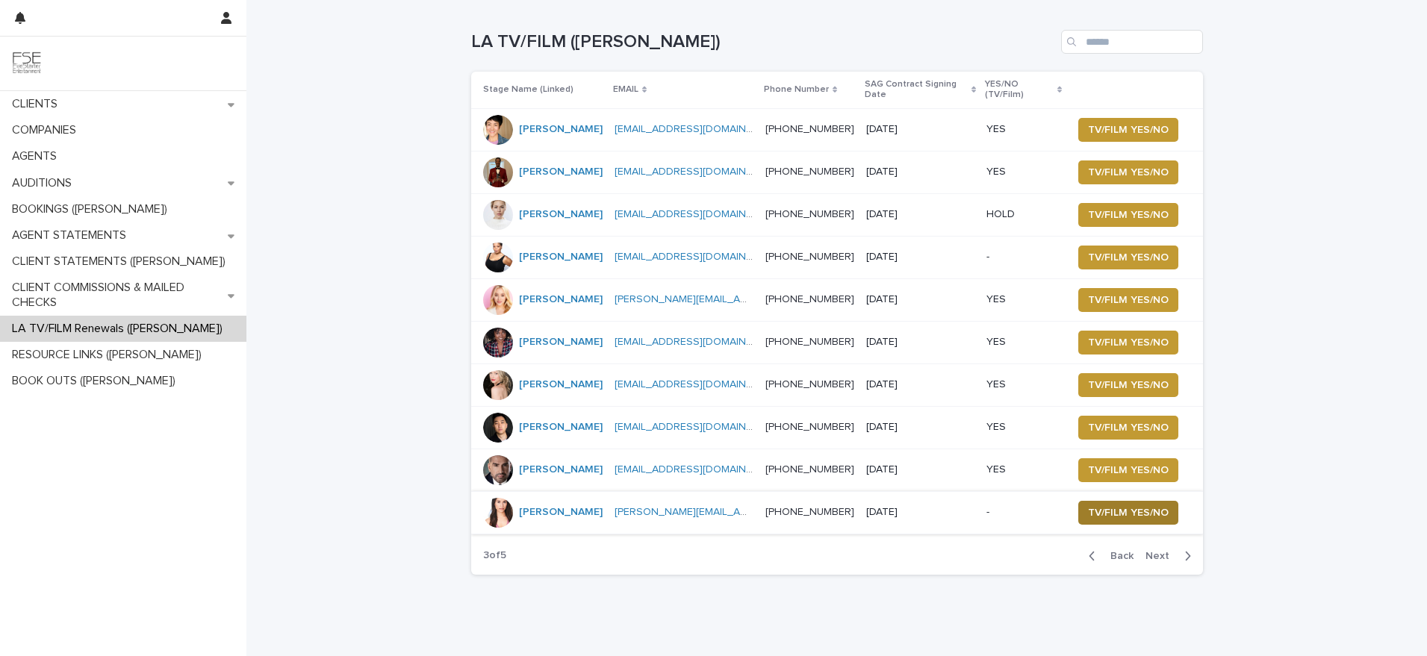
click at [1108, 517] on span "TV/FILM YES/NO" at bounding box center [1128, 513] width 81 height 15
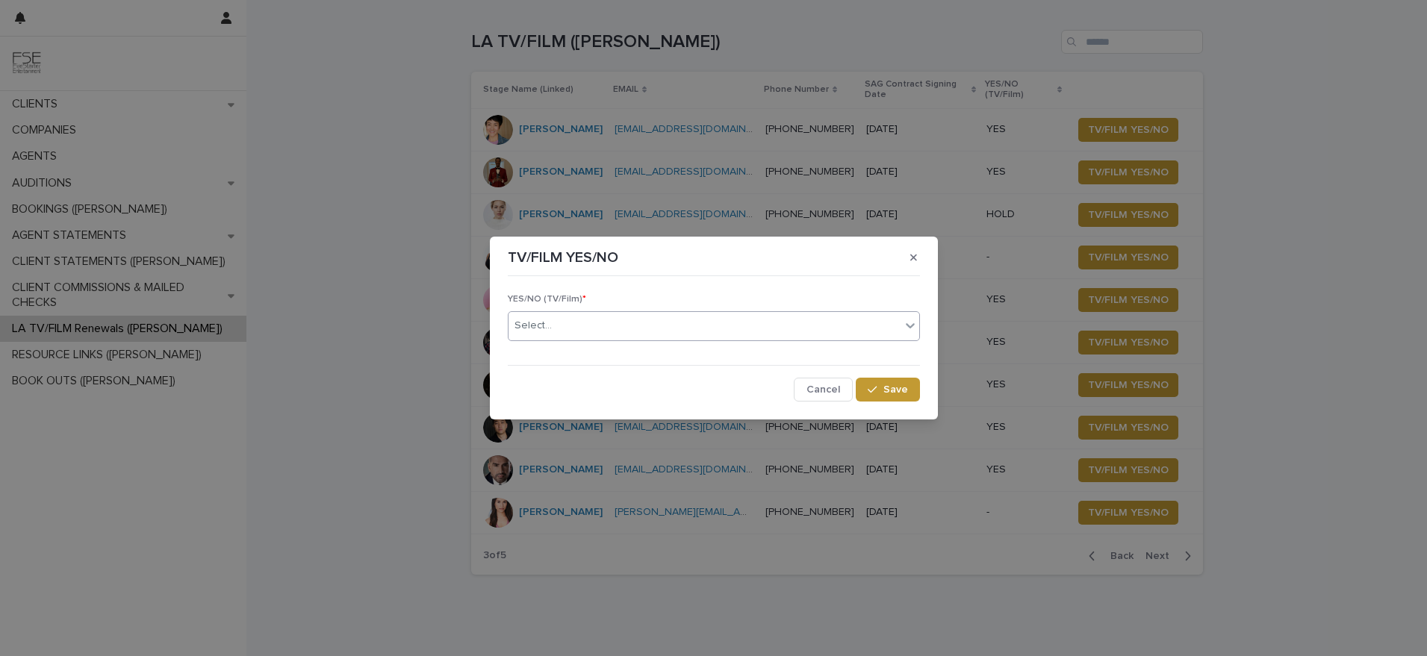
click at [586, 335] on div "Select..." at bounding box center [705, 326] width 392 height 25
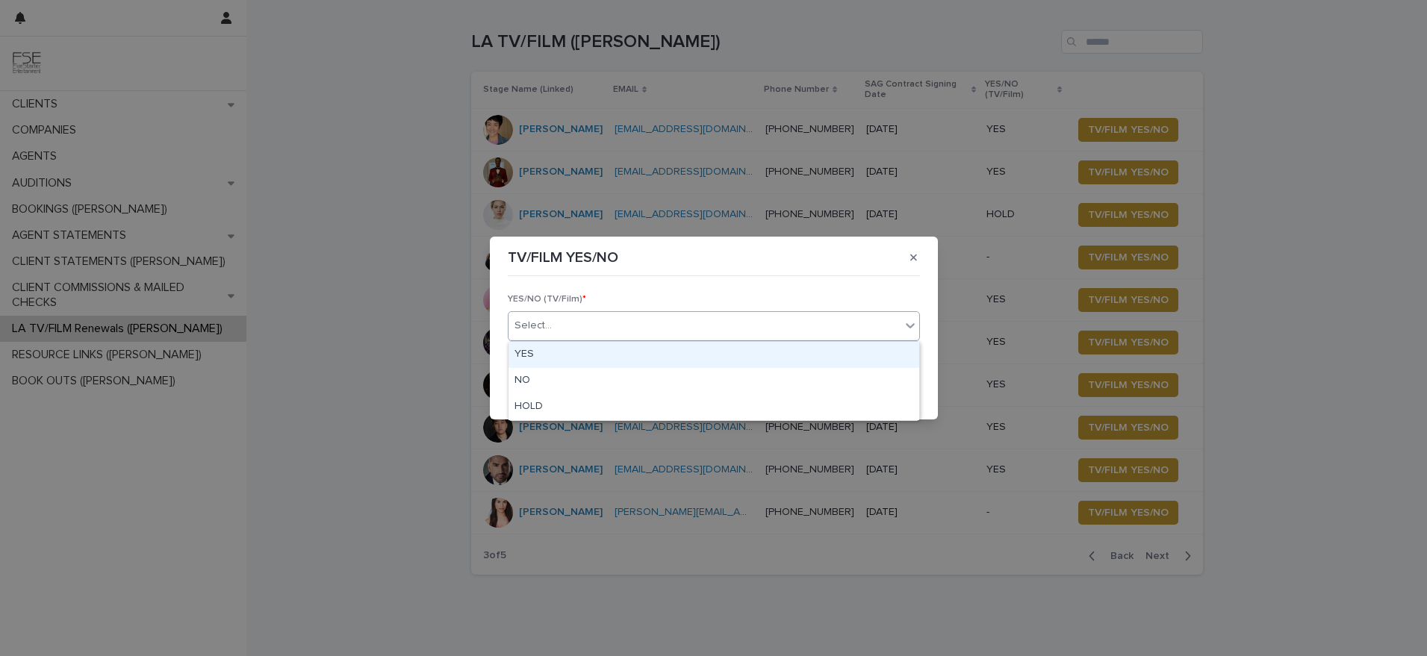
click at [568, 351] on div "YES" at bounding box center [714, 355] width 411 height 26
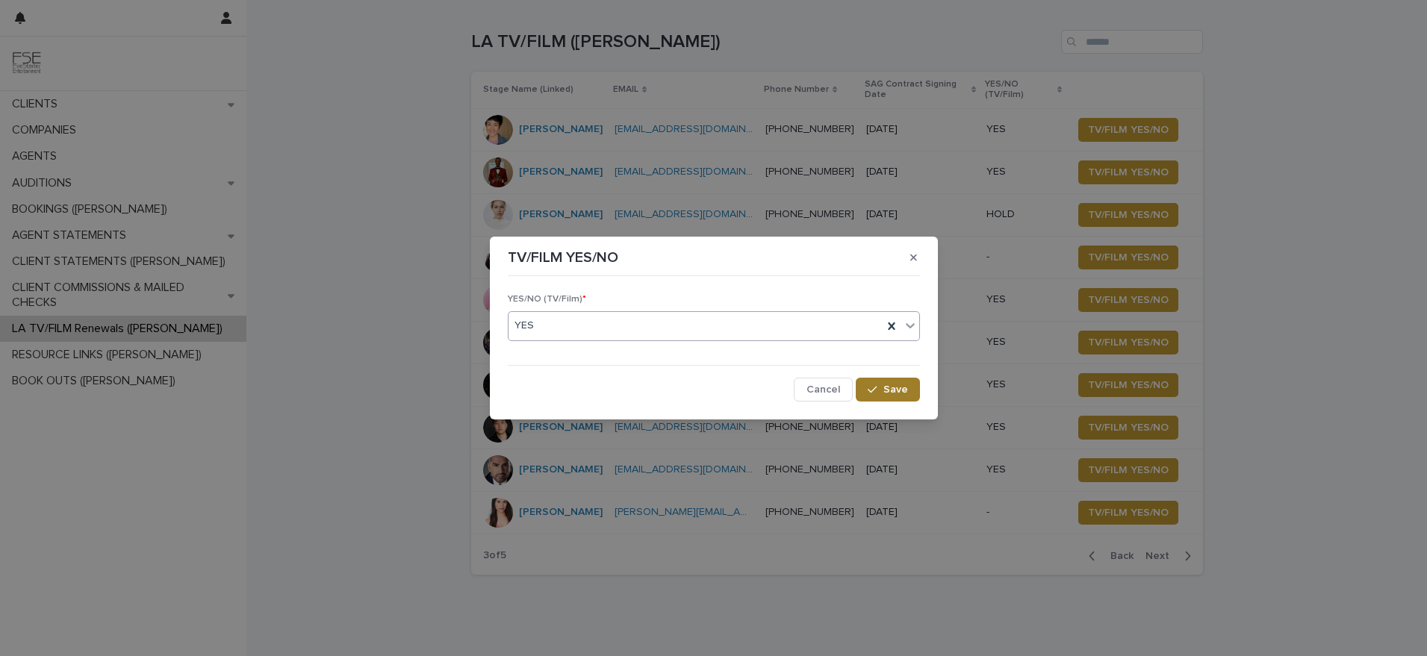
click at [906, 396] on button "Save" at bounding box center [887, 390] width 63 height 24
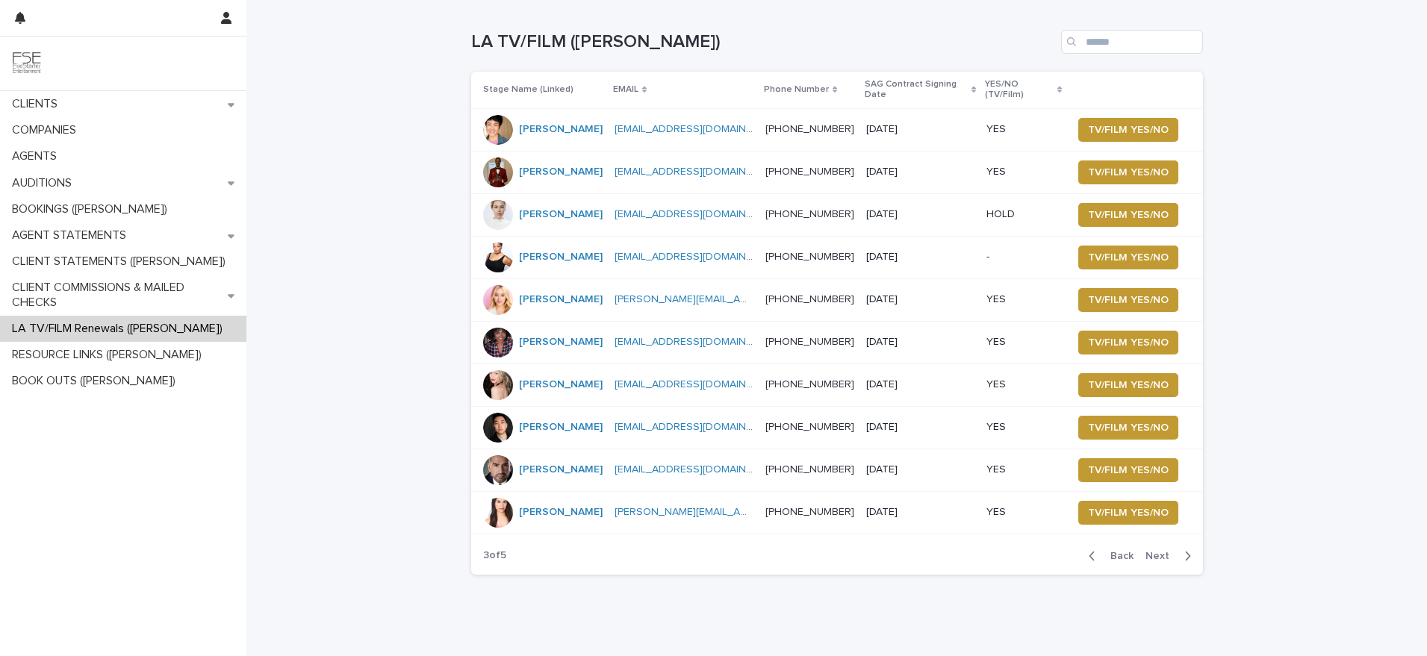
click at [1164, 561] on span "Next" at bounding box center [1162, 556] width 33 height 10
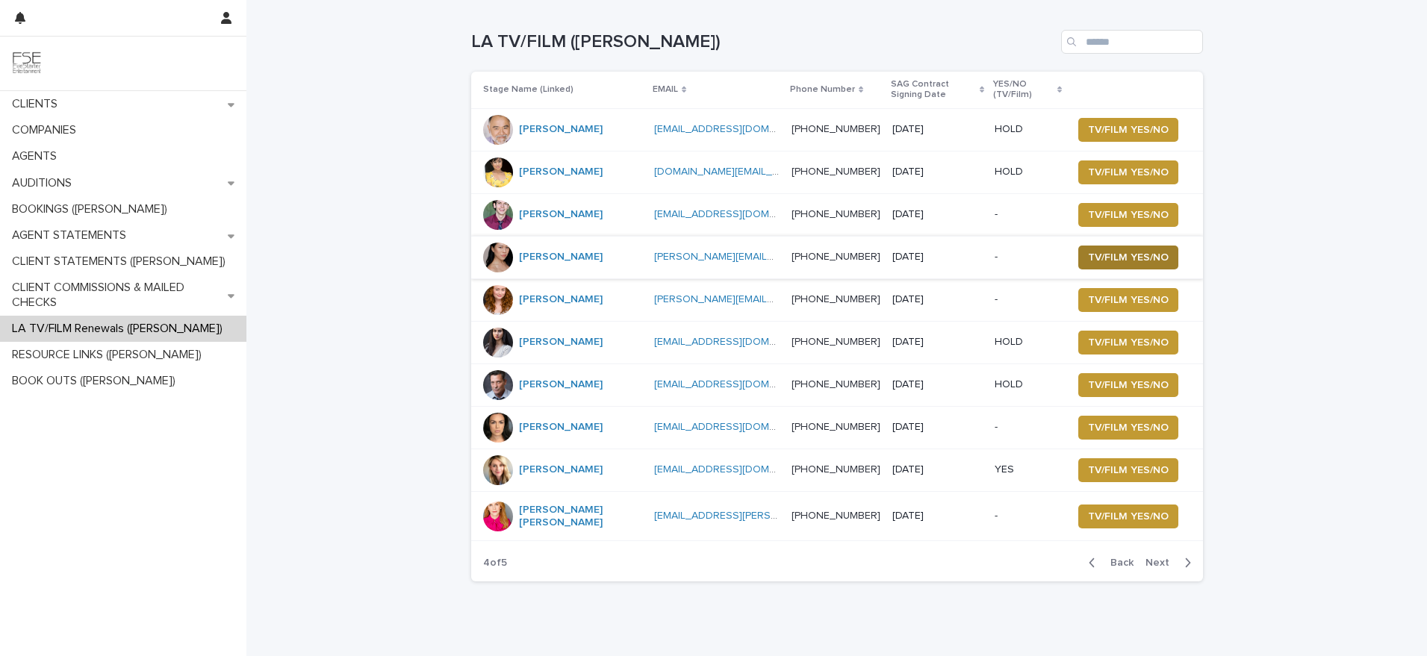
click at [1093, 254] on span "TV/FILM YES/NO" at bounding box center [1128, 257] width 81 height 15
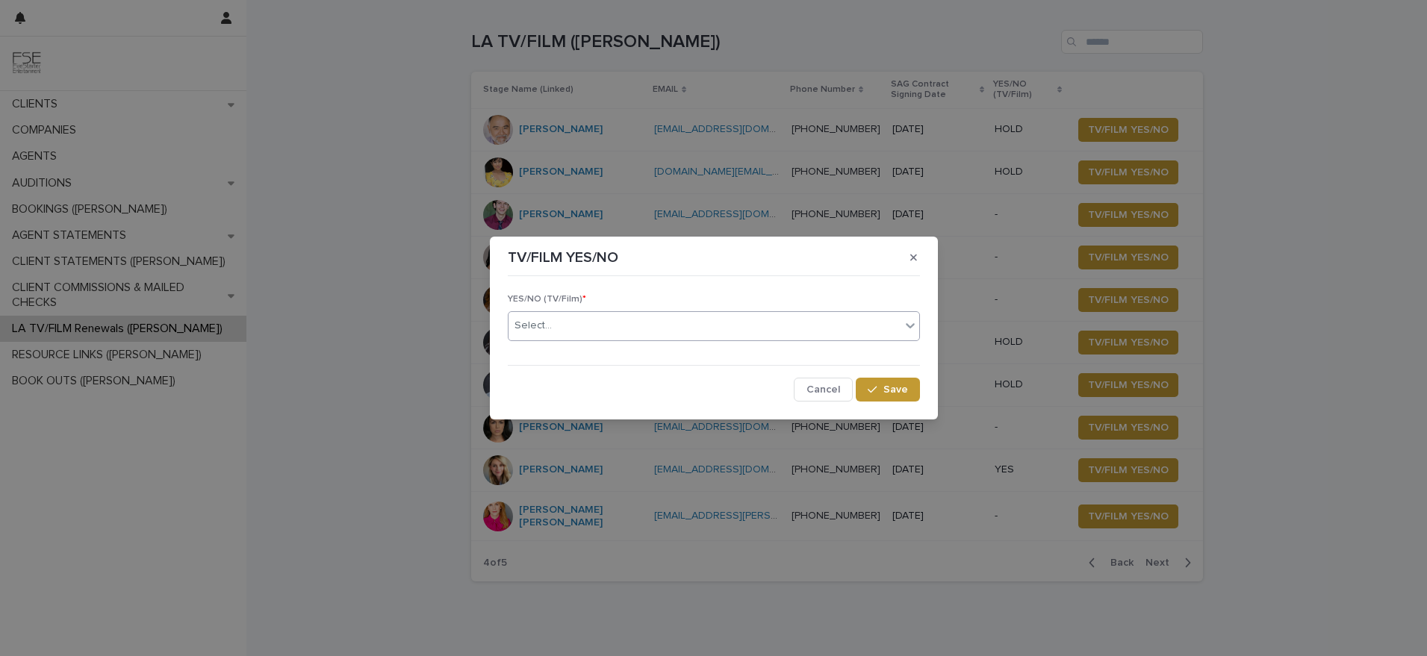
click at [586, 332] on div "Select..." at bounding box center [705, 326] width 392 height 25
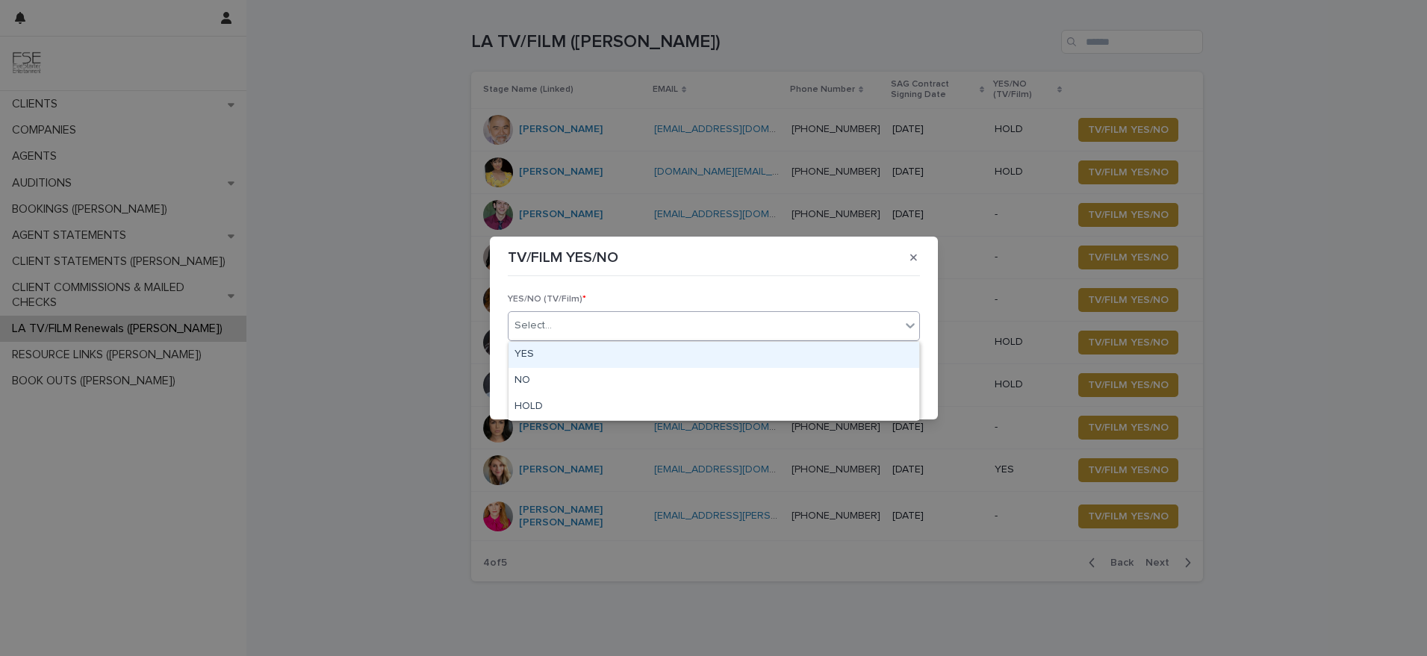
click at [571, 351] on div "YES" at bounding box center [714, 355] width 411 height 26
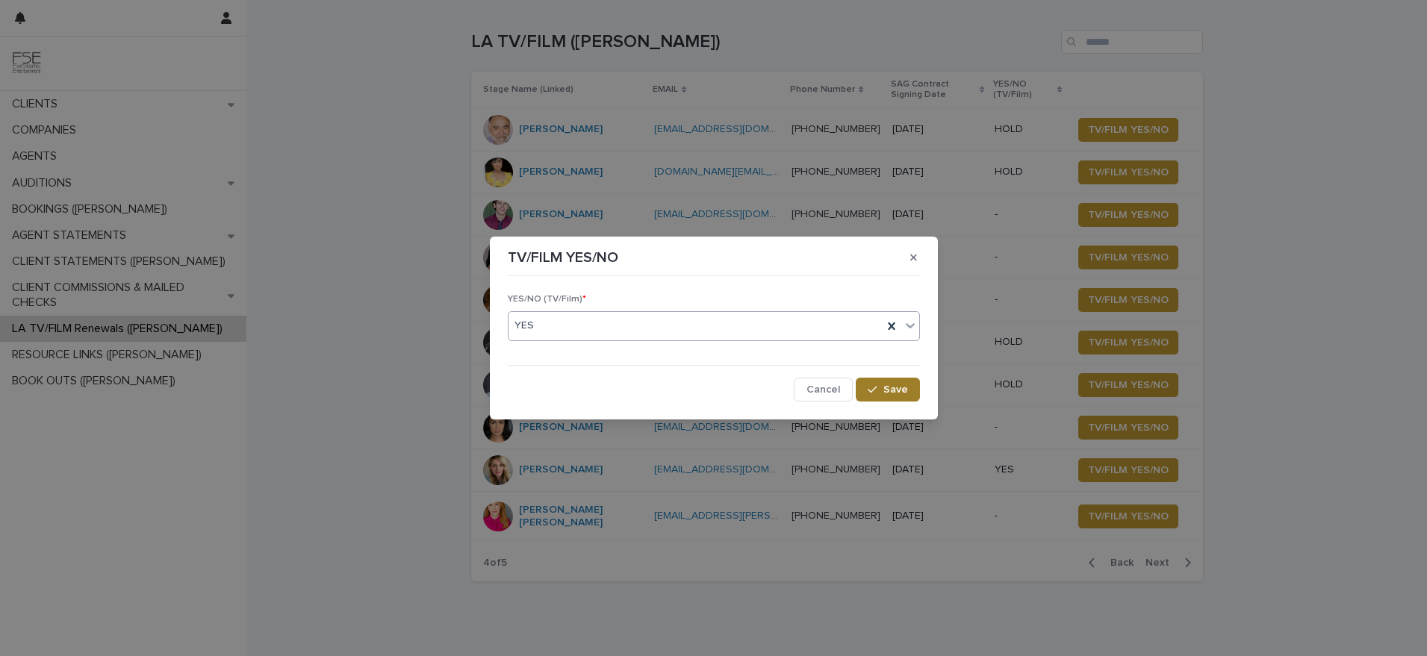
click at [874, 391] on icon "button" at bounding box center [872, 390] width 9 height 10
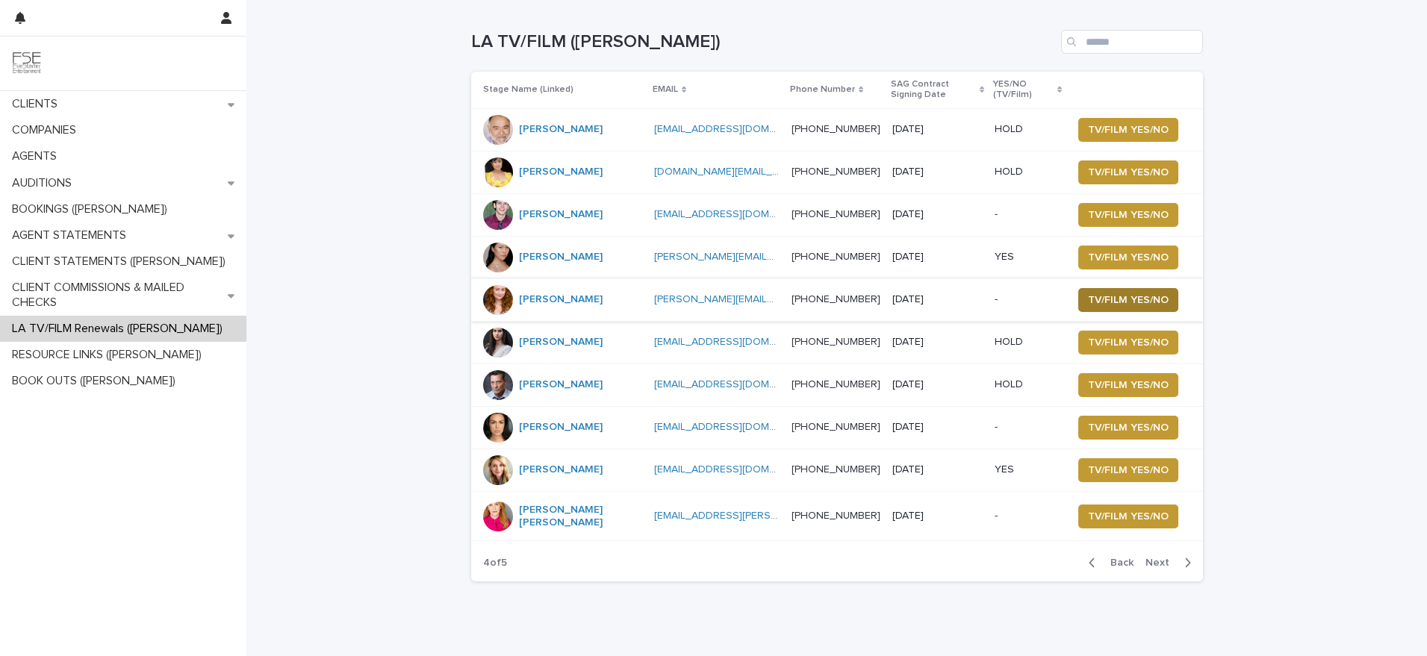
click at [1099, 299] on span "TV/FILM YES/NO" at bounding box center [1128, 300] width 81 height 15
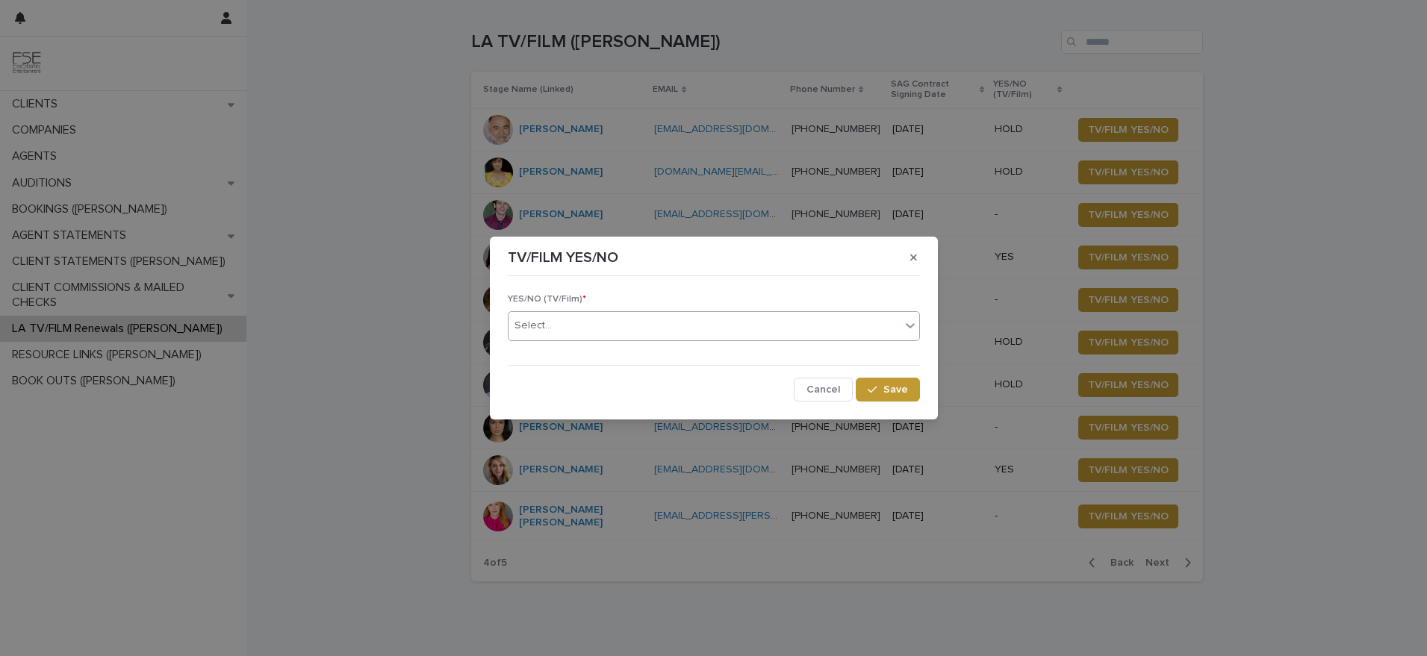
click at [630, 330] on div "Select..." at bounding box center [705, 326] width 392 height 25
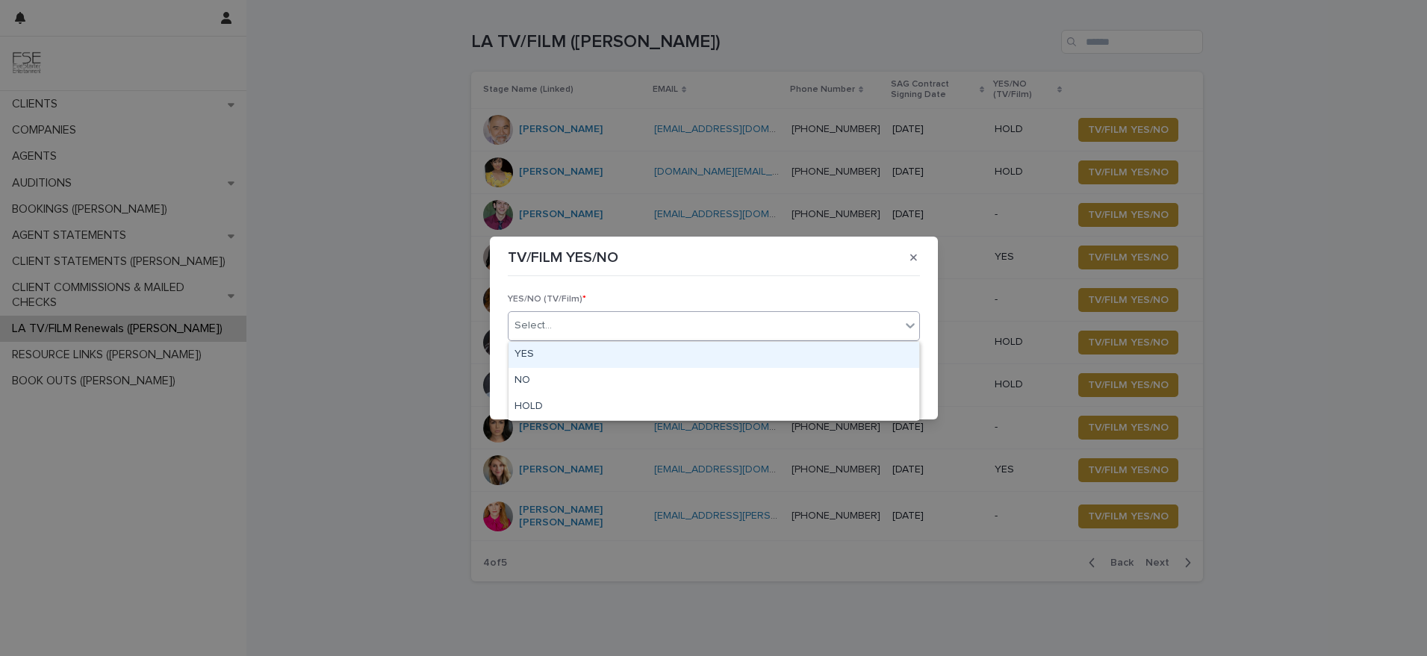
click at [585, 357] on div "YES" at bounding box center [714, 355] width 411 height 26
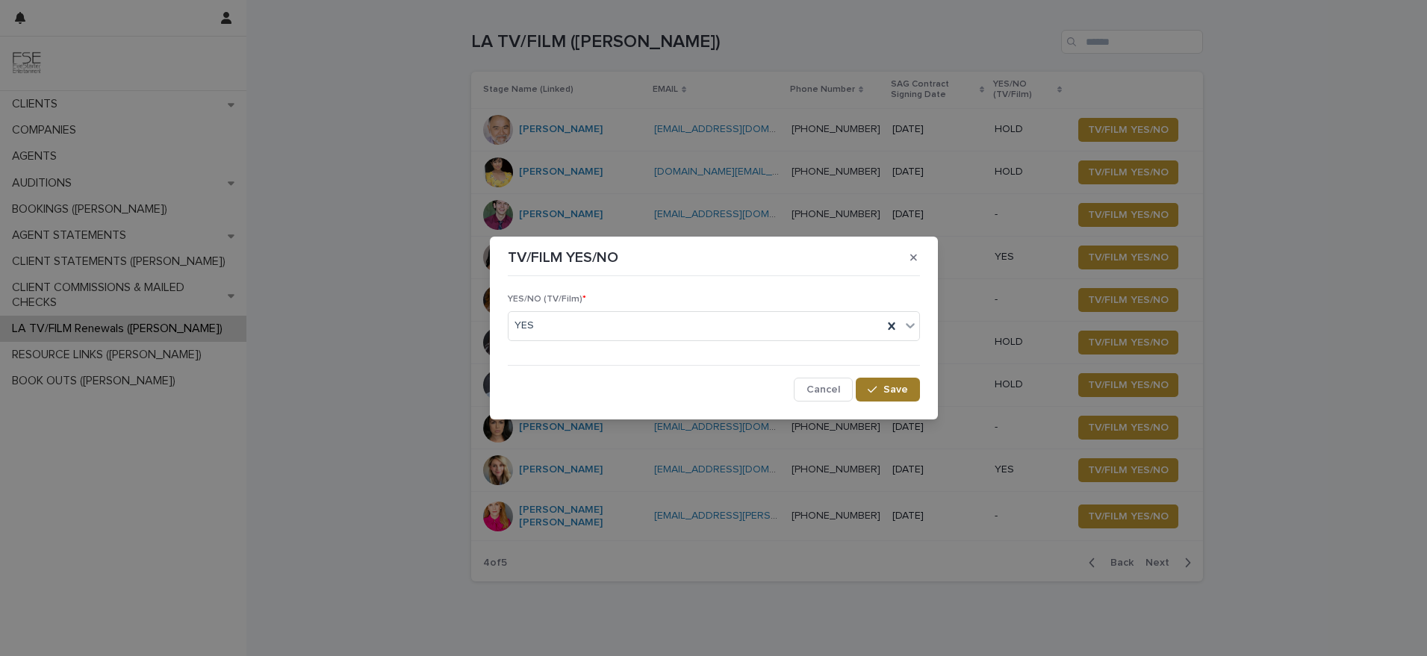
click at [895, 391] on span "Save" at bounding box center [895, 390] width 25 height 10
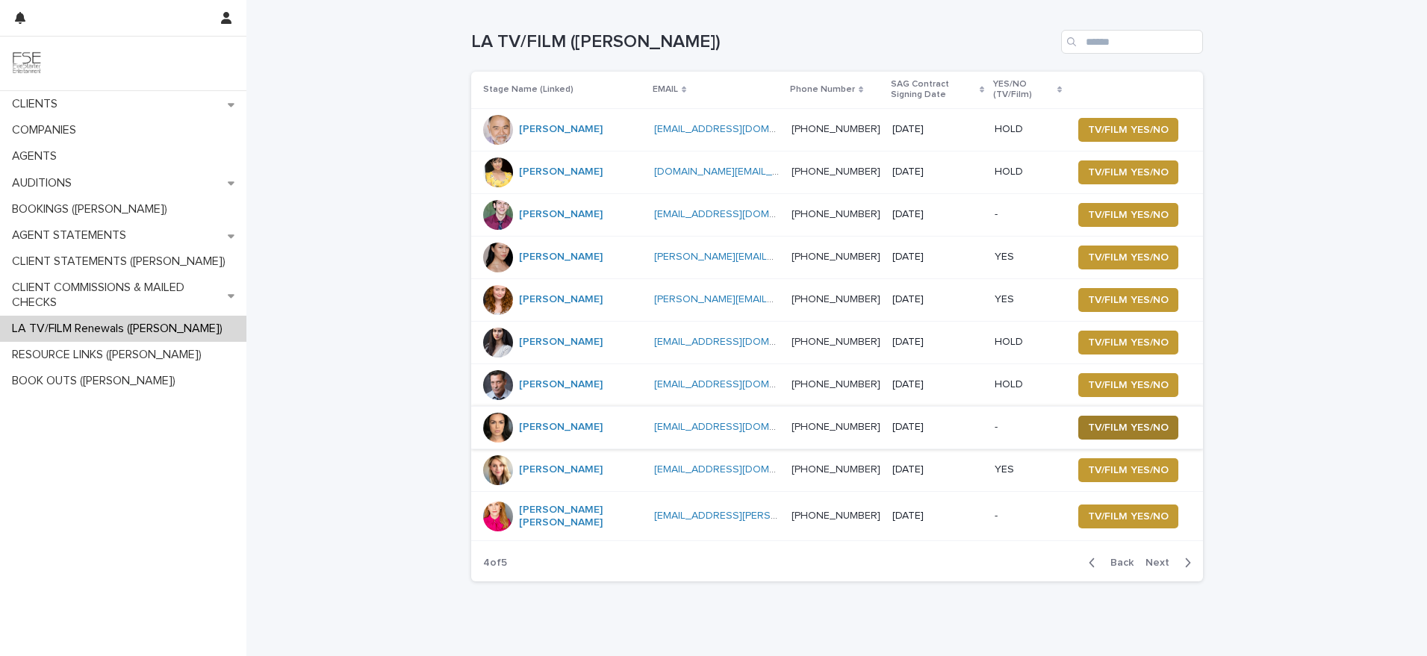
click at [1088, 426] on span "TV/FILM YES/NO" at bounding box center [1128, 427] width 81 height 15
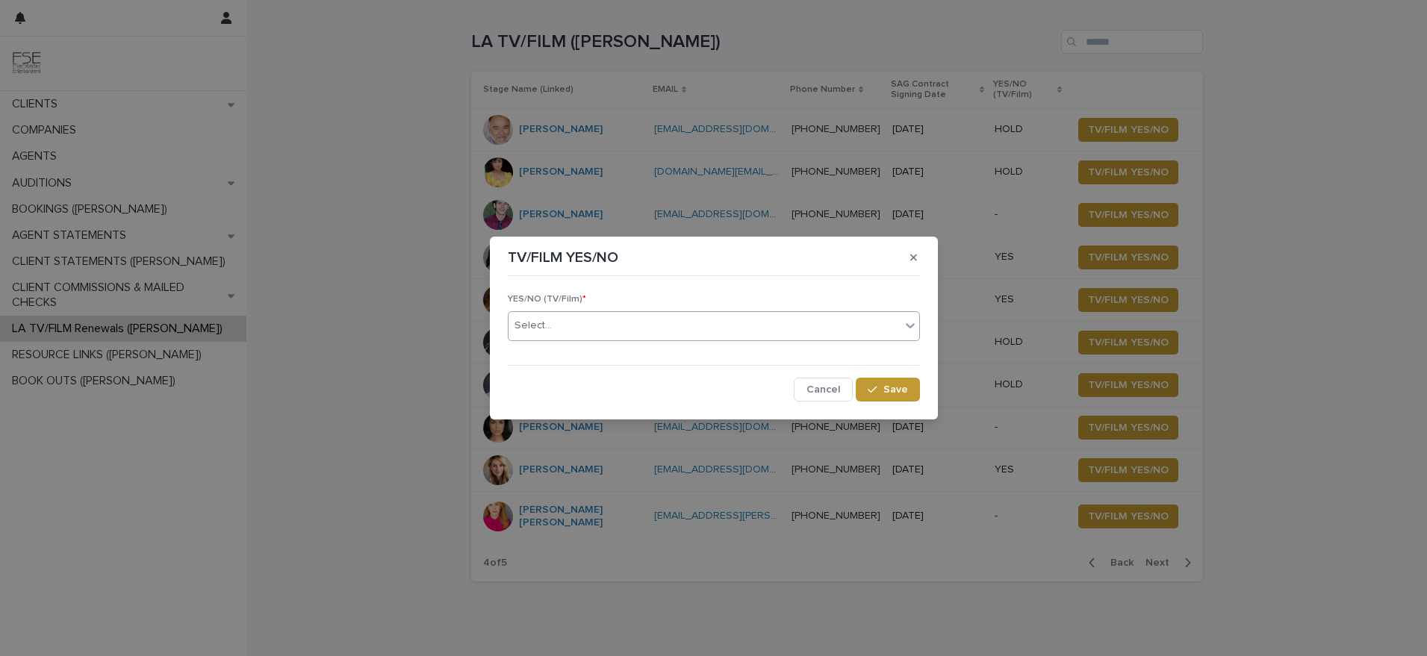
click at [593, 332] on div "Select..." at bounding box center [705, 326] width 392 height 25
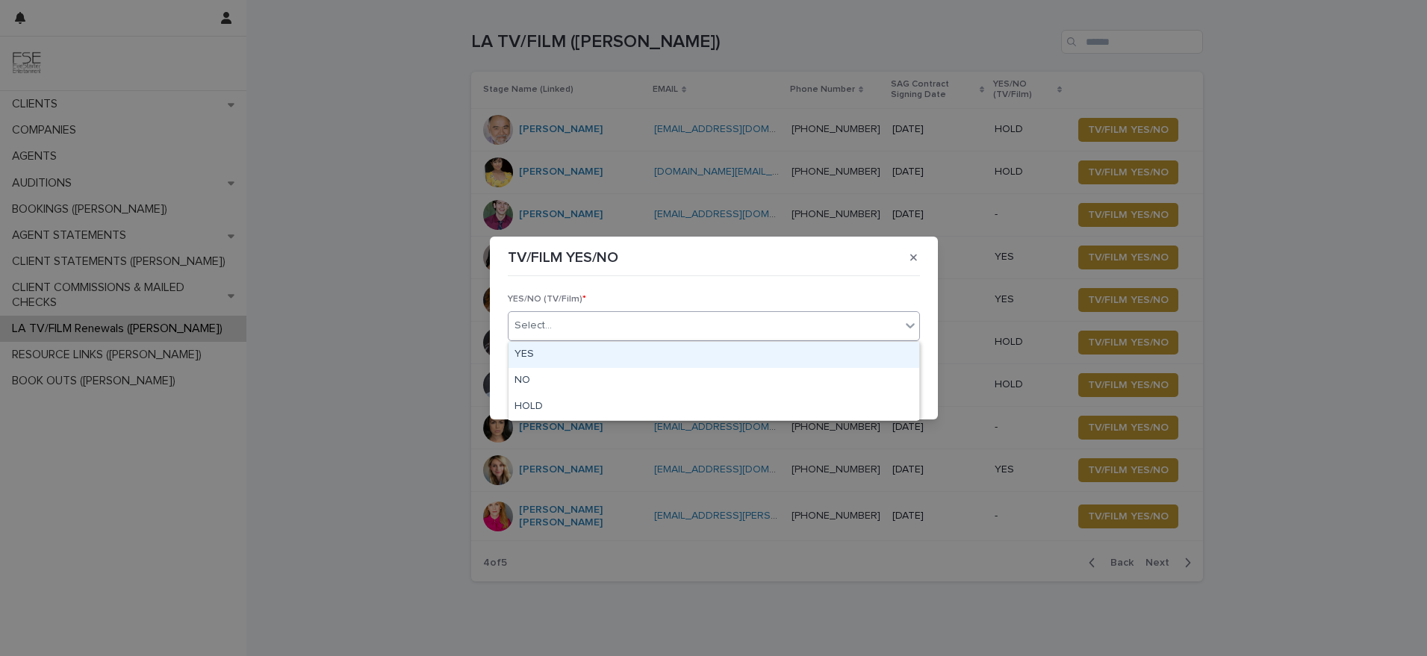
click at [569, 350] on div "YES" at bounding box center [714, 355] width 411 height 26
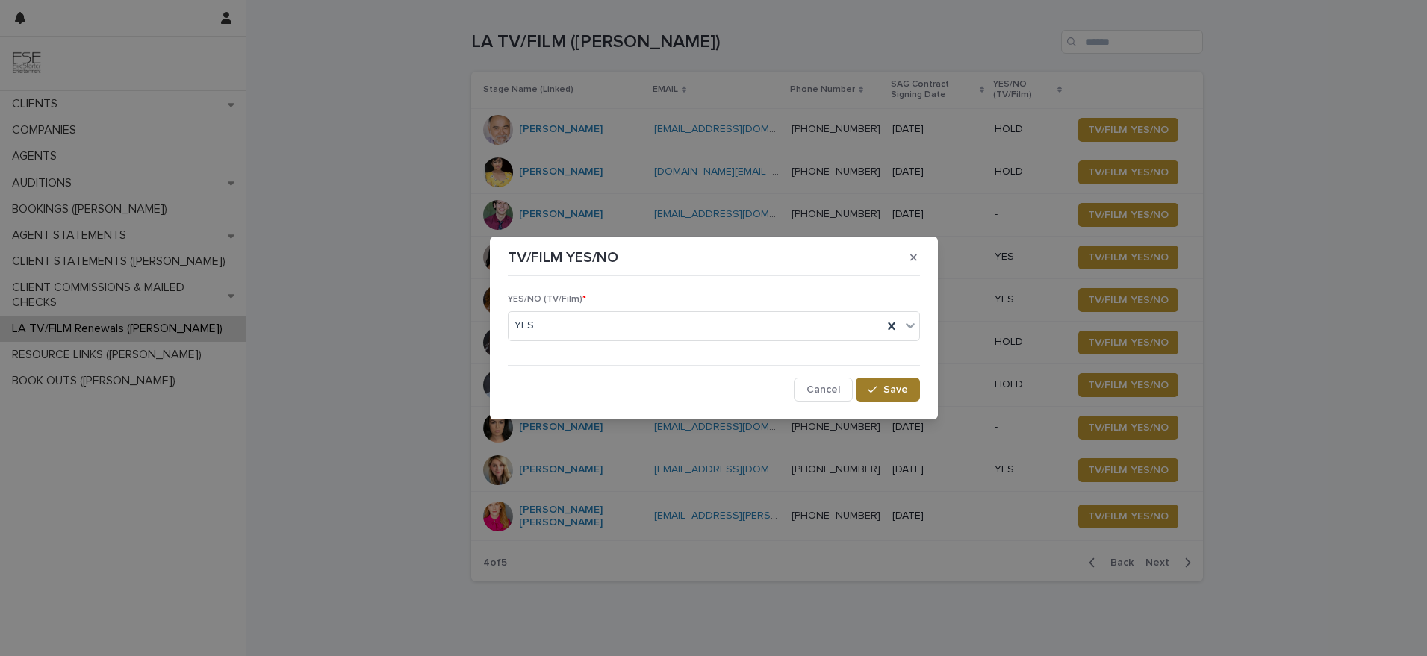
click at [886, 397] on button "Save" at bounding box center [887, 390] width 63 height 24
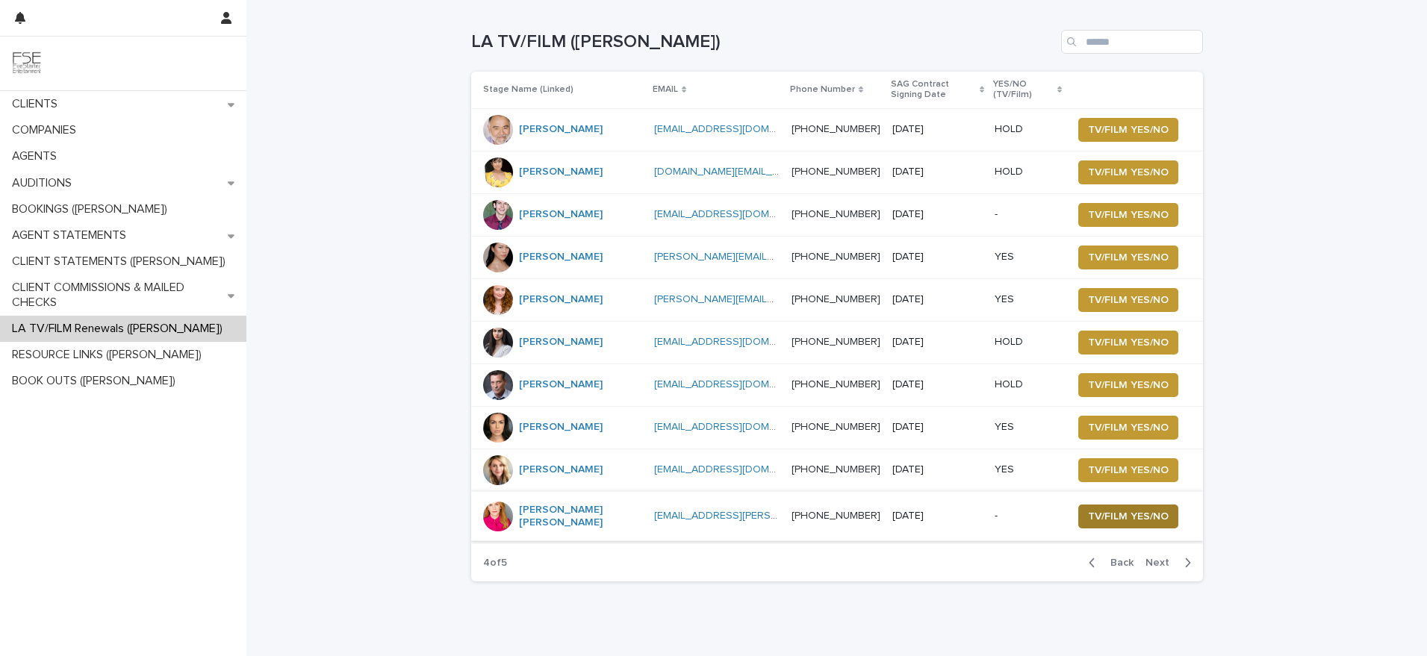
click at [1104, 528] on button "TV/FILM YES/NO" at bounding box center [1128, 517] width 100 height 24
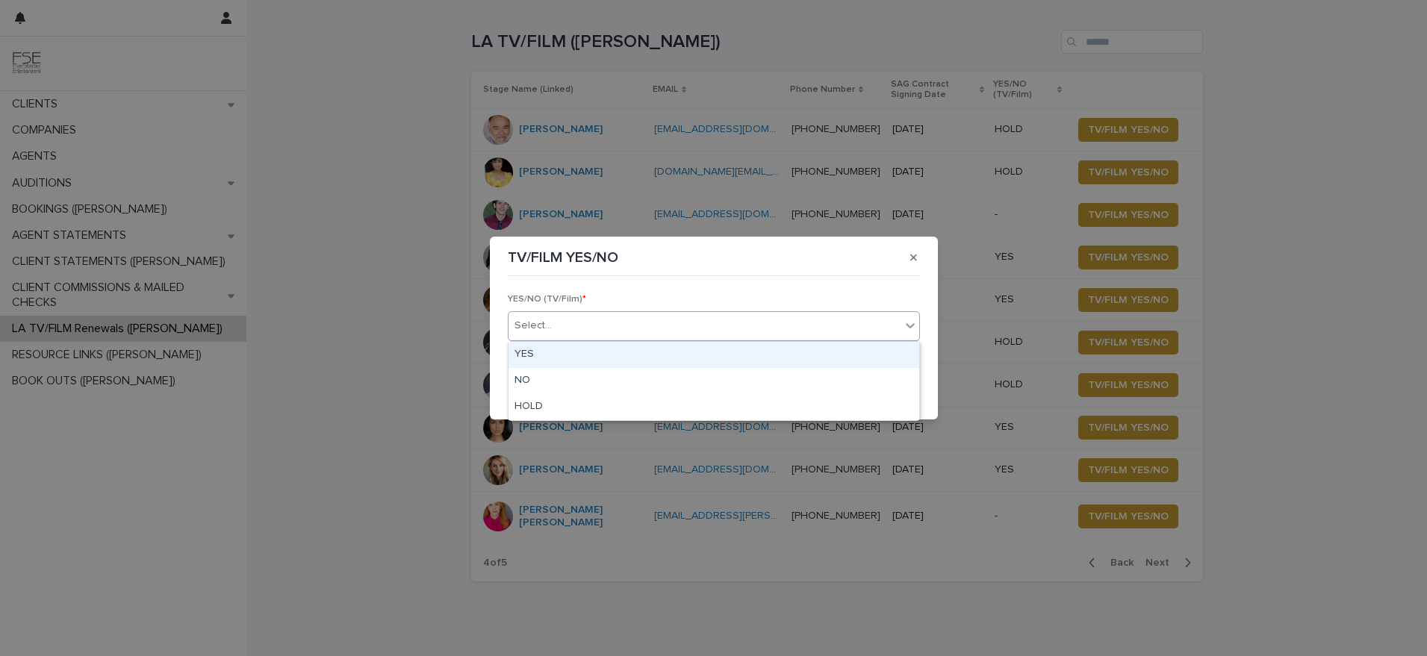
click at [563, 339] on div "Select..." at bounding box center [714, 326] width 412 height 30
click at [553, 362] on div "YES" at bounding box center [714, 355] width 411 height 26
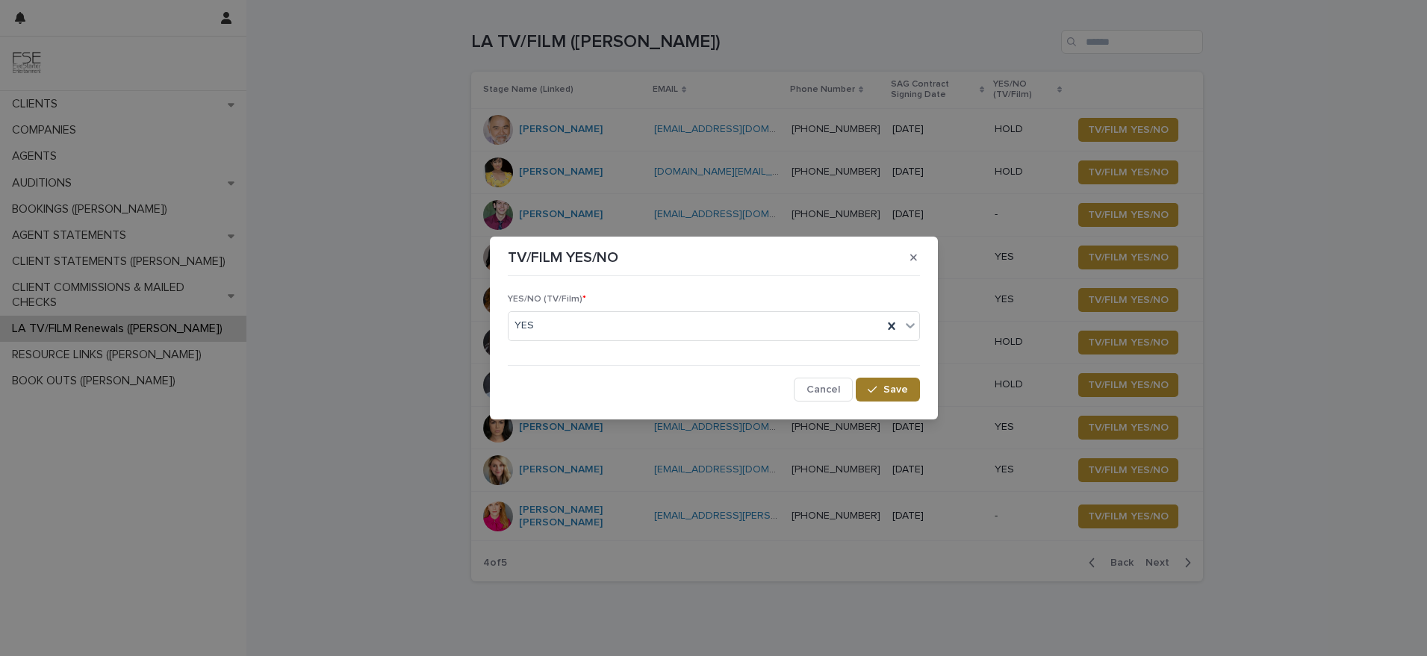
click at [893, 397] on button "Save" at bounding box center [887, 390] width 63 height 24
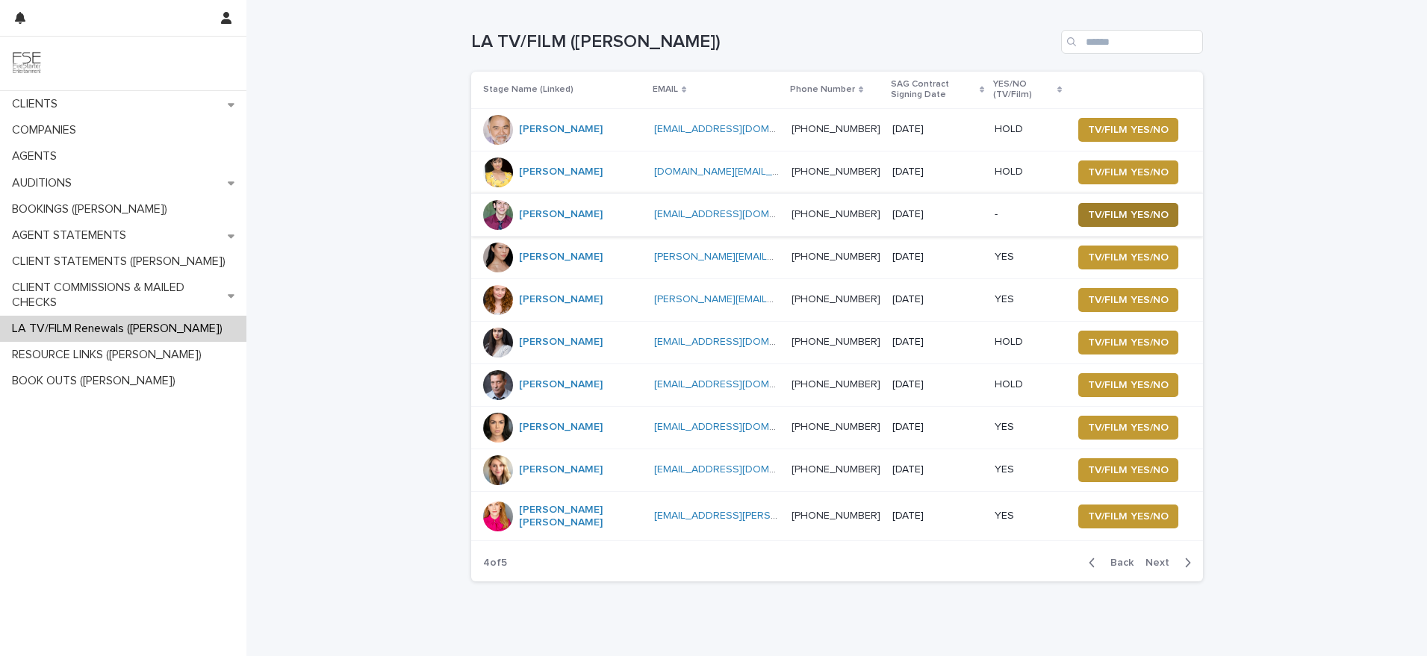
click at [1108, 220] on span "TV/FILM YES/NO" at bounding box center [1128, 215] width 81 height 15
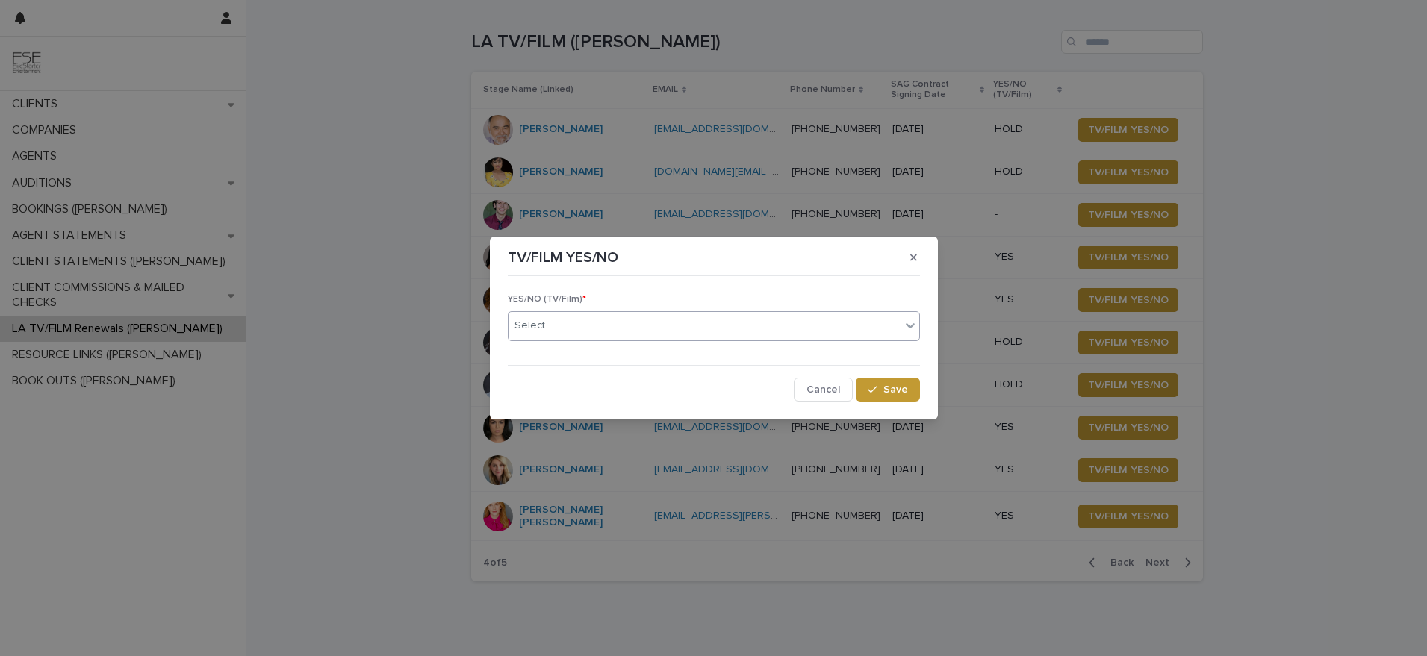
click at [562, 332] on div "Select..." at bounding box center [705, 326] width 392 height 25
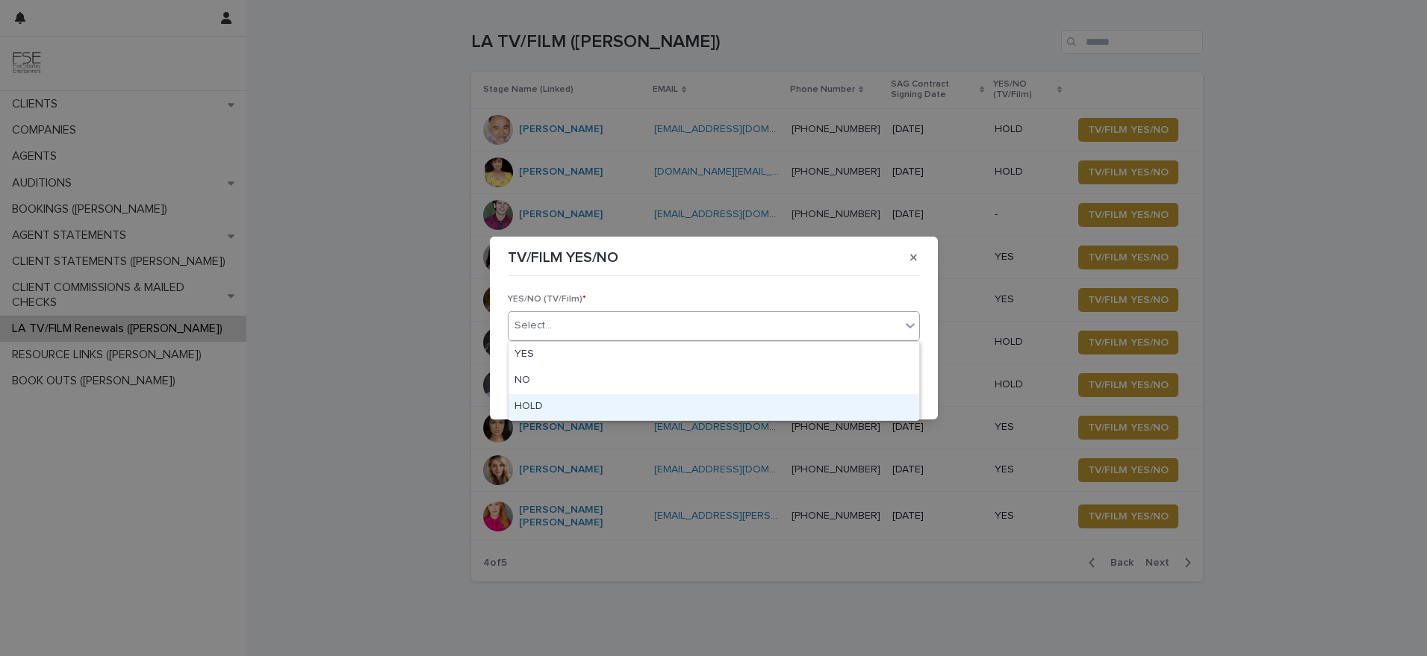
click at [525, 399] on div "HOLD" at bounding box center [714, 407] width 411 height 26
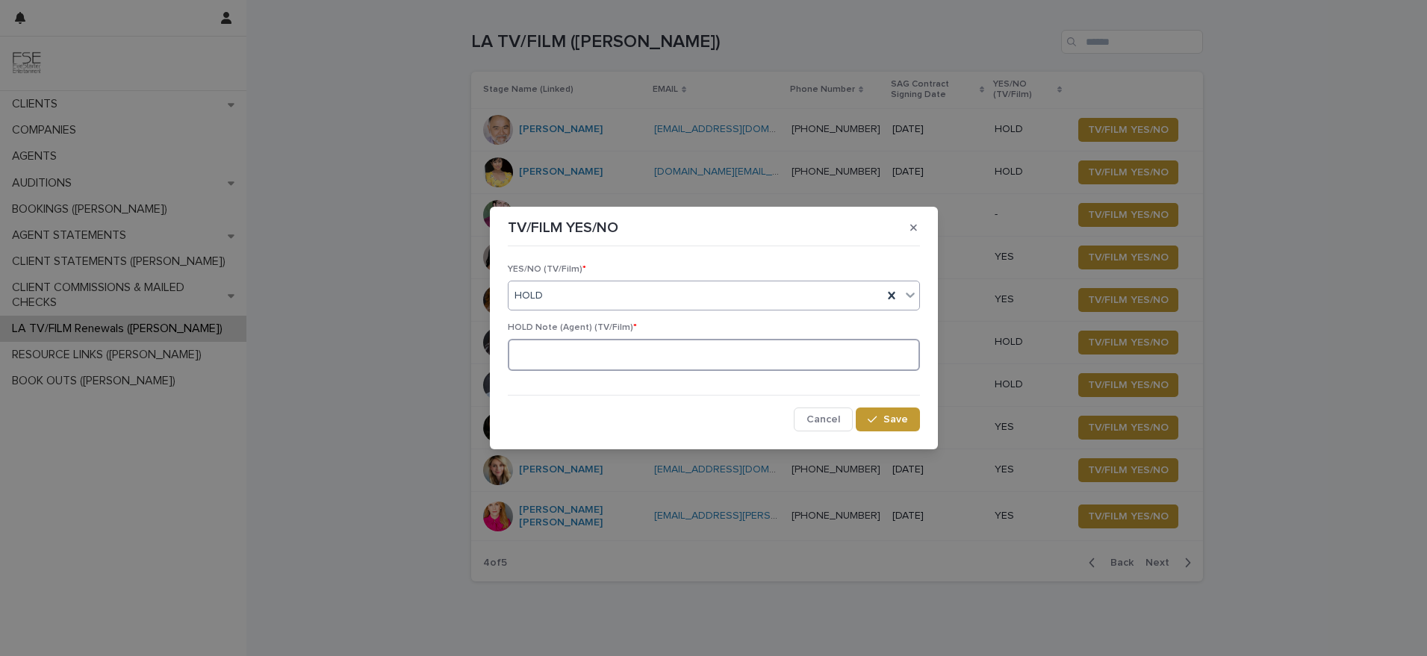
click at [613, 351] on textarea at bounding box center [714, 355] width 412 height 32
click at [650, 358] on textarea "**********" at bounding box center [714, 355] width 412 height 32
type textarea "**********"
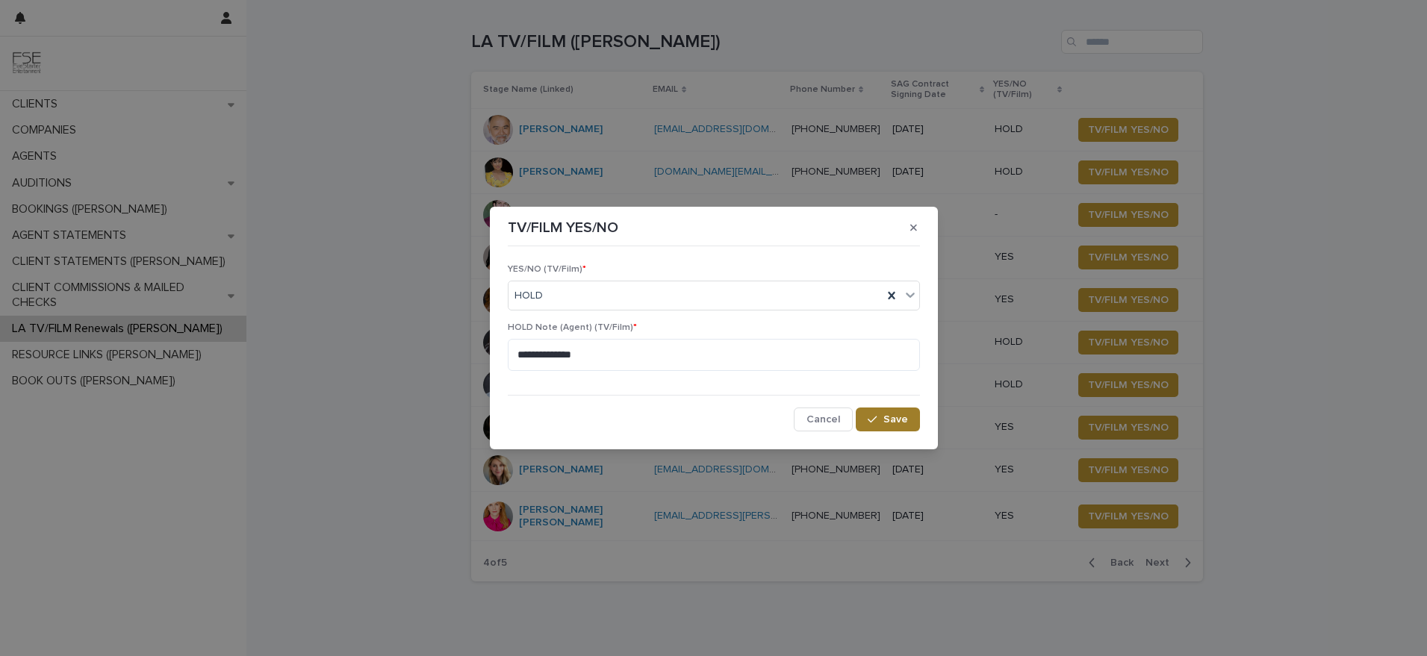
click at [896, 417] on span "Save" at bounding box center [895, 419] width 25 height 10
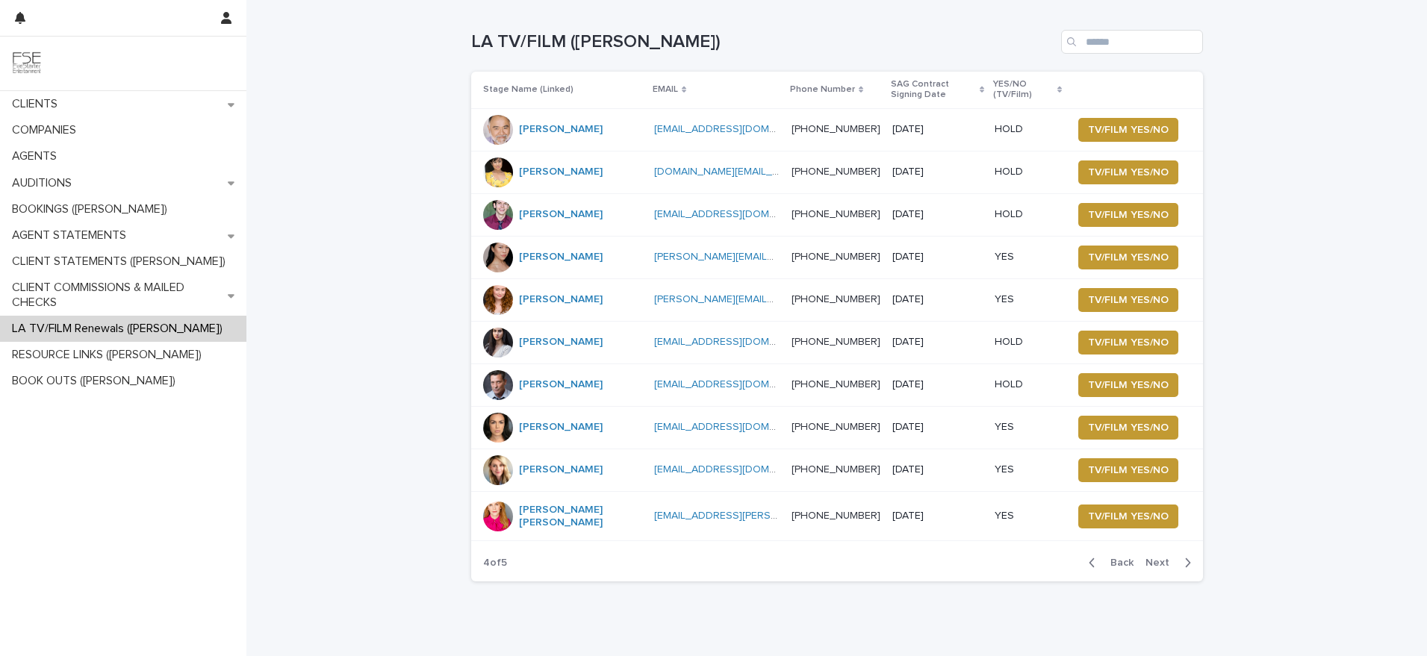
click at [1162, 559] on span "Next" at bounding box center [1162, 563] width 33 height 10
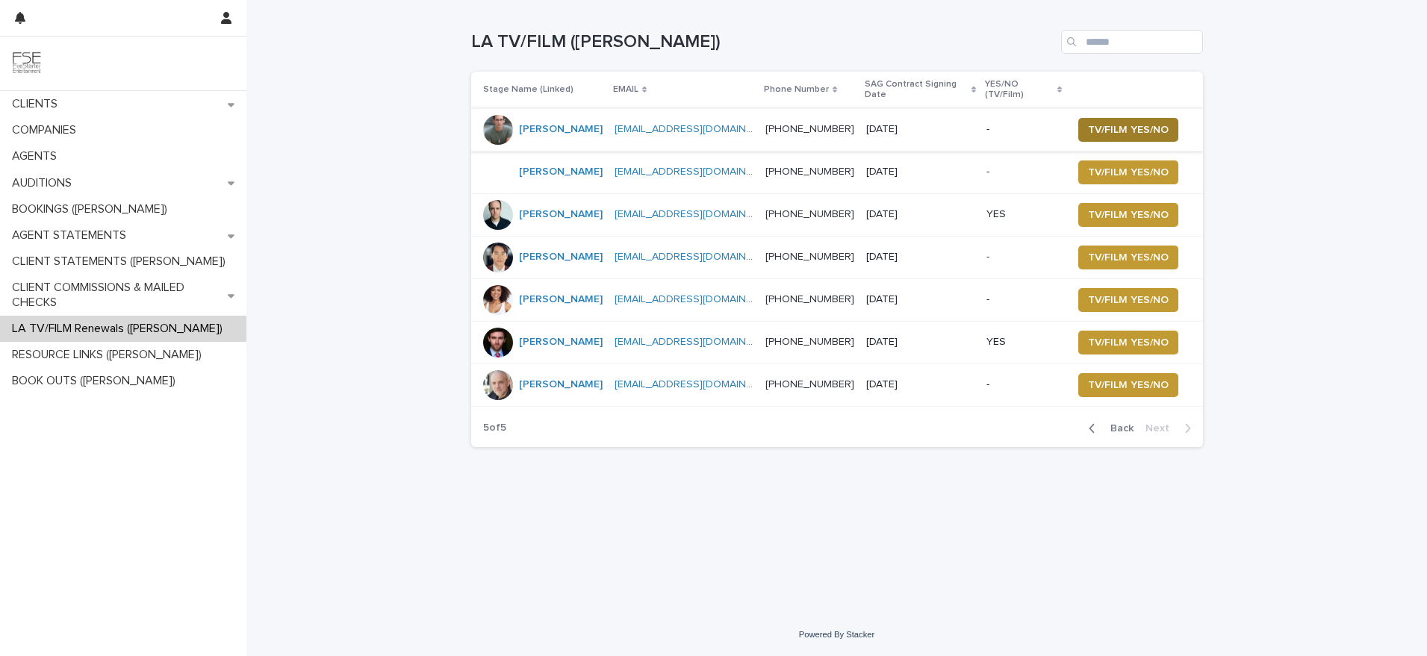
click at [1088, 122] on span "TV/FILM YES/NO" at bounding box center [1128, 129] width 81 height 15
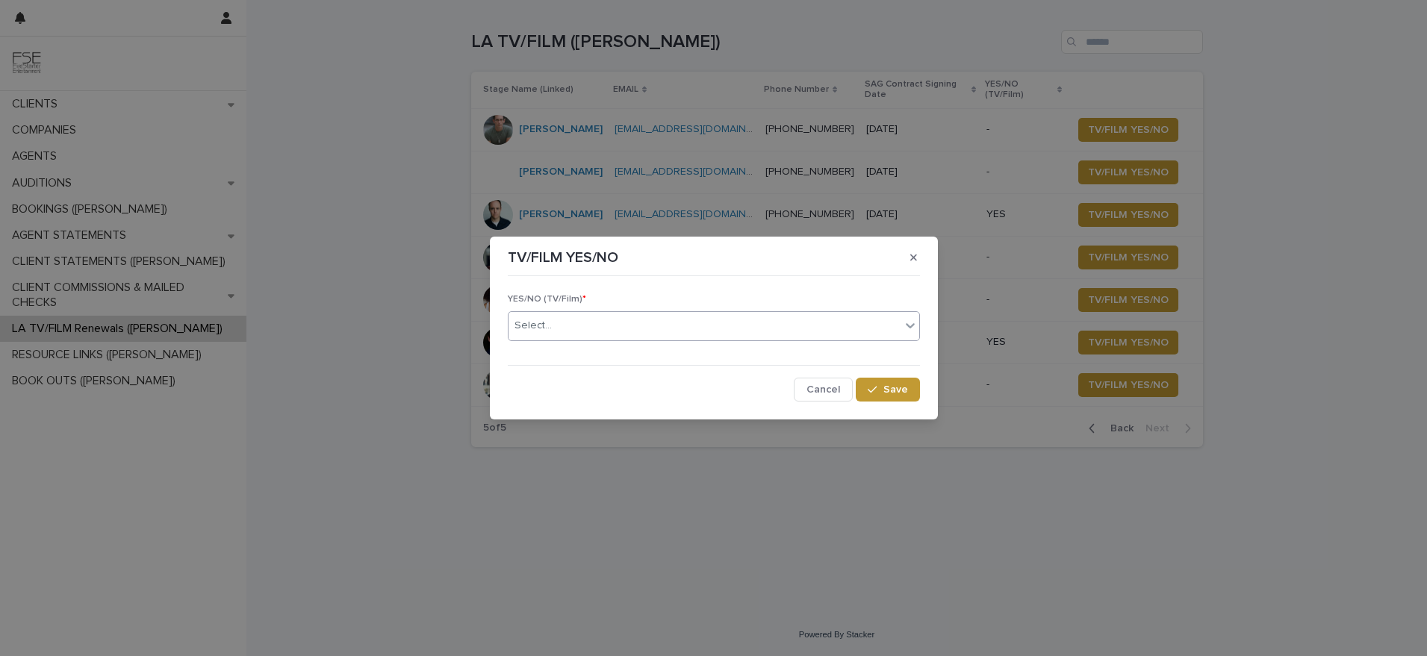
click at [553, 332] on input "text" at bounding box center [553, 326] width 1 height 13
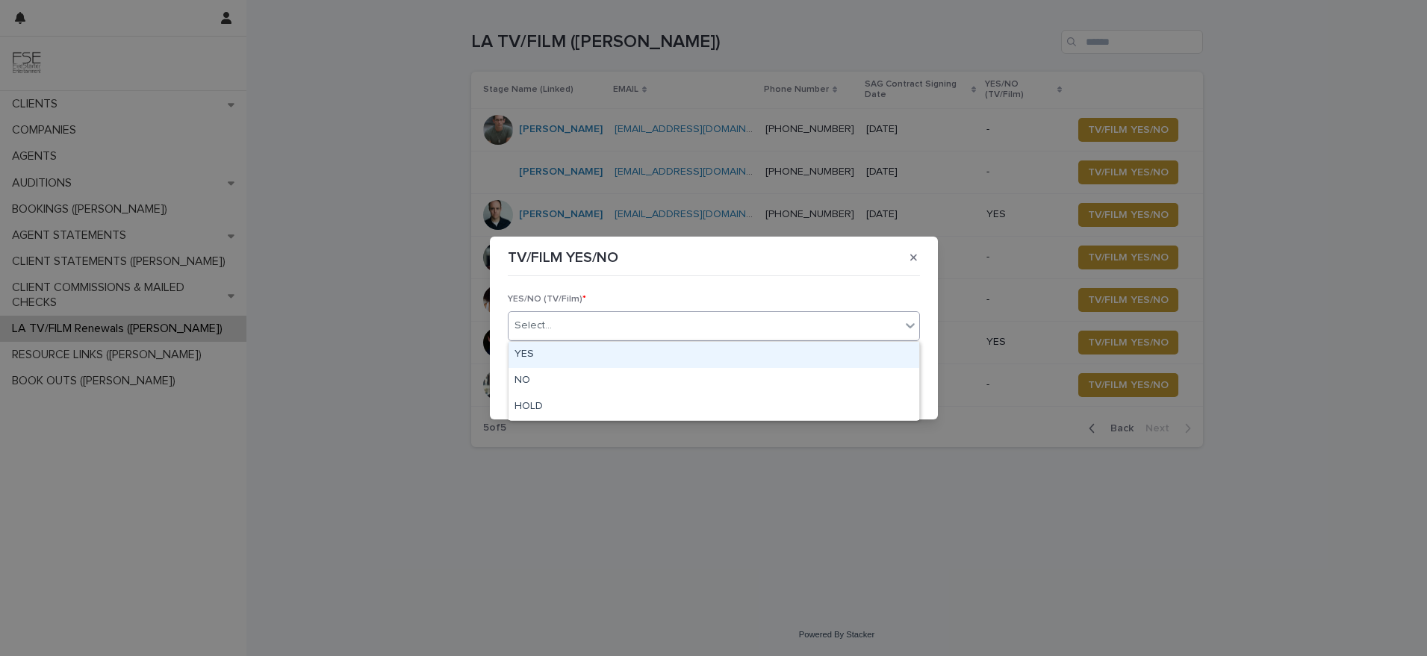
click at [545, 358] on div "YES" at bounding box center [714, 355] width 411 height 26
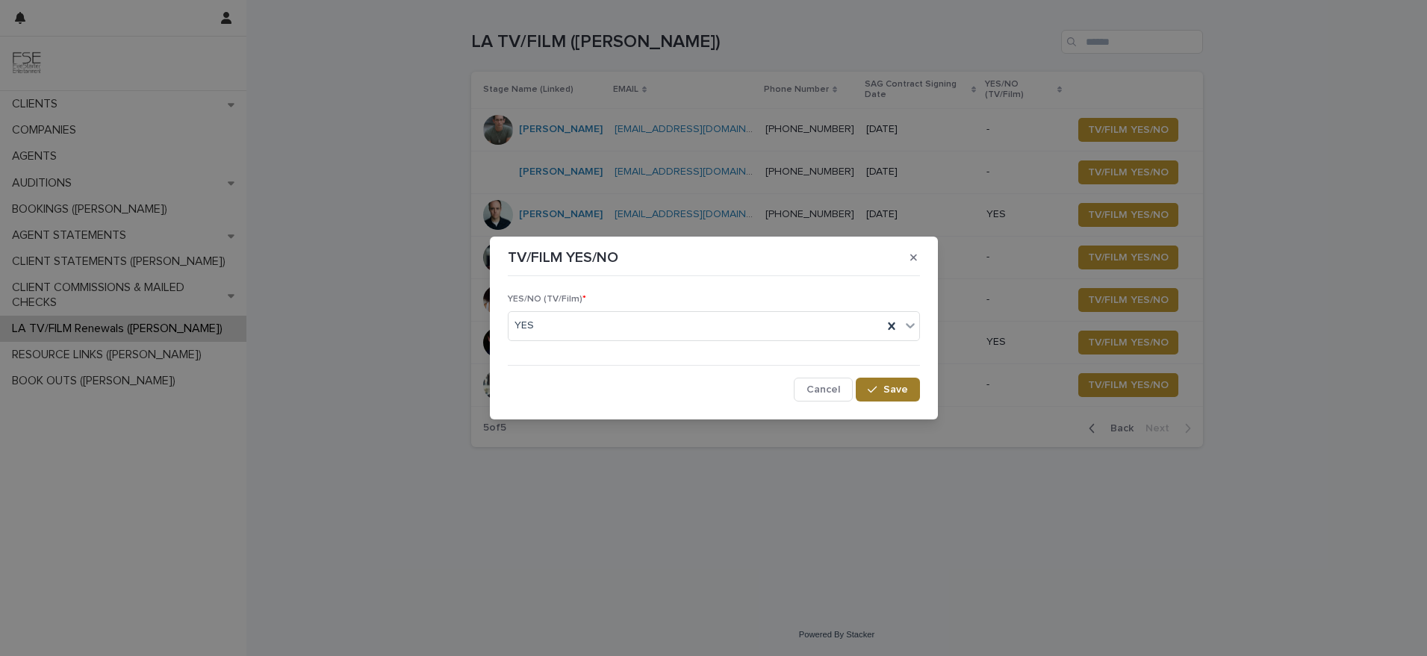
click at [898, 391] on span "Save" at bounding box center [895, 390] width 25 height 10
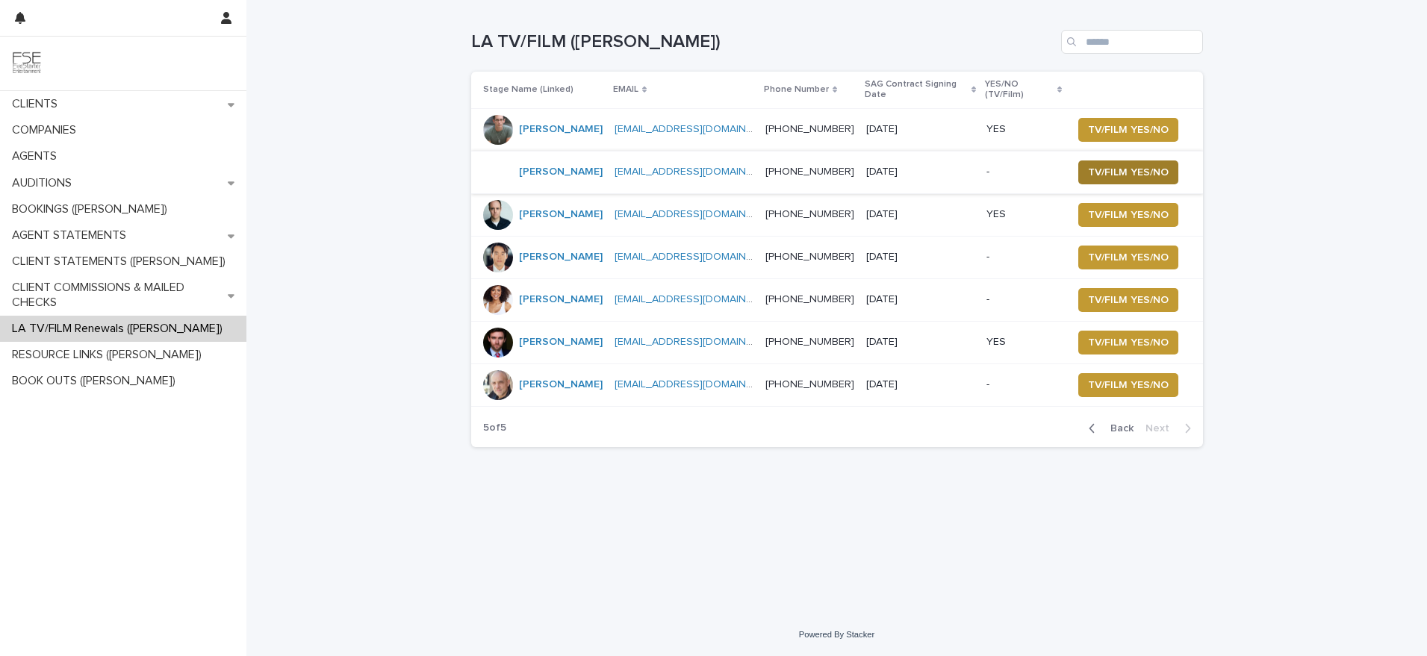
click at [1138, 165] on span "TV/FILM YES/NO" at bounding box center [1128, 172] width 81 height 15
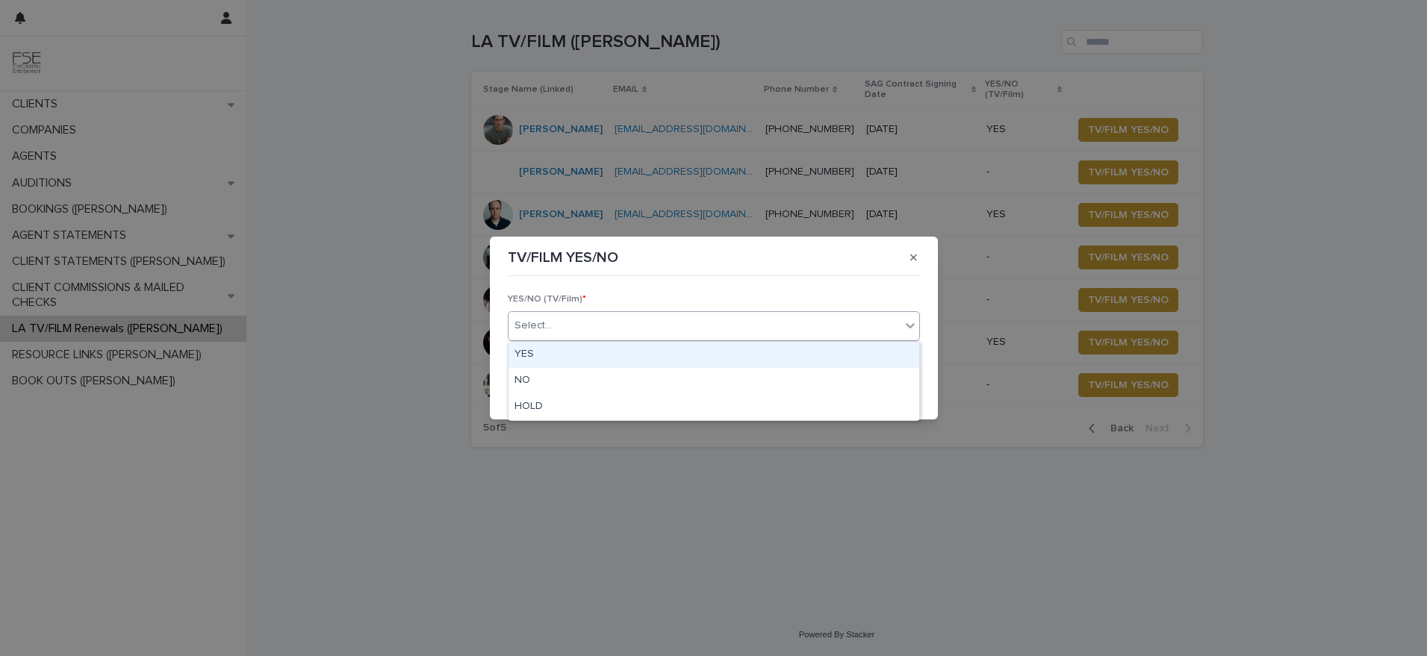
click at [582, 339] on div "Select..." at bounding box center [714, 326] width 412 height 30
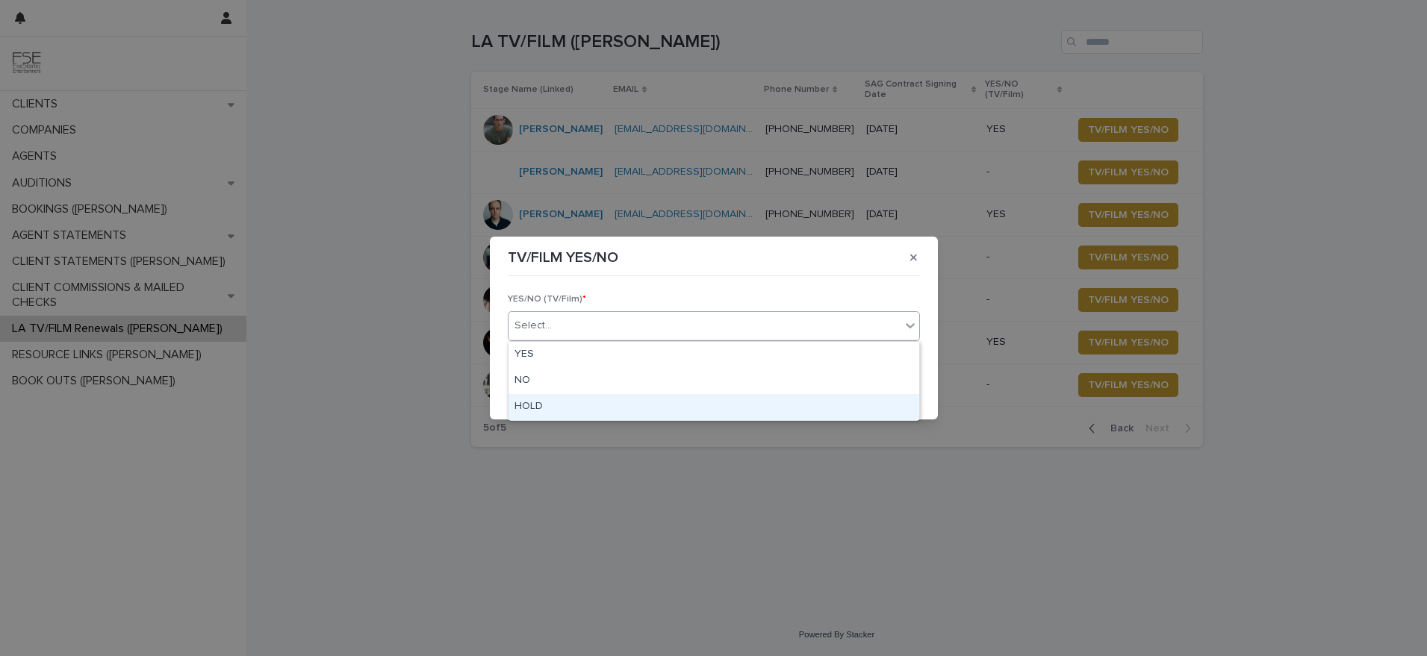
click at [552, 403] on div "HOLD" at bounding box center [714, 407] width 411 height 26
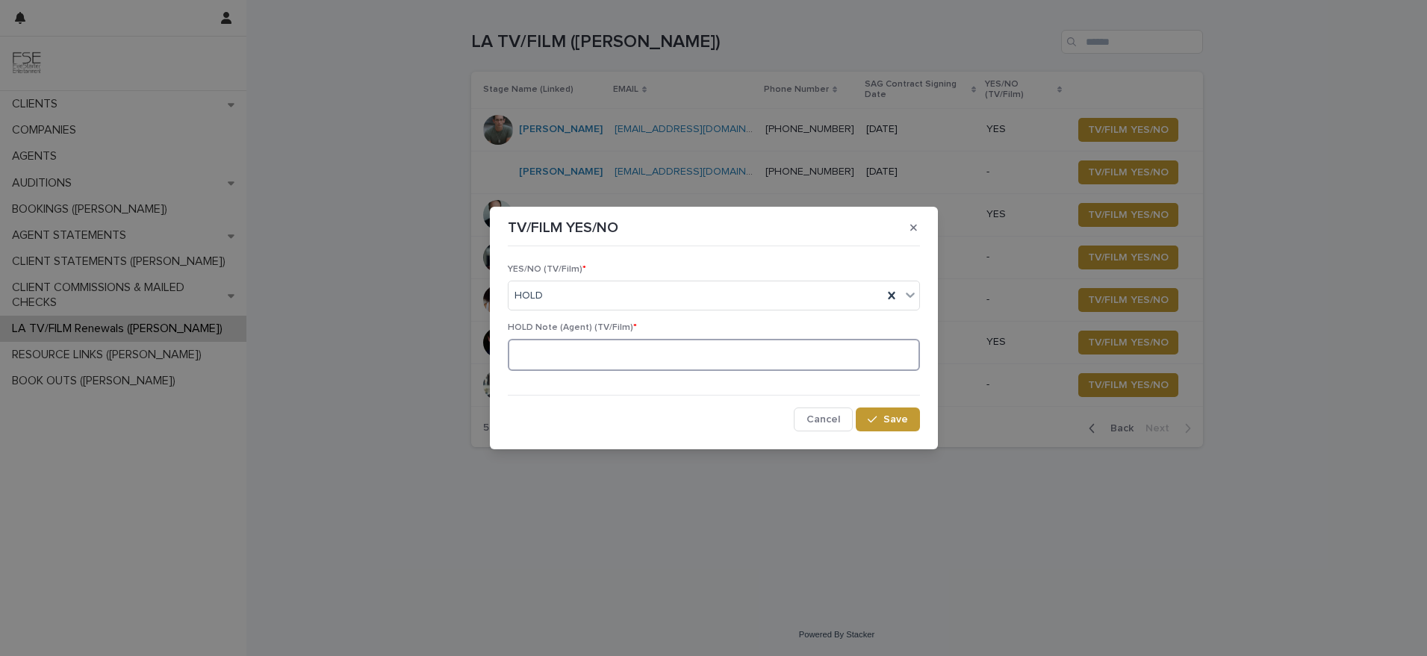
click at [595, 358] on textarea at bounding box center [714, 355] width 412 height 32
paste textarea "**********"
type textarea "**********"
click at [888, 426] on button "Save" at bounding box center [887, 420] width 63 height 24
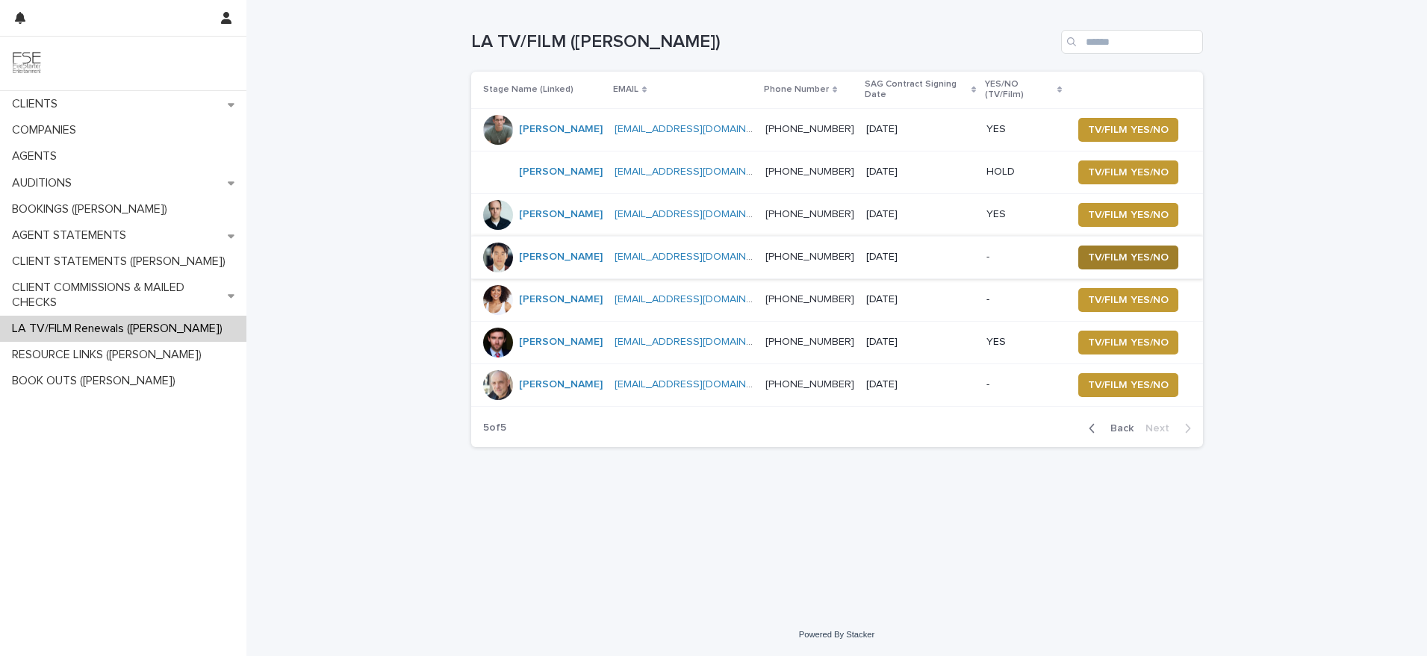
click at [1127, 253] on span "TV/FILM YES/NO" at bounding box center [1128, 257] width 81 height 15
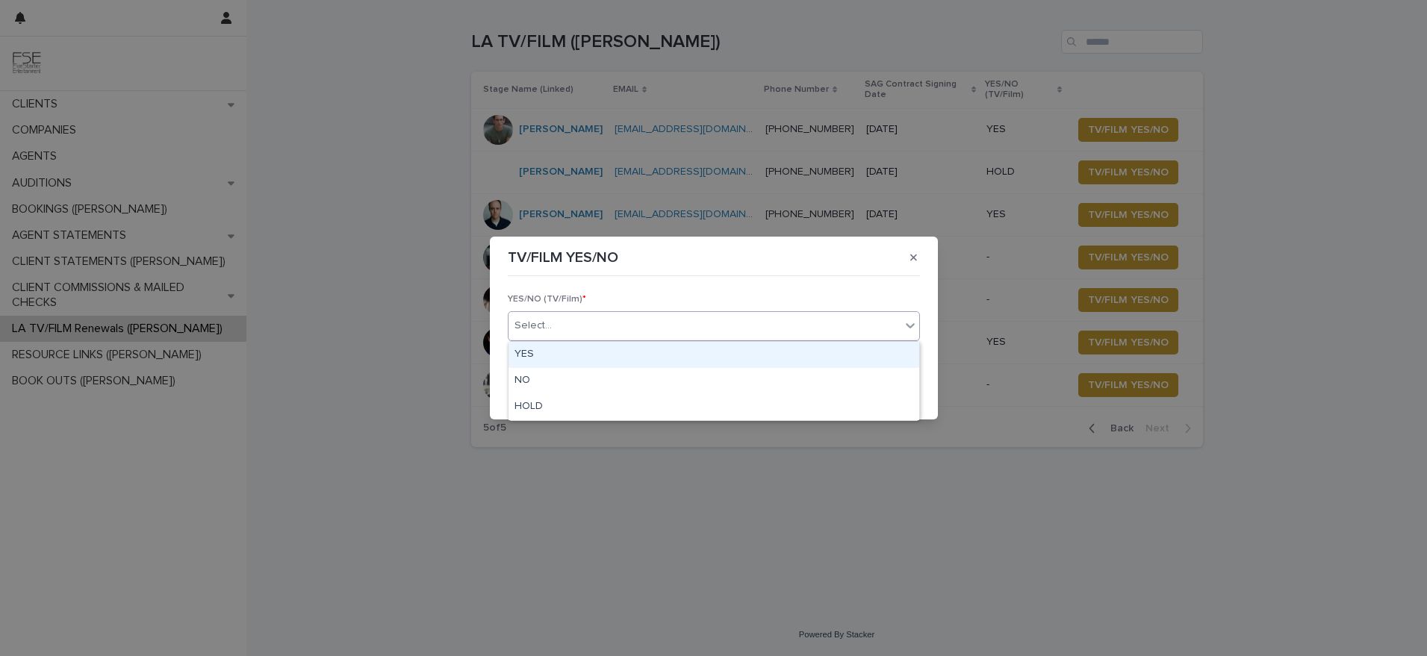
click at [553, 339] on div "Select..." at bounding box center [714, 326] width 412 height 30
click at [549, 356] on div "YES" at bounding box center [714, 355] width 411 height 26
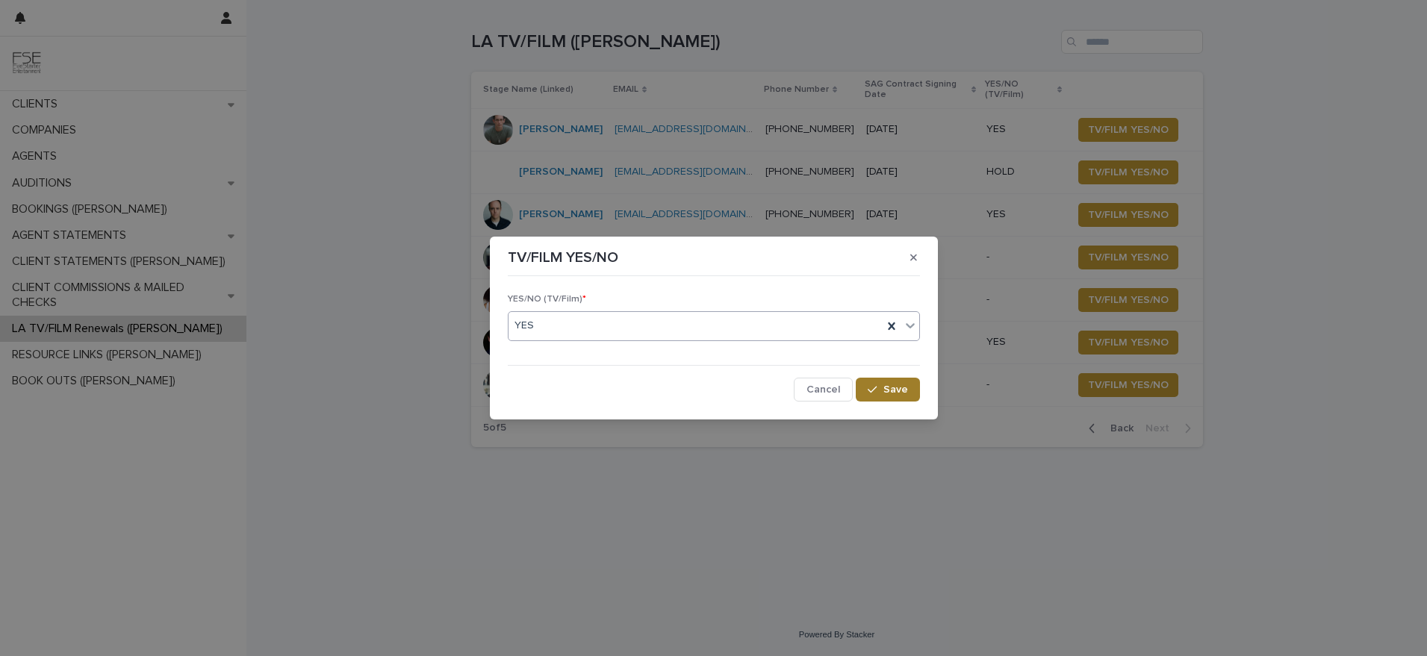
click at [873, 388] on icon "button" at bounding box center [872, 390] width 9 height 10
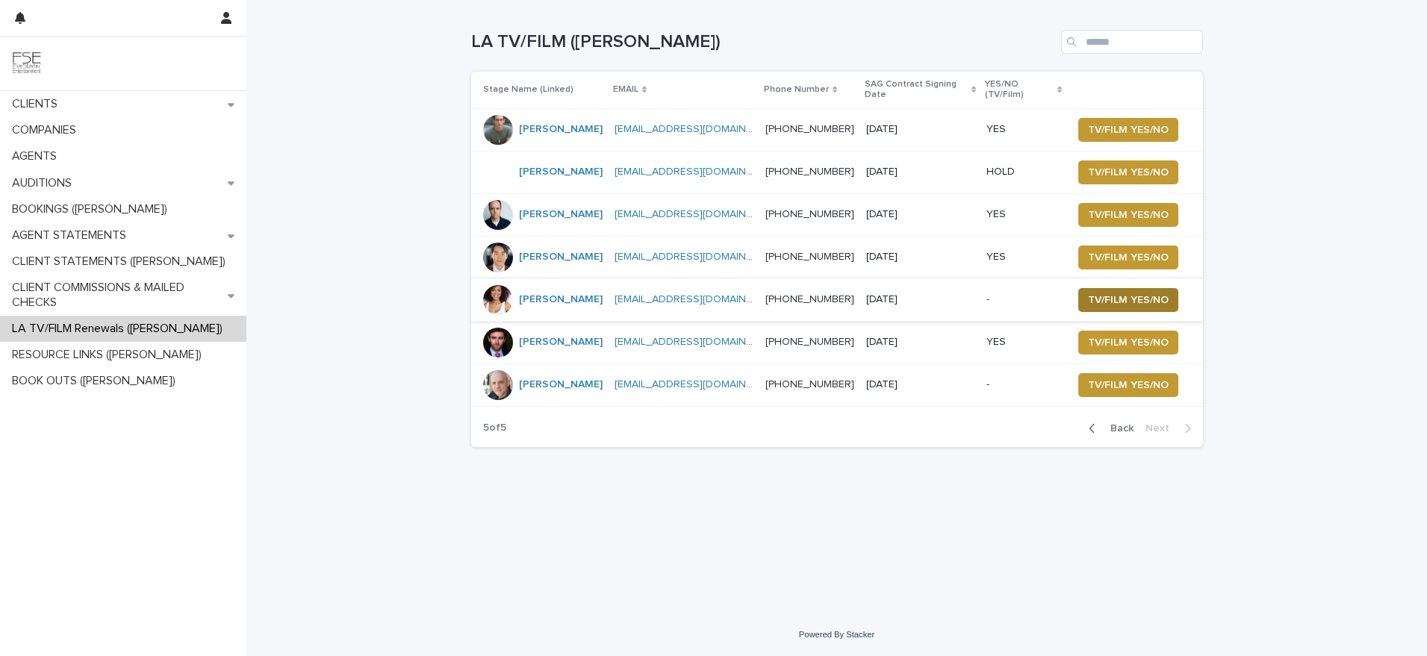
click at [1103, 293] on span "TV/FILM YES/NO" at bounding box center [1128, 300] width 81 height 15
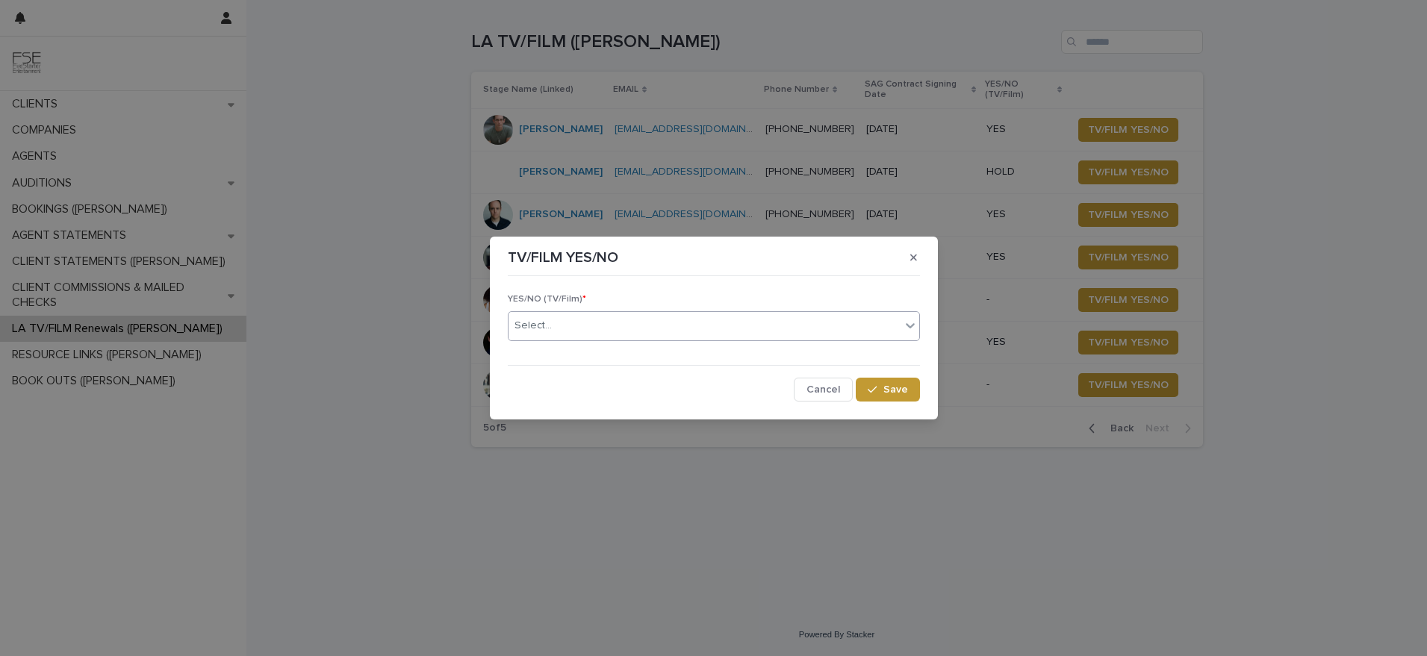
click at [577, 335] on div "Select..." at bounding box center [705, 326] width 392 height 25
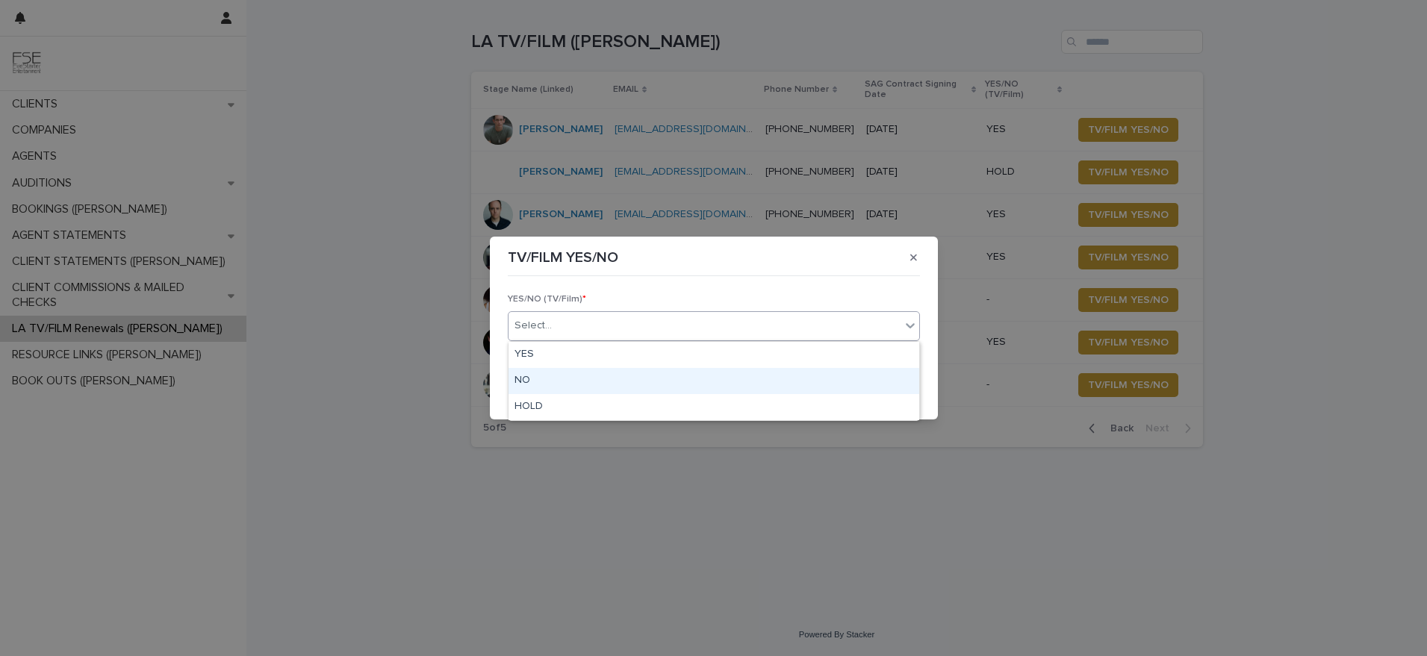
click at [544, 368] on div "NO" at bounding box center [714, 381] width 411 height 26
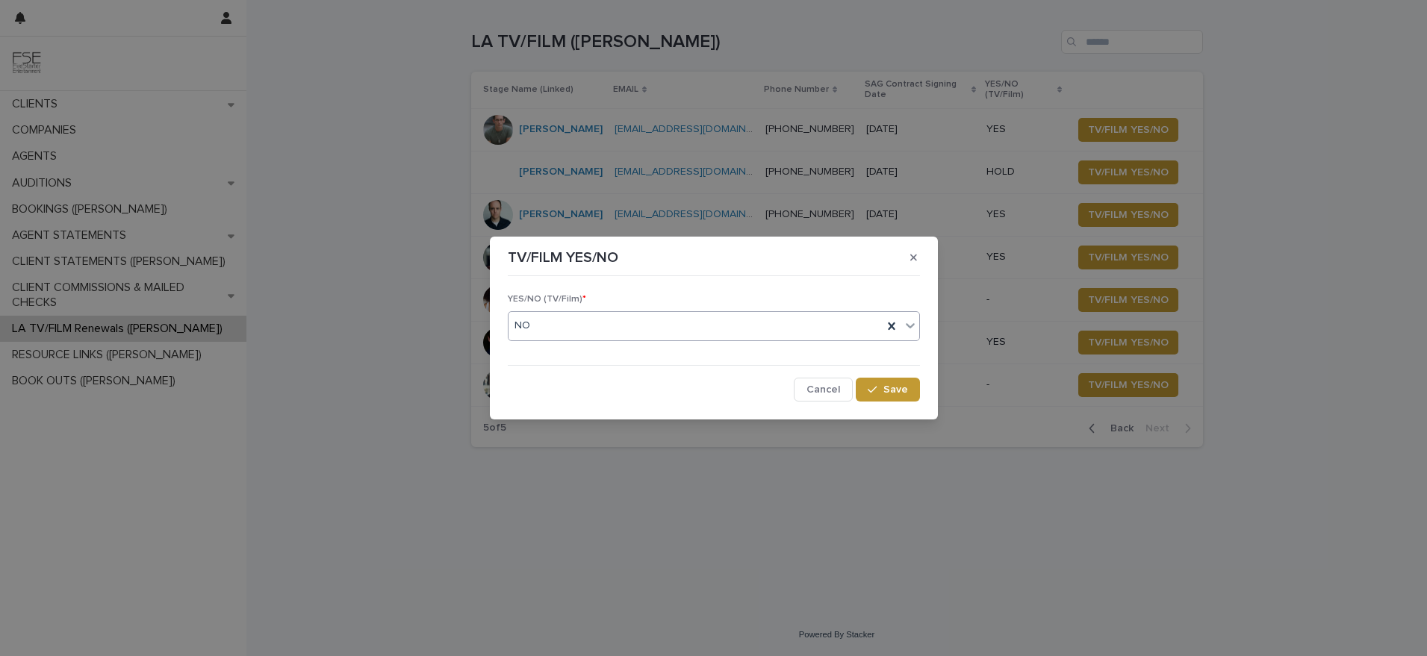
click at [618, 333] on div "NO" at bounding box center [696, 326] width 374 height 25
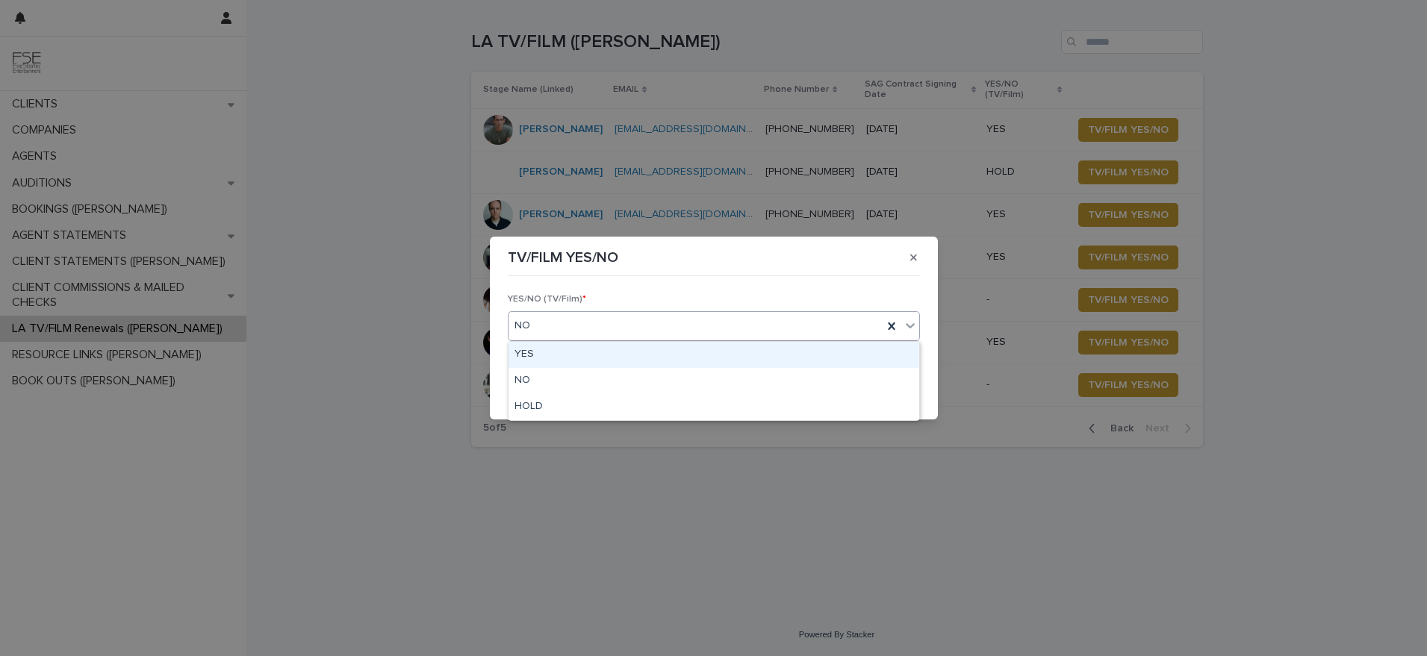
click at [553, 350] on div "YES" at bounding box center [714, 355] width 411 height 26
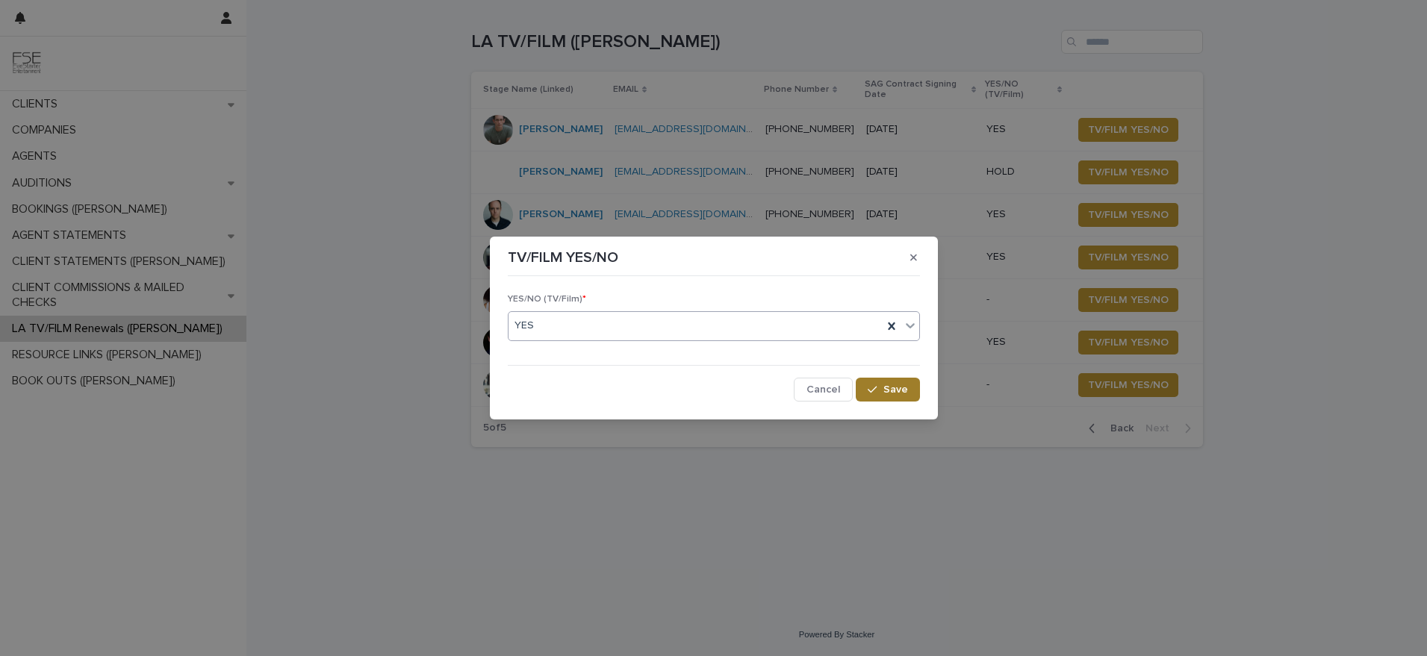
click at [873, 387] on icon "button" at bounding box center [872, 390] width 9 height 10
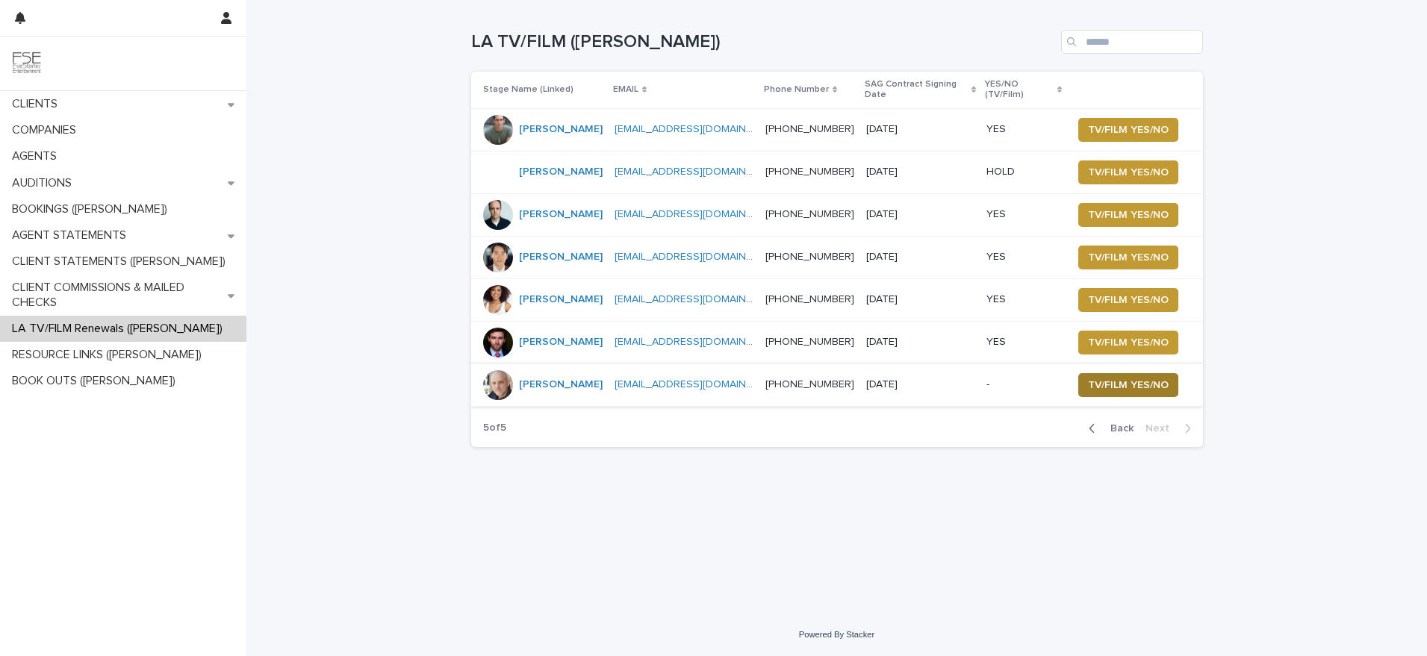
click at [1101, 385] on button "TV/FILM YES/NO" at bounding box center [1128, 385] width 100 height 24
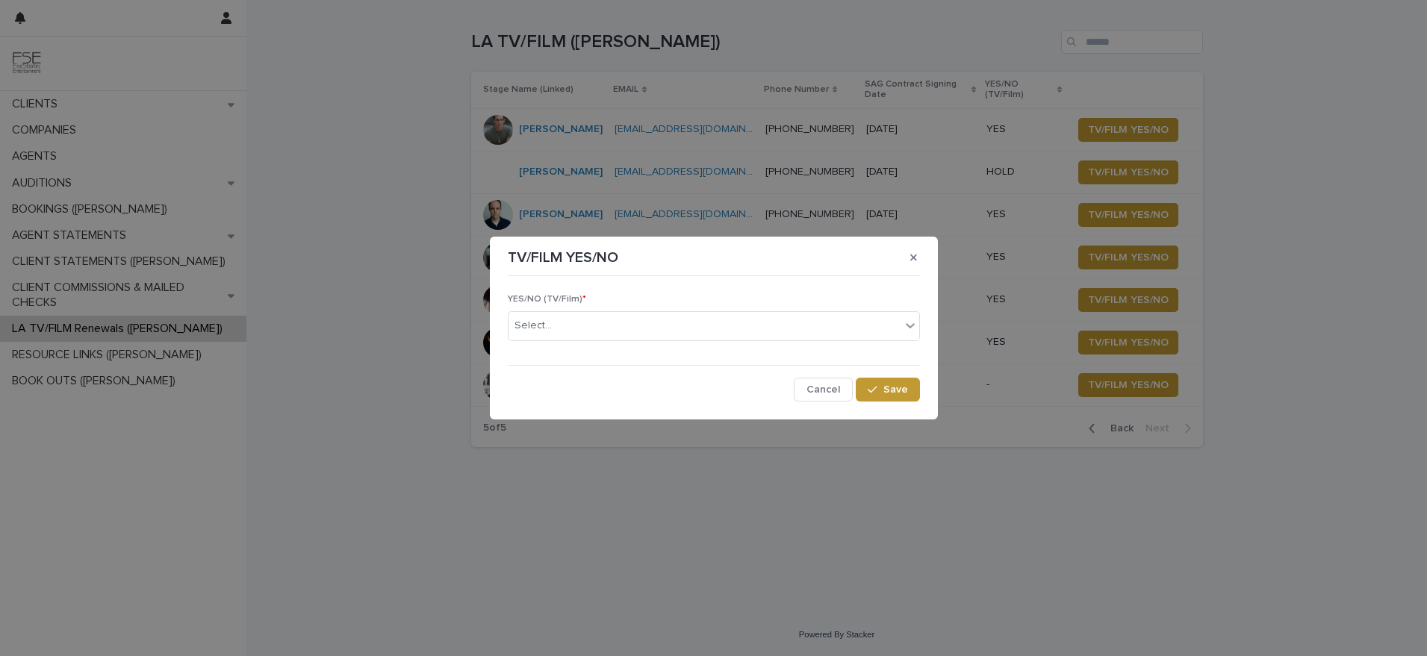
click at [578, 341] on div "YES/NO (TV/Film) * Select..." at bounding box center [714, 323] width 412 height 58
click at [587, 327] on div "Select..." at bounding box center [705, 326] width 392 height 25
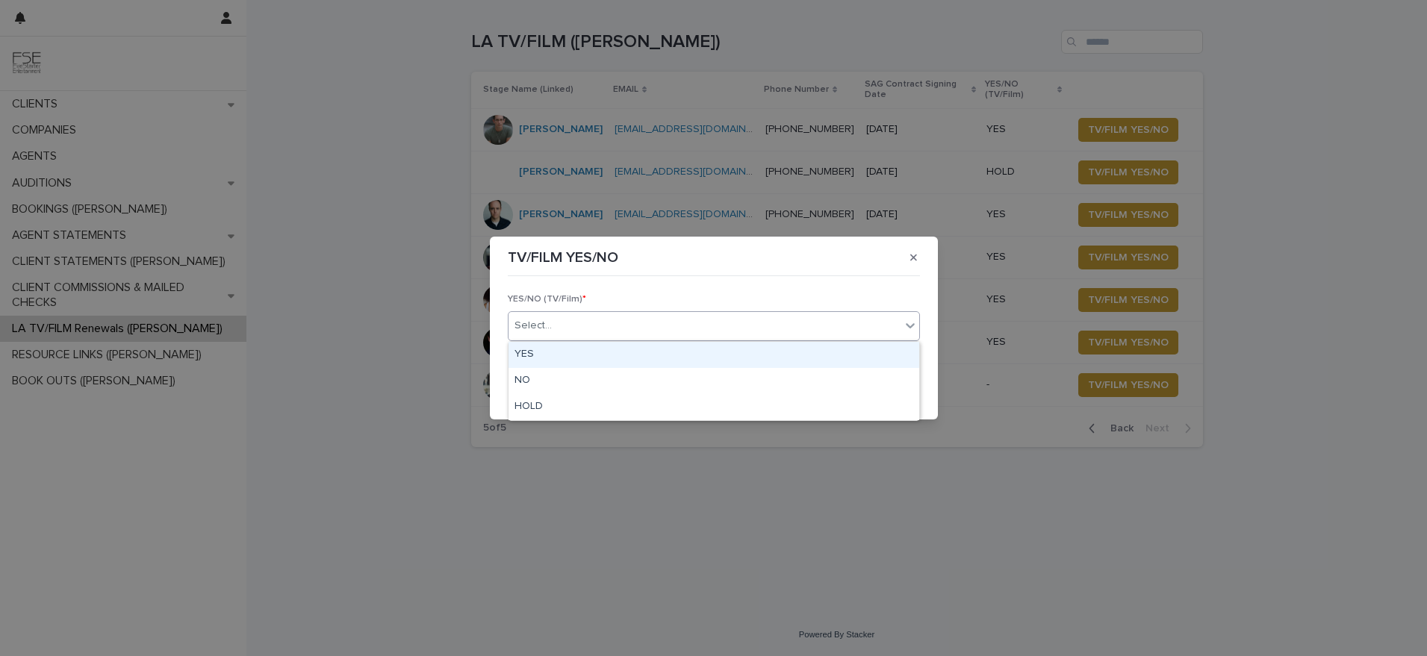
click at [572, 347] on div "YES" at bounding box center [714, 355] width 411 height 26
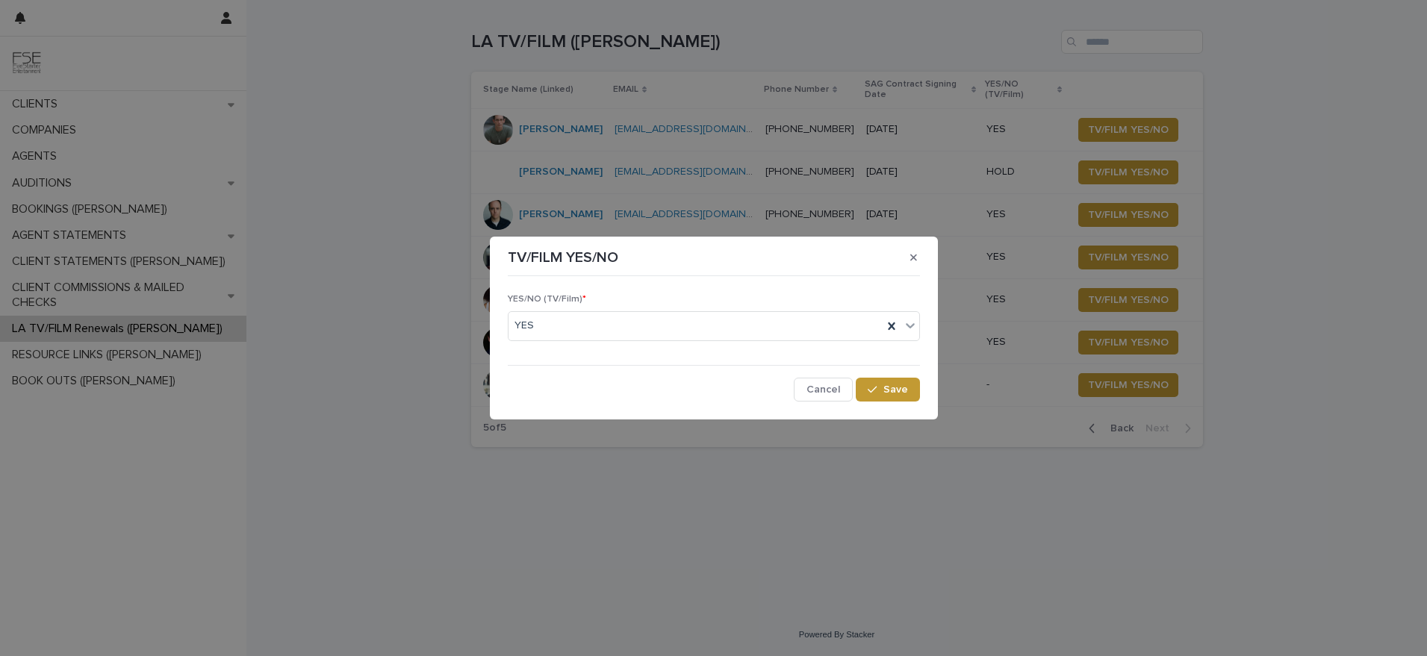
click at [871, 402] on div "YES/NO (TV/Film) * YES Cancel Save" at bounding box center [714, 342] width 420 height 126
click at [902, 392] on span "Save" at bounding box center [895, 390] width 25 height 10
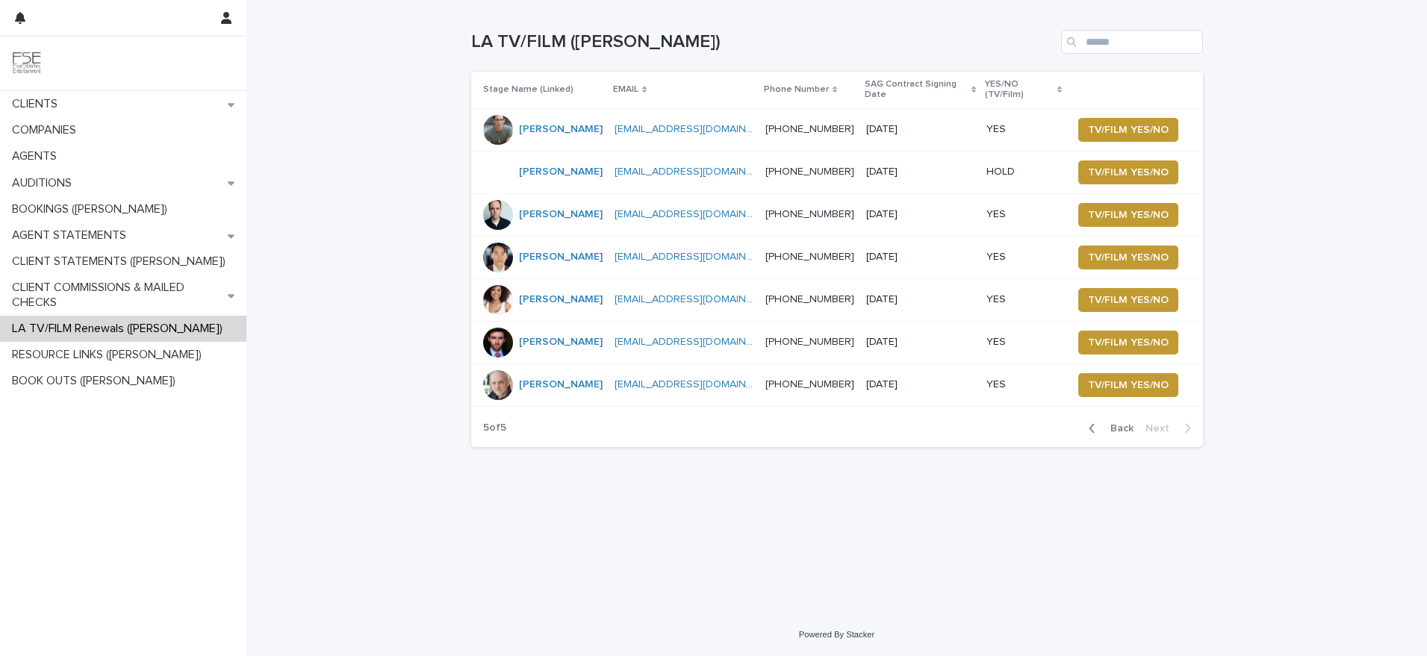
click at [1116, 423] on span "Back" at bounding box center [1117, 428] width 32 height 10
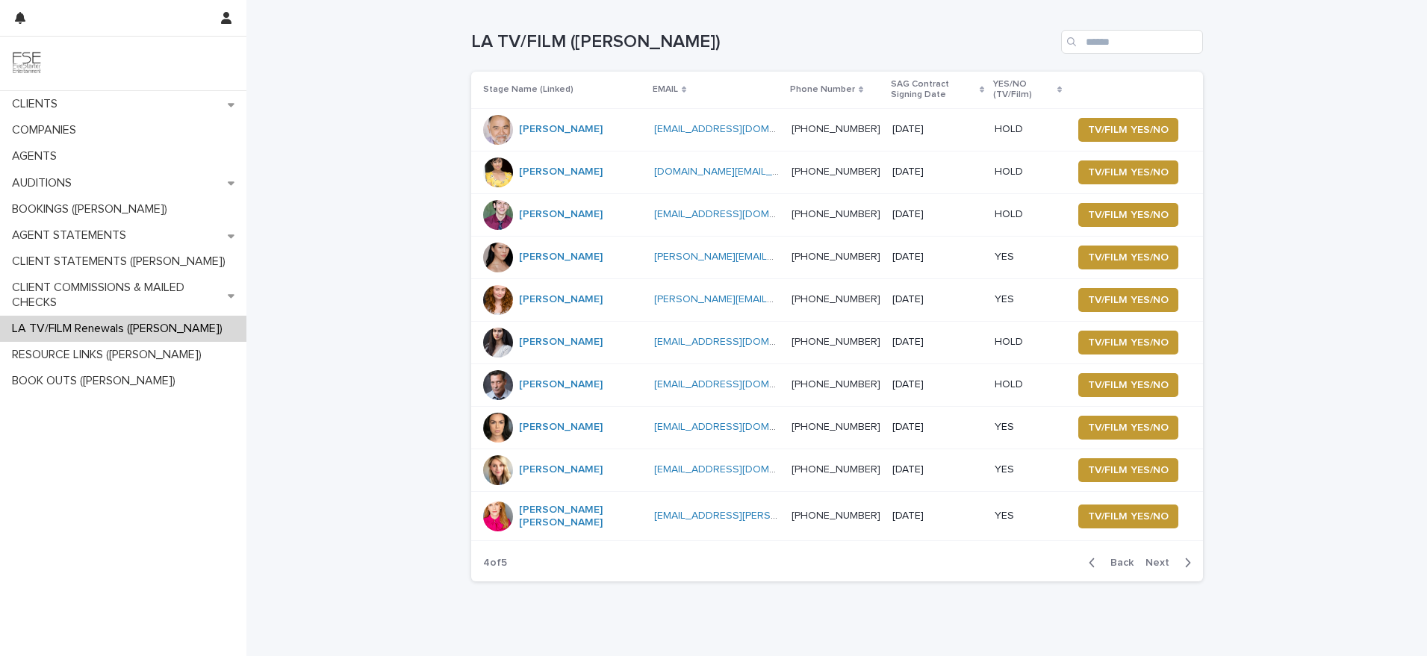
click at [1115, 564] on span "Back" at bounding box center [1117, 563] width 32 height 10
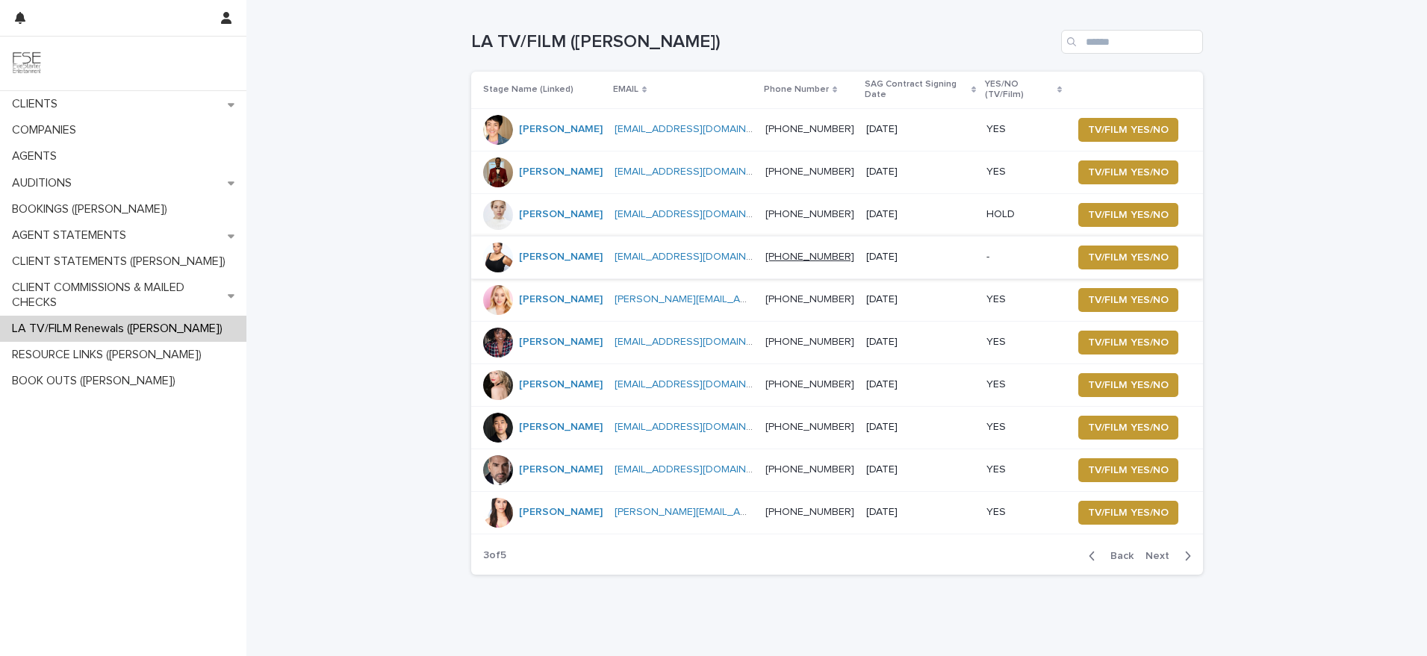
click at [816, 258] on link "[PHONE_NUMBER]" at bounding box center [809, 257] width 89 height 10
click at [494, 267] on div at bounding box center [498, 258] width 30 height 30
click at [1110, 256] on span "TV/FILM YES/NO" at bounding box center [1128, 257] width 81 height 15
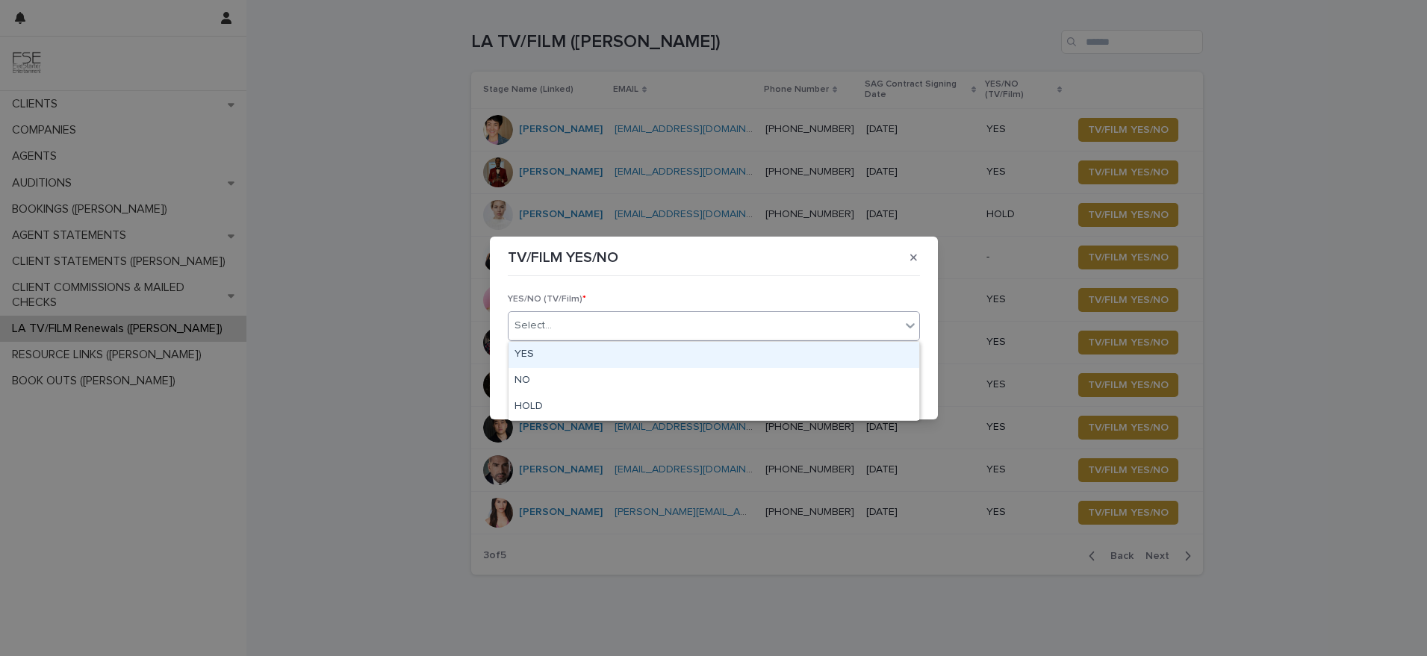
click at [629, 326] on div "Select..." at bounding box center [705, 326] width 392 height 25
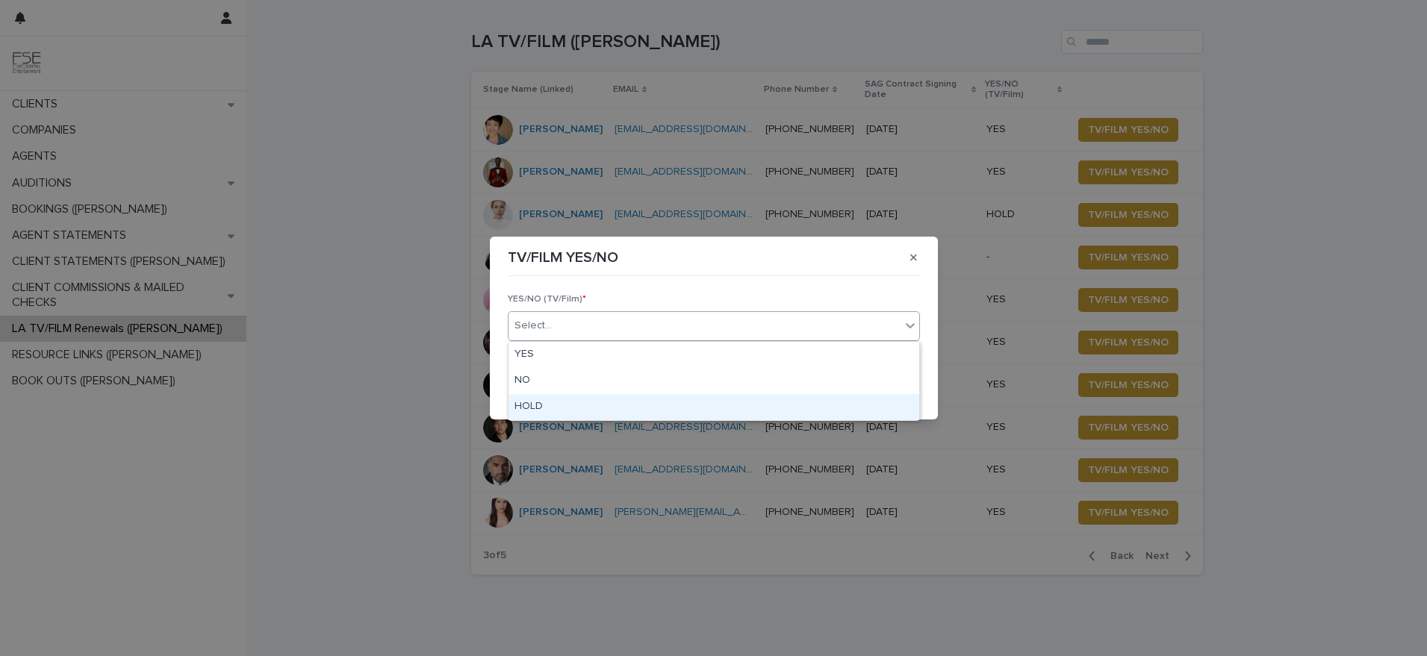
drag, startPoint x: 576, startPoint y: 388, endPoint x: 569, endPoint y: 400, distance: 13.1
click at [569, 400] on div "HOLD" at bounding box center [714, 407] width 411 height 26
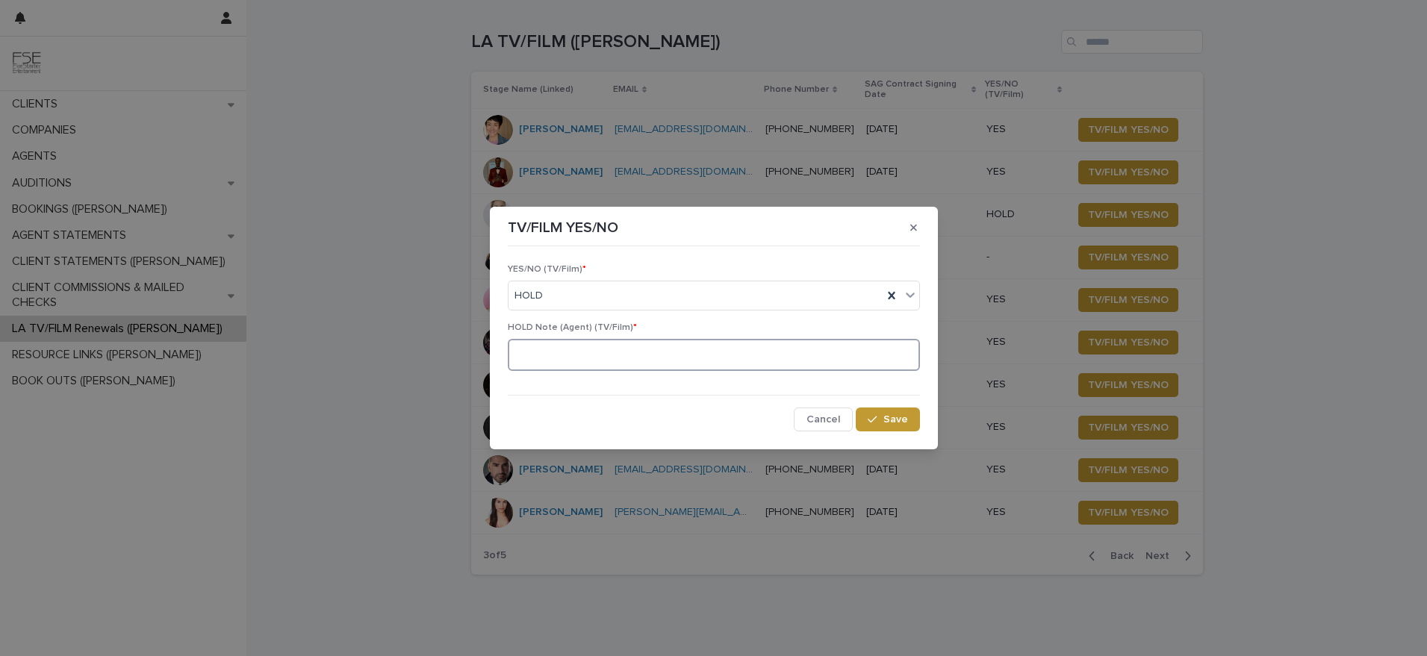
click at [601, 362] on textarea at bounding box center [714, 355] width 412 height 32
click at [618, 353] on textarea at bounding box center [714, 355] width 412 height 32
paste textarea "**********"
type textarea "**********"
click at [890, 418] on span "Save" at bounding box center [895, 419] width 25 height 10
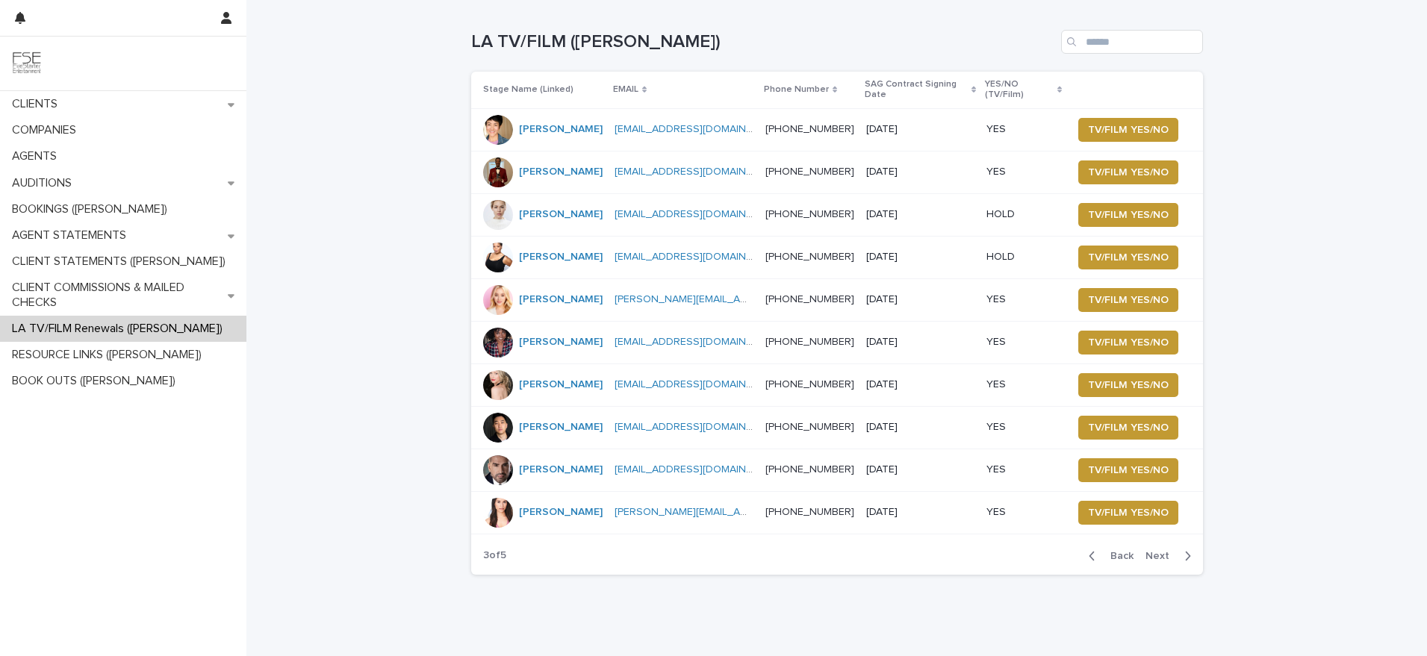
click at [1117, 562] on span "Back" at bounding box center [1117, 556] width 32 height 10
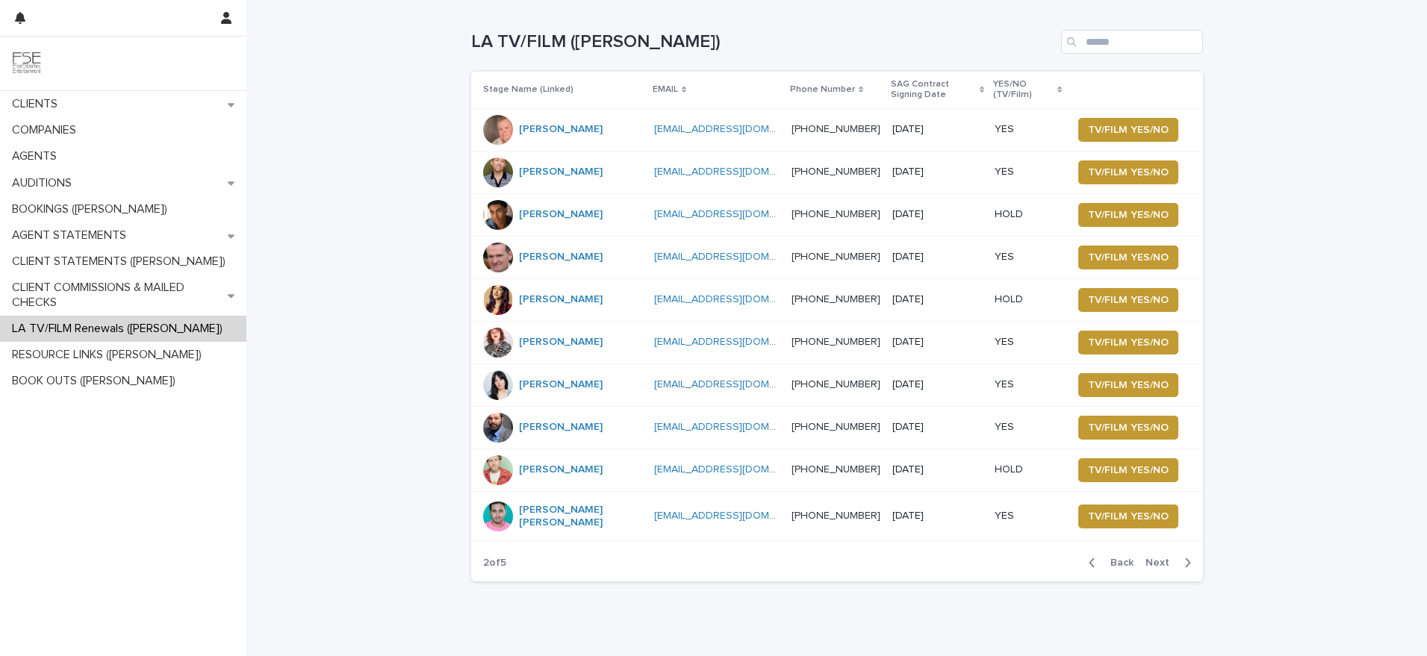
click at [1117, 566] on span "Back" at bounding box center [1117, 563] width 32 height 10
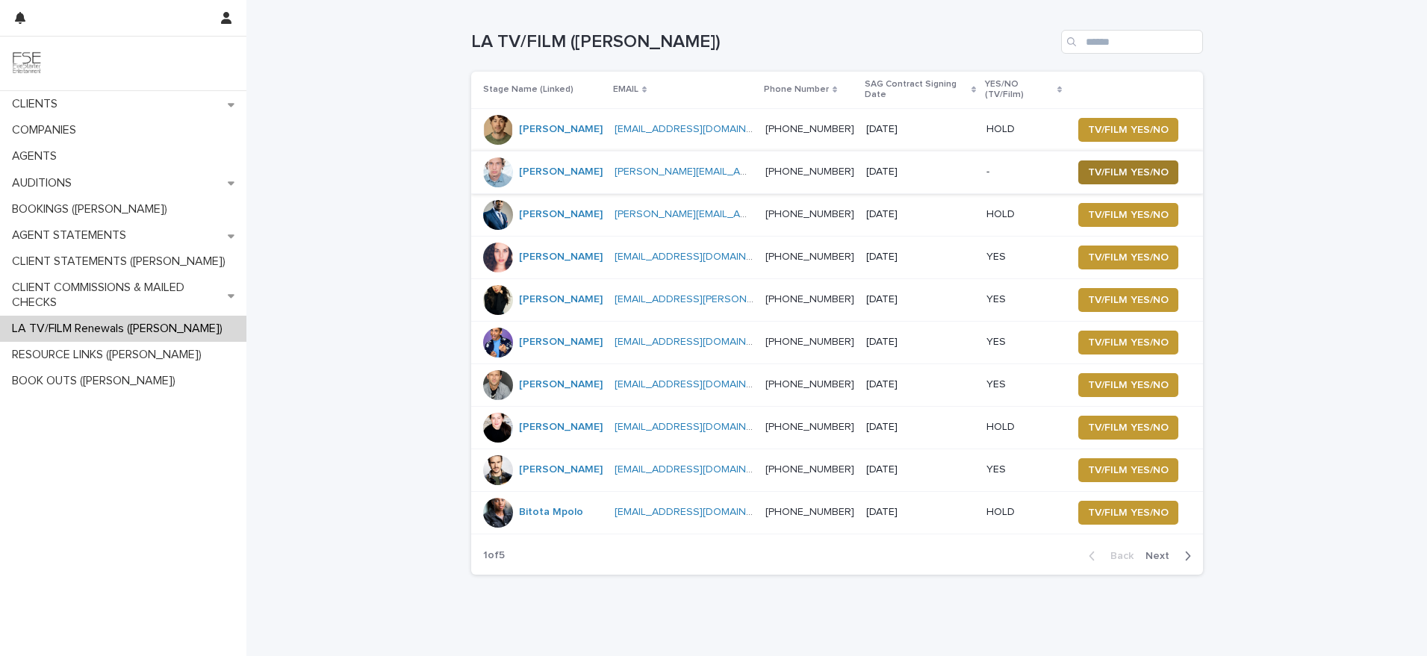
click at [1128, 165] on span "TV/FILM YES/NO" at bounding box center [1128, 172] width 81 height 15
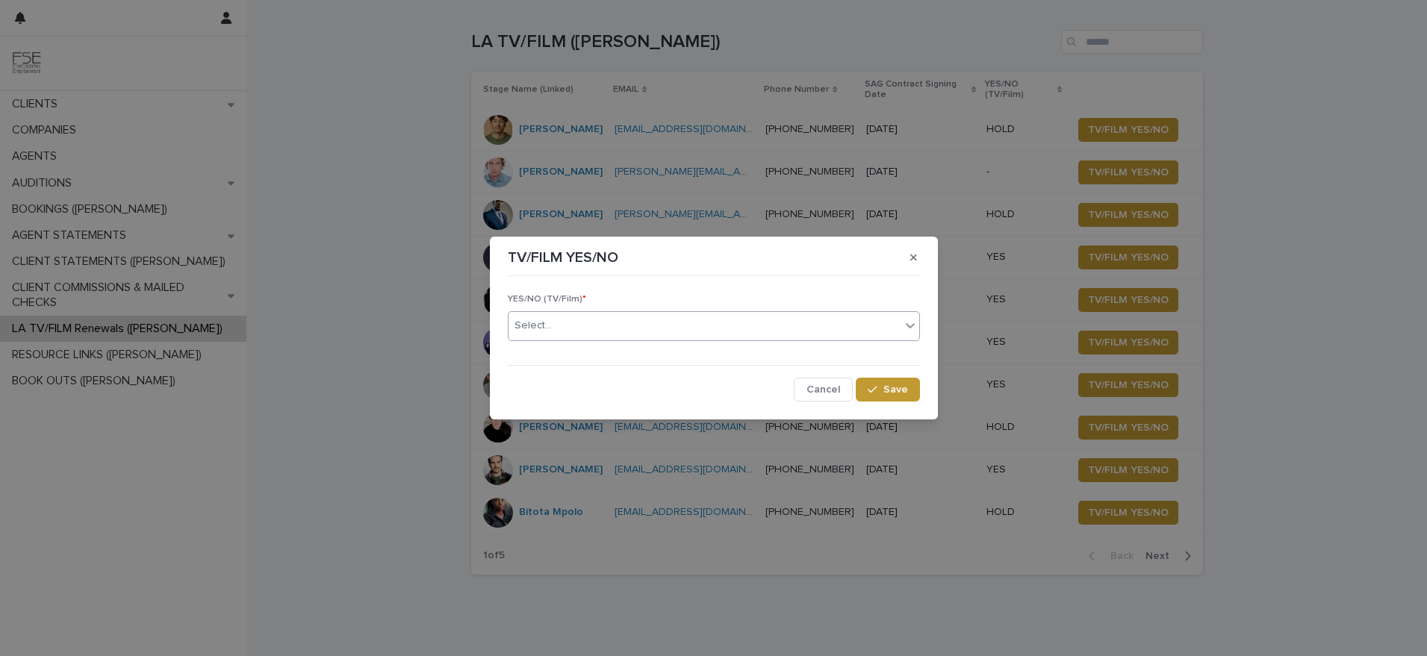
click at [739, 330] on div "Select..." at bounding box center [705, 326] width 392 height 25
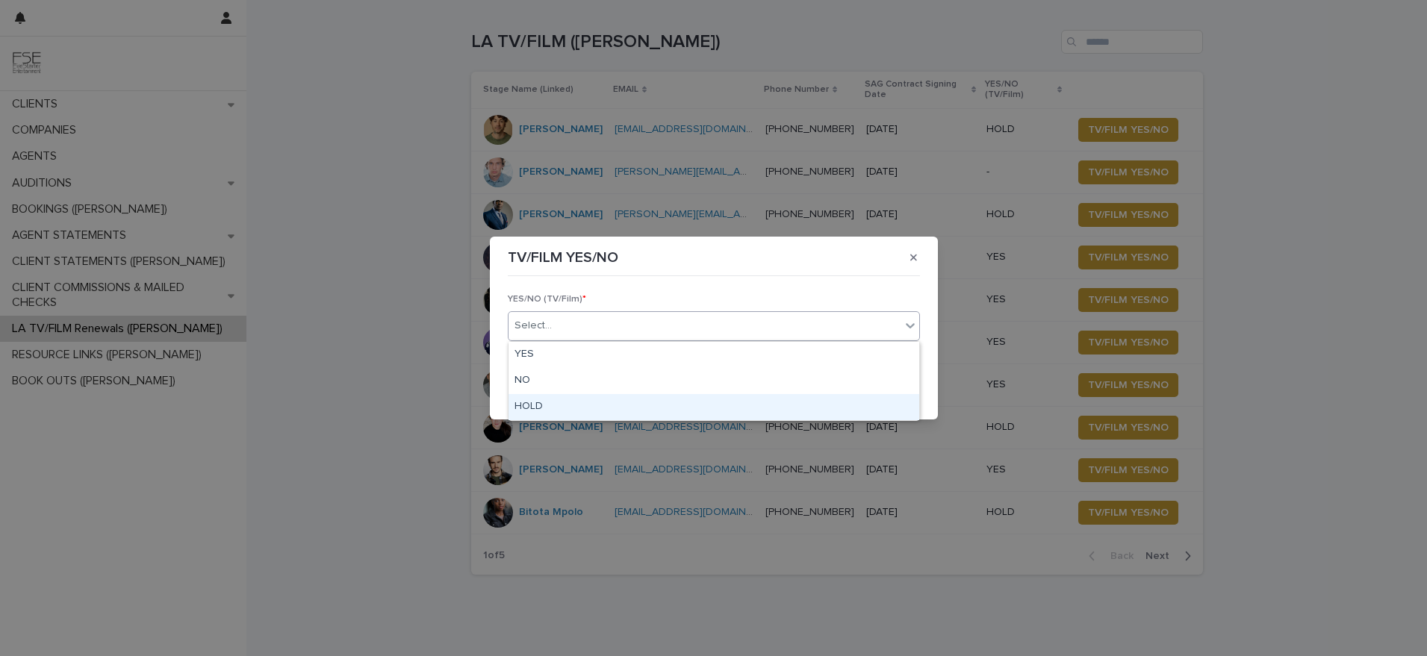
click at [662, 399] on div "HOLD" at bounding box center [714, 407] width 411 height 26
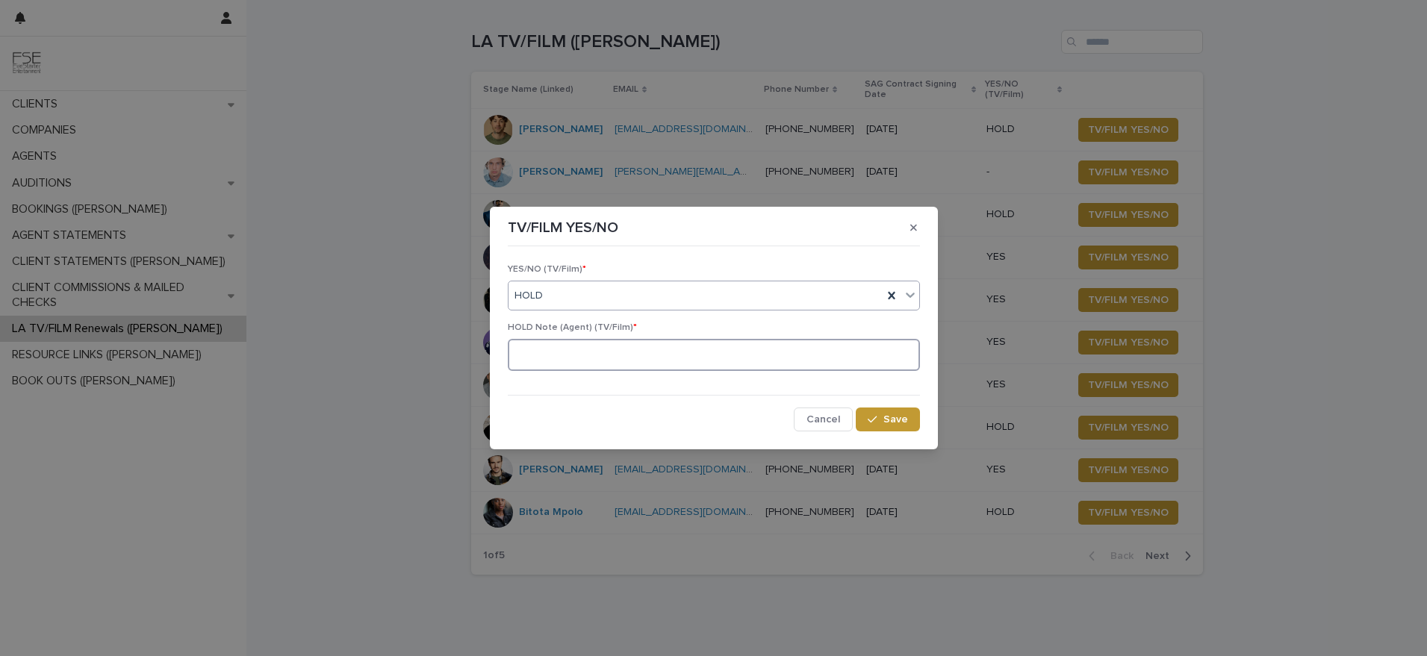
click at [677, 350] on textarea at bounding box center [714, 355] width 412 height 32
paste textarea "**********"
type textarea "**********"
click at [894, 433] on div "**********" at bounding box center [714, 342] width 420 height 187
click at [896, 428] on button "Save" at bounding box center [887, 420] width 63 height 24
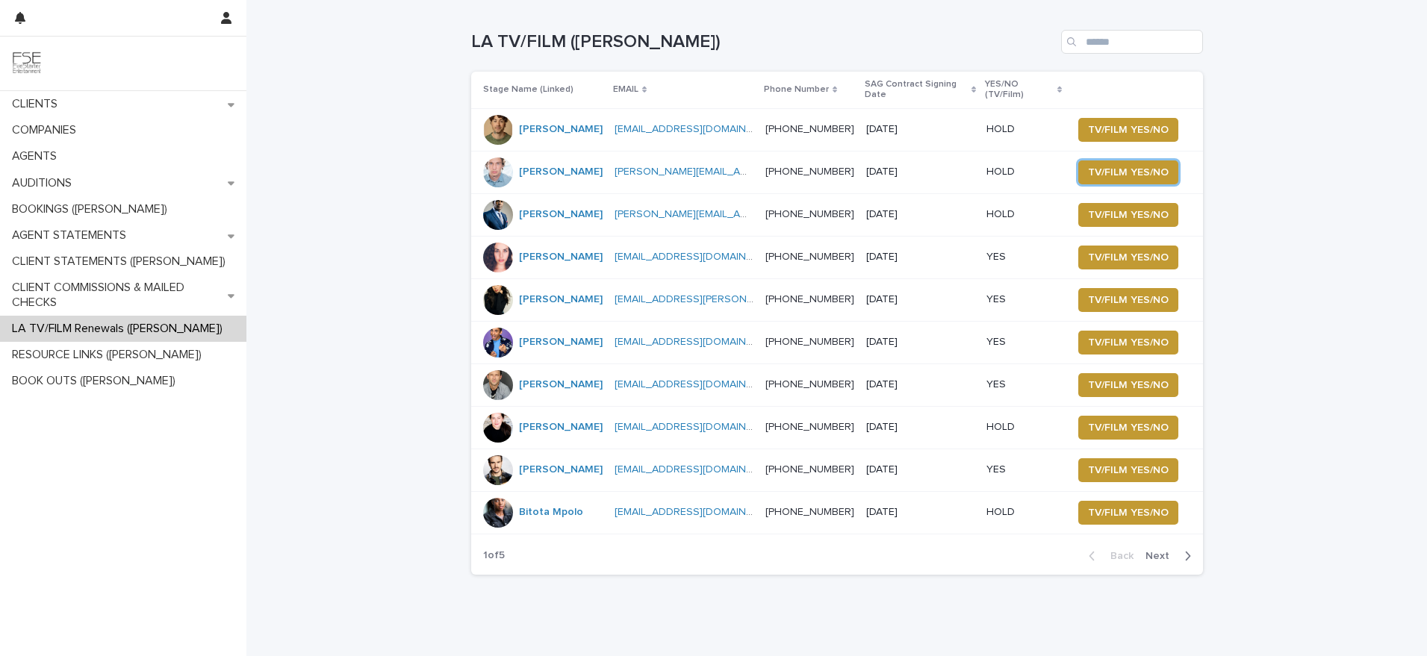
click at [1078, 161] on button "TV/FILM YES/NO" at bounding box center [1128, 173] width 100 height 24
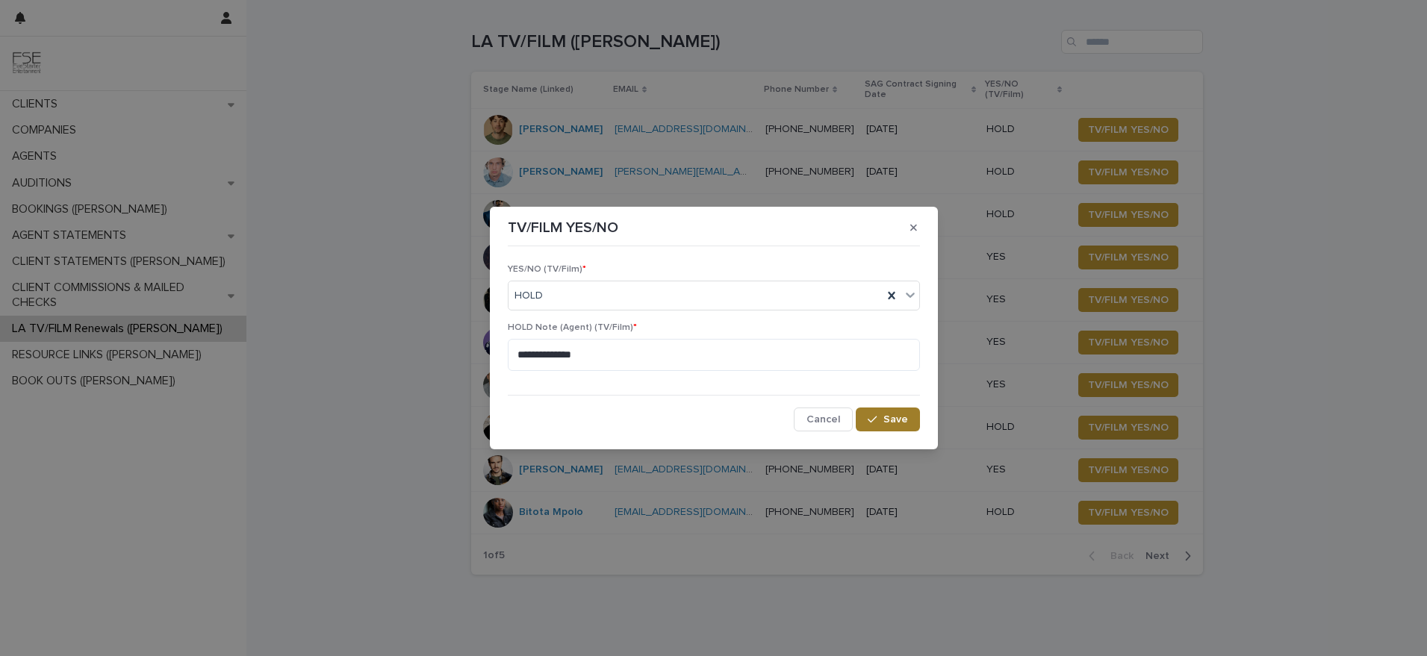
click at [908, 417] on button "Save" at bounding box center [887, 420] width 63 height 24
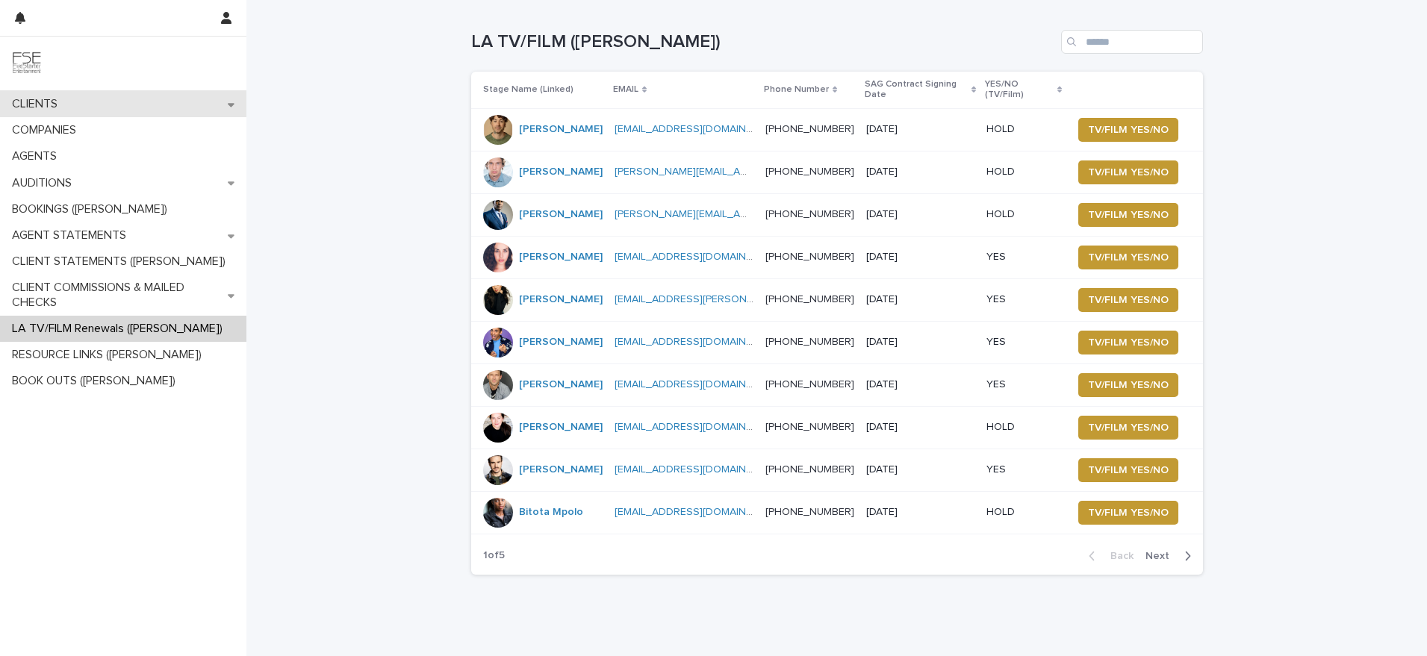
click at [63, 105] on p "CLIENTS" at bounding box center [37, 104] width 63 height 14
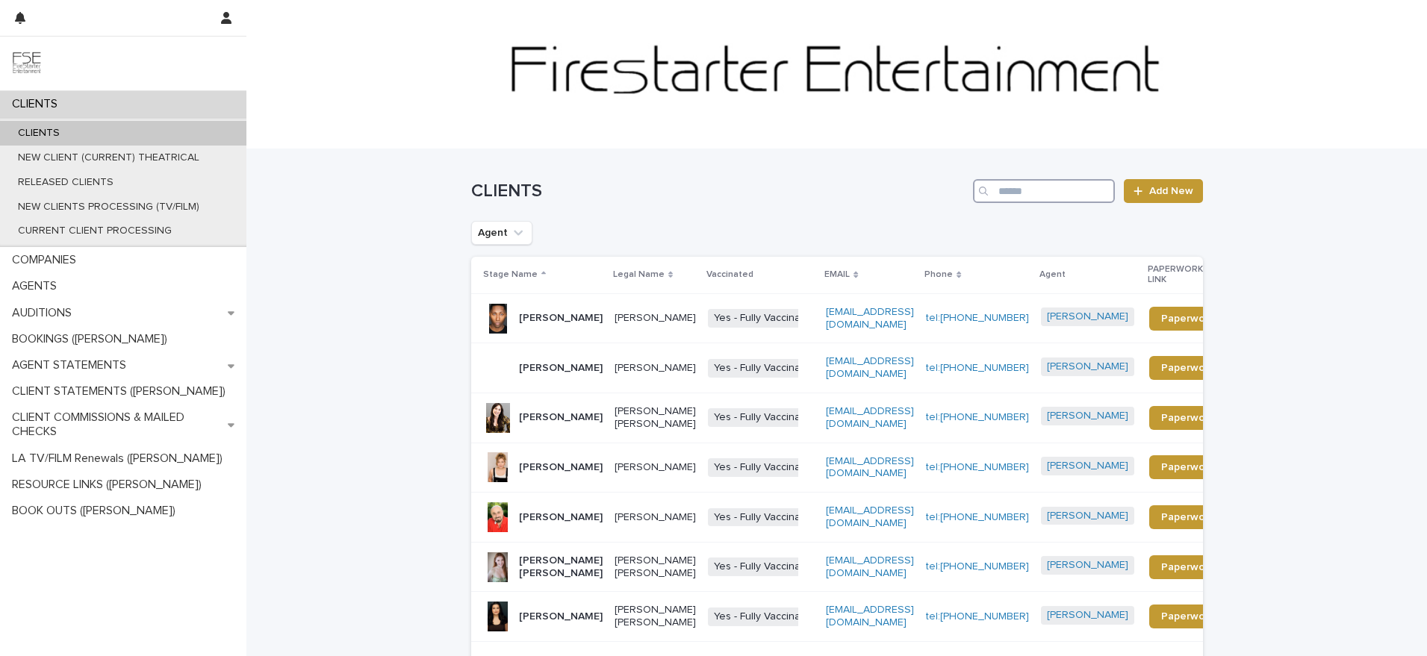
click at [1058, 190] on input "Search" at bounding box center [1044, 191] width 142 height 24
type input "*"
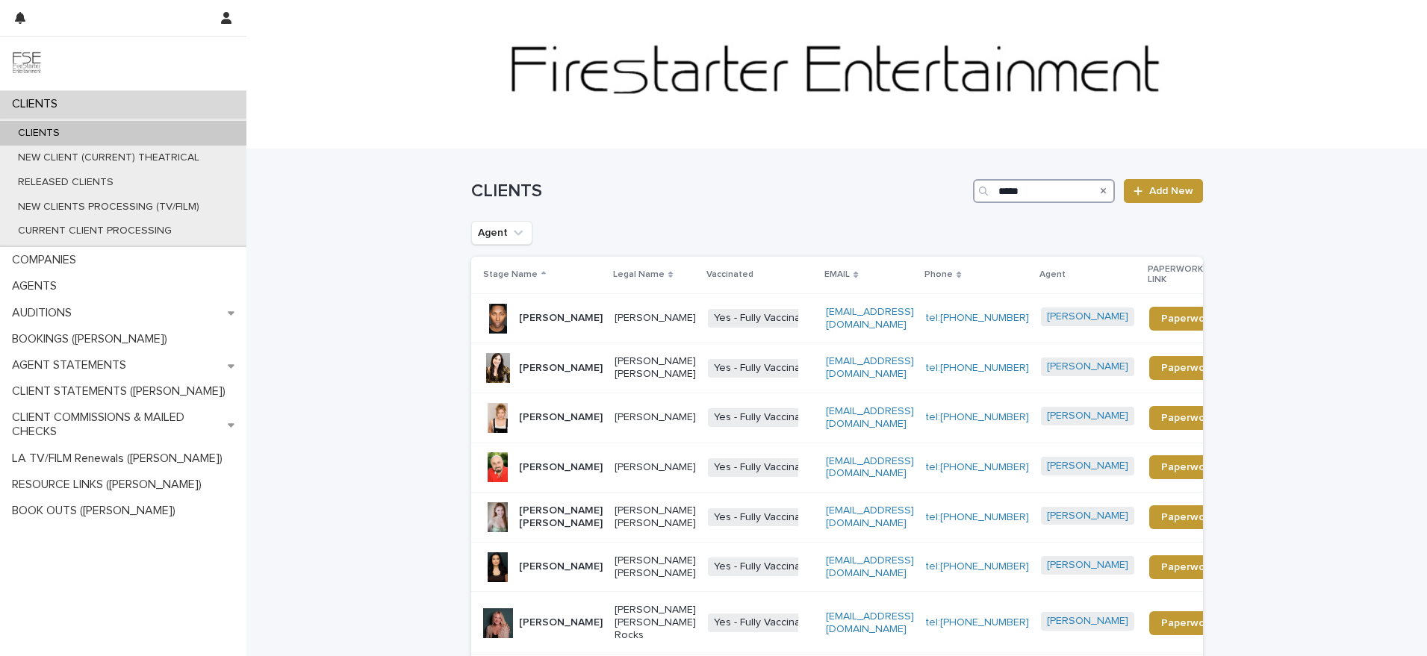
type input "*****"
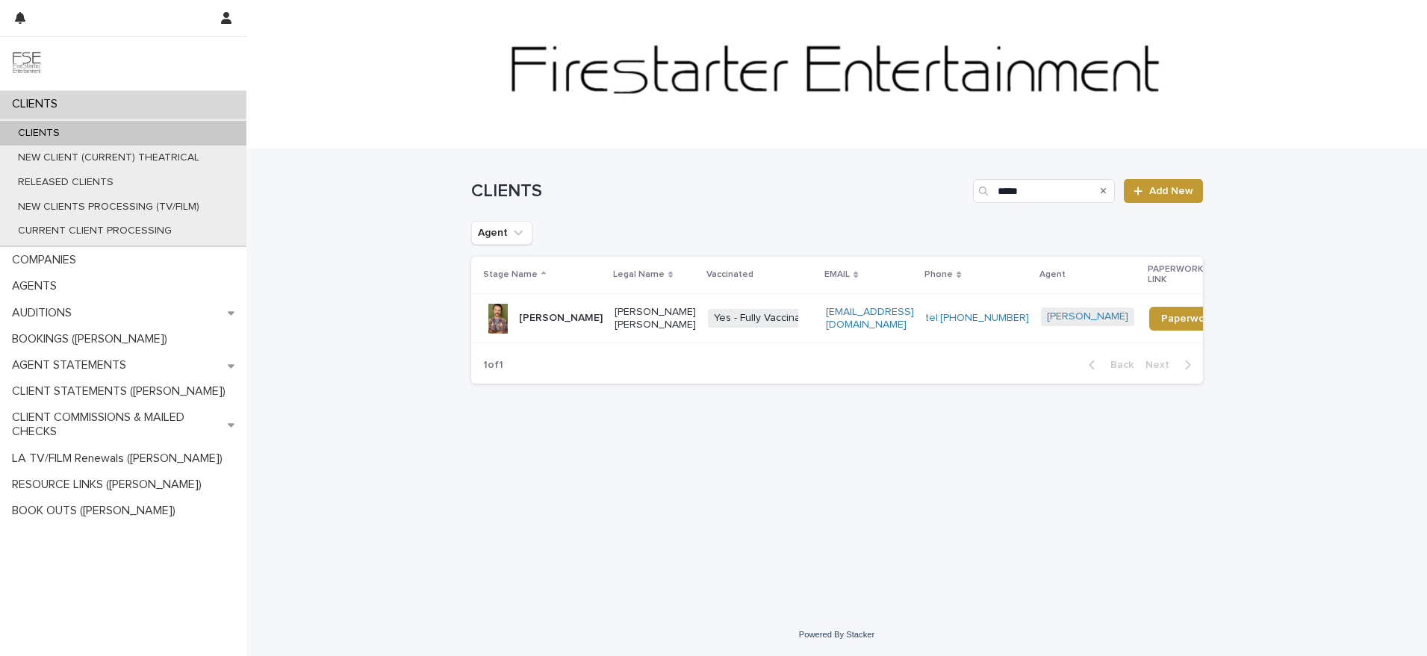
click at [576, 312] on p "[PERSON_NAME]" at bounding box center [561, 318] width 84 height 13
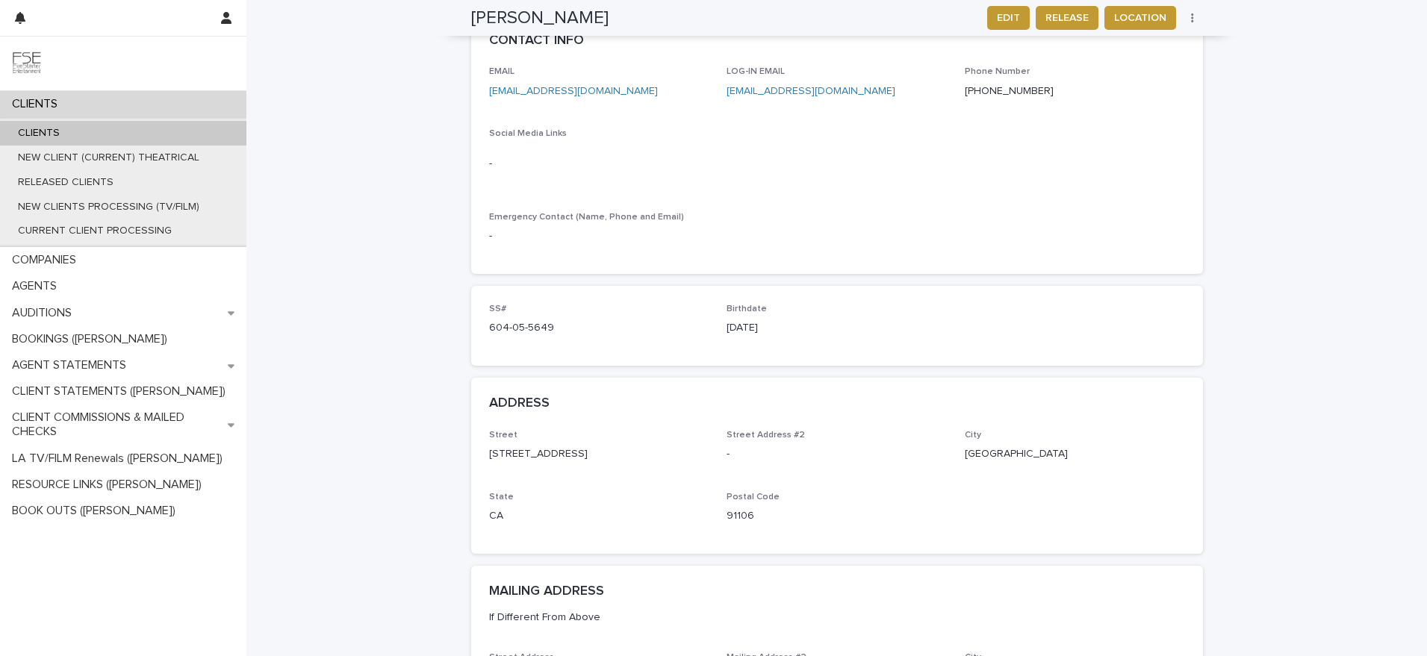
scroll to position [740, 0]
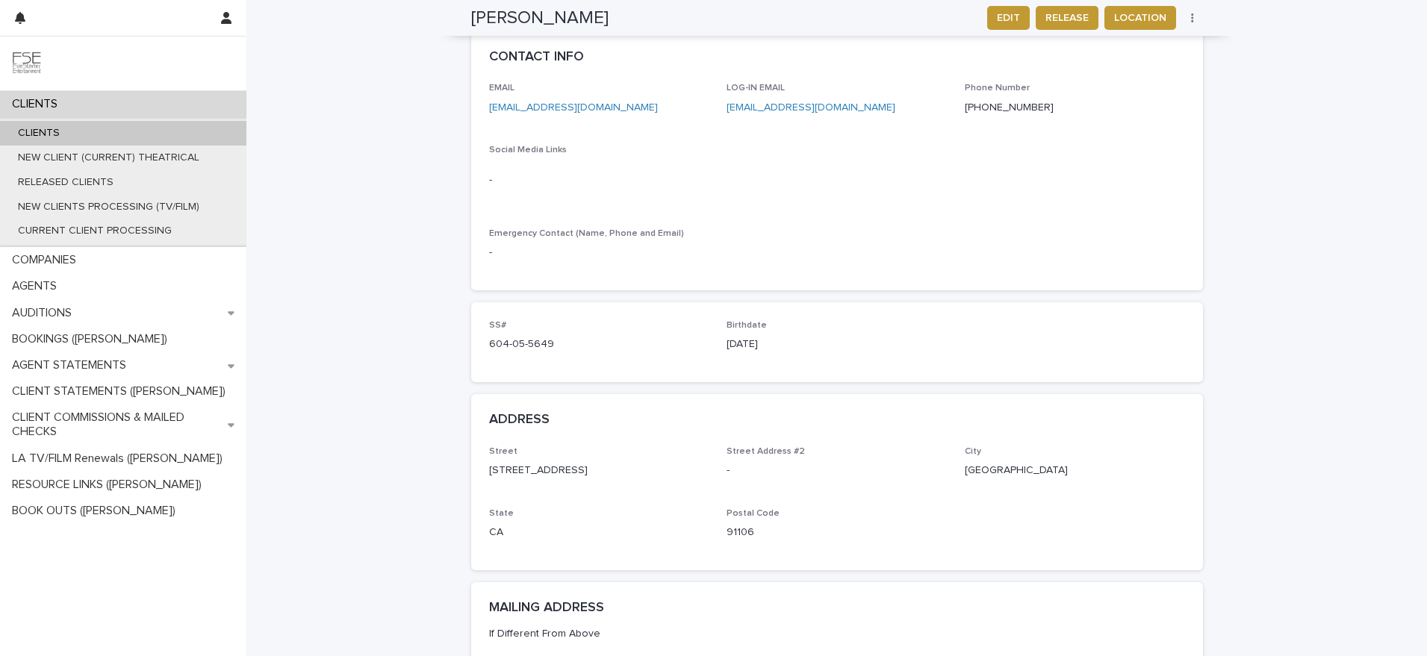
click at [792, 336] on div "Birthdate [DEMOGRAPHIC_DATA]" at bounding box center [837, 342] width 220 height 44
drag, startPoint x: 789, startPoint y: 331, endPoint x: 724, endPoint y: 332, distance: 65.7
click at [724, 332] on div "SS# 604-05-5649 Birthdate [DEMOGRAPHIC_DATA]" at bounding box center [837, 342] width 696 height 44
copy p "[DATE]"
